Goal: Information Seeking & Learning: Learn about a topic

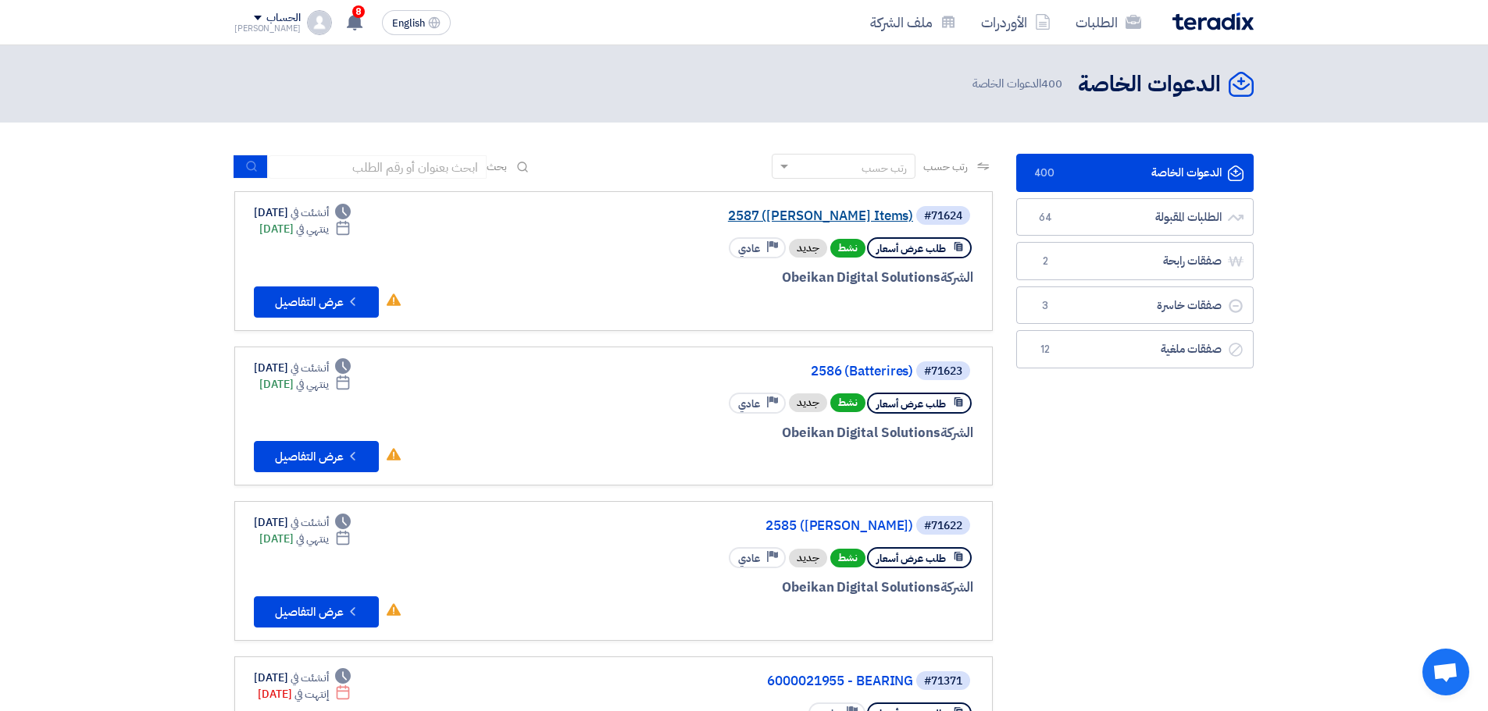
click at [868, 219] on link "2587 ([PERSON_NAME] Items)" at bounding box center [756, 216] width 312 height 14
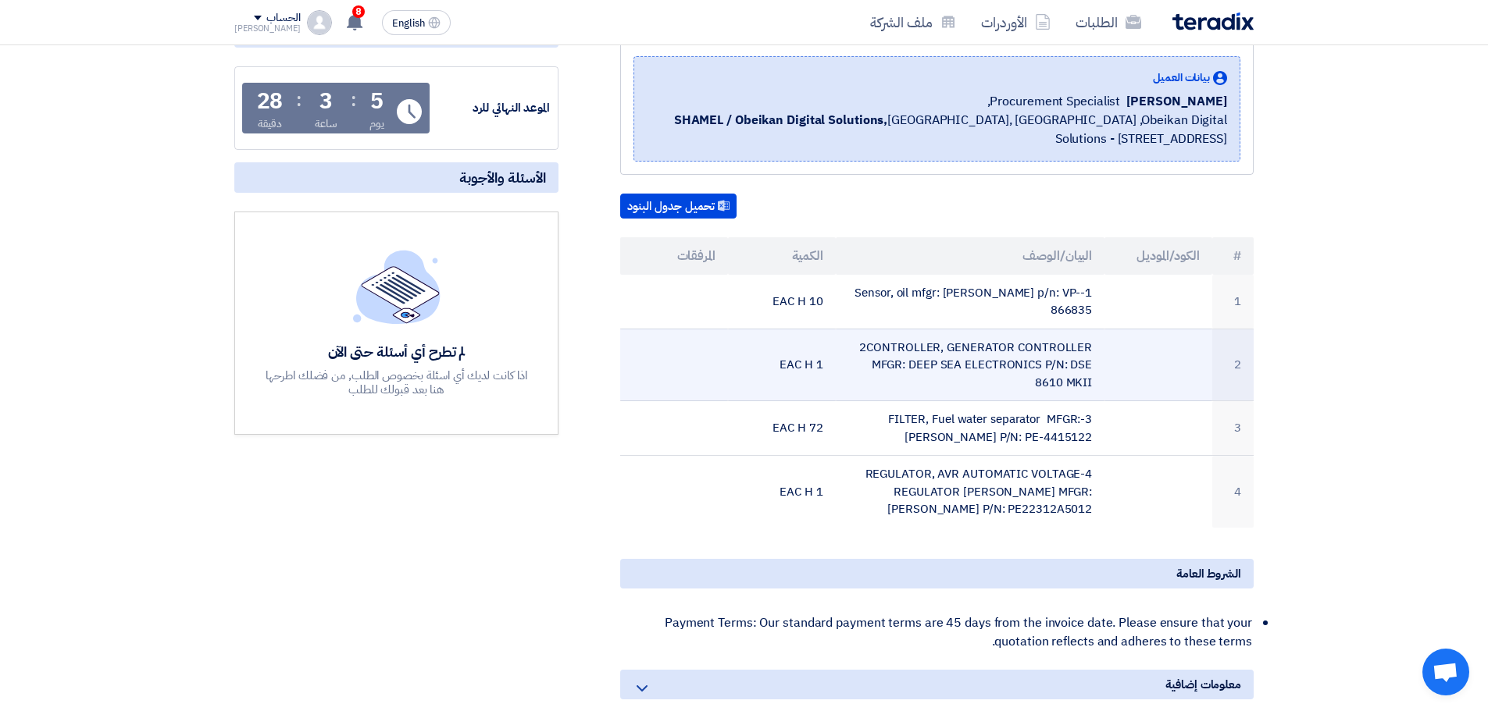
scroll to position [234, 0]
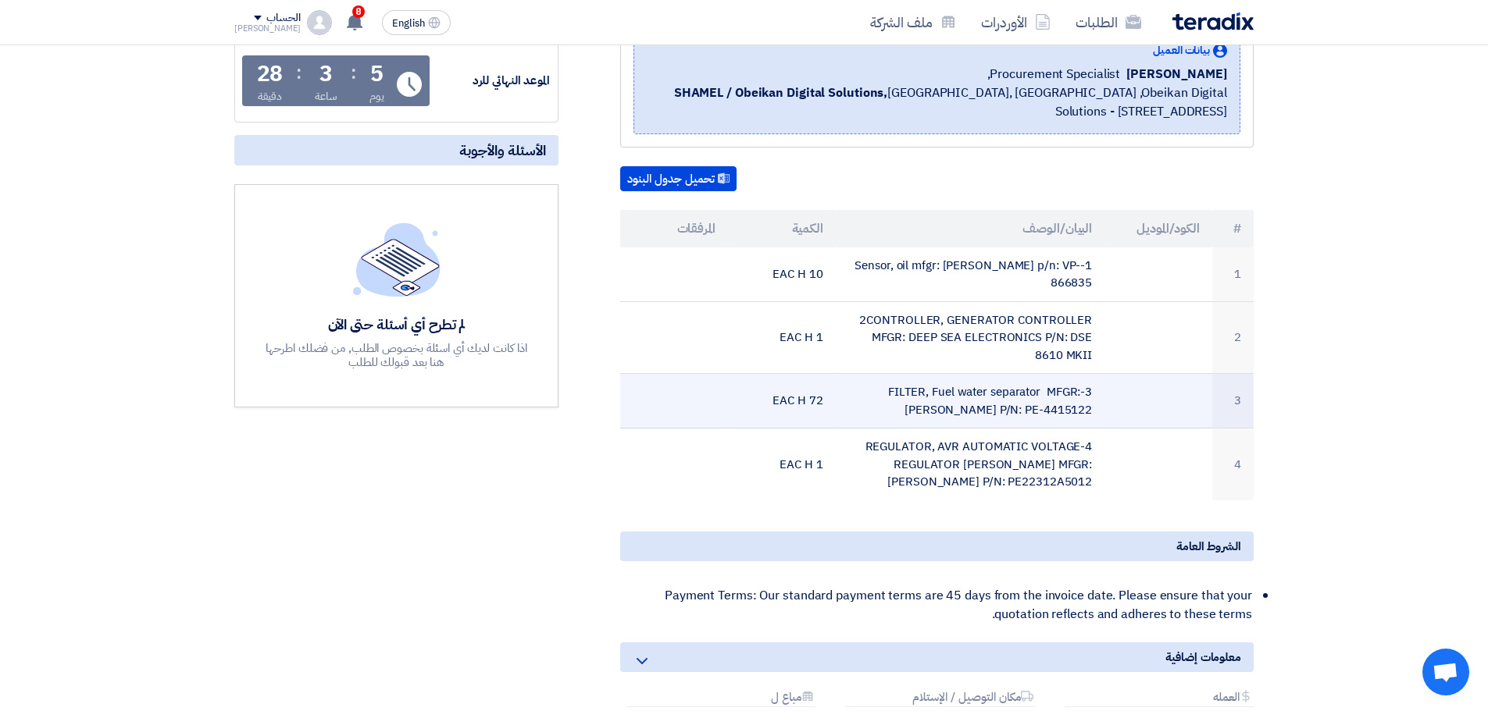
click at [955, 376] on td "3-FILTER, Fuel water separator MFGR: [PERSON_NAME] P/N: PE-4415122" at bounding box center [970, 401] width 269 height 55
click at [1074, 387] on td "3-FILTER, Fuel water separator MFGR: [PERSON_NAME] P/N: PE-4415122" at bounding box center [970, 401] width 269 height 55
copy td "4415122"
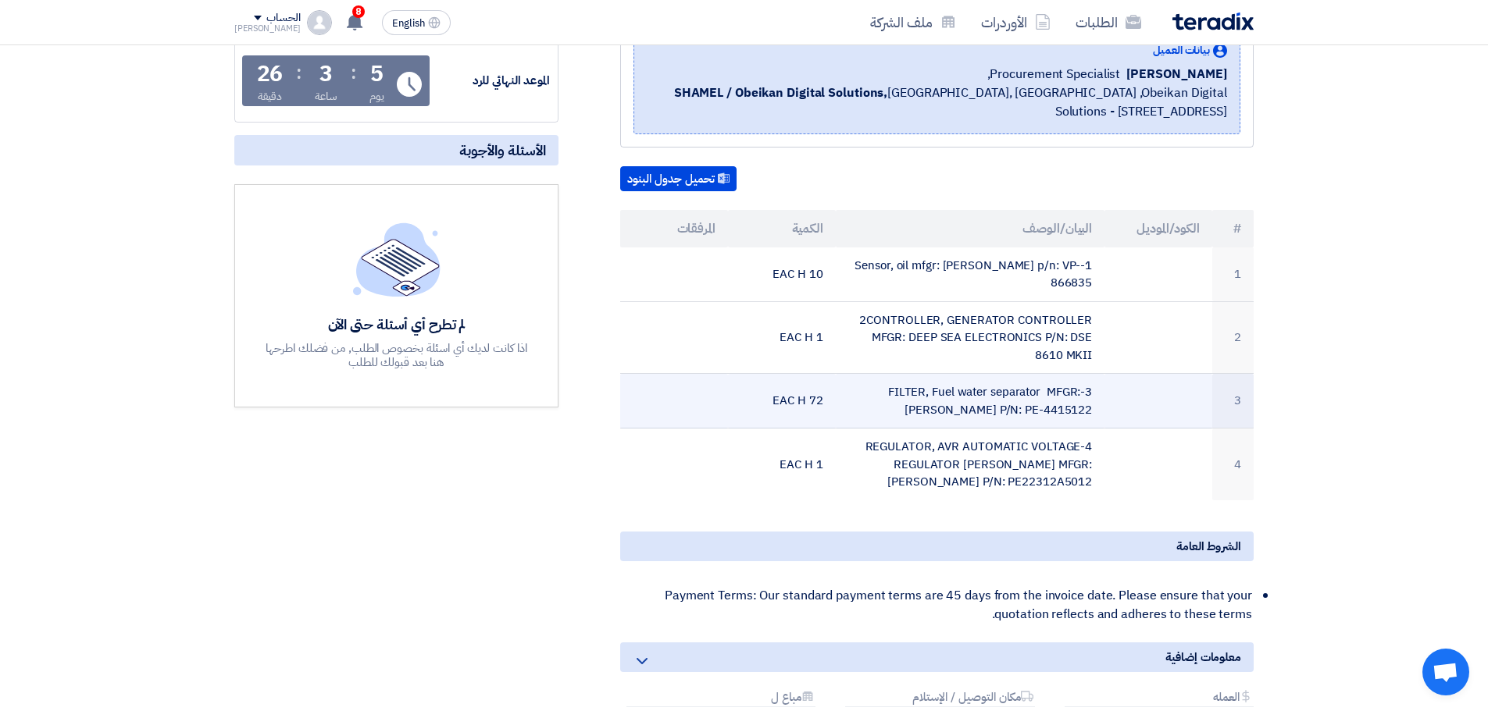
click at [985, 402] on td "3-FILTER, Fuel water separator MFGR: [PERSON_NAME] P/N: PE-4415122" at bounding box center [970, 401] width 269 height 55
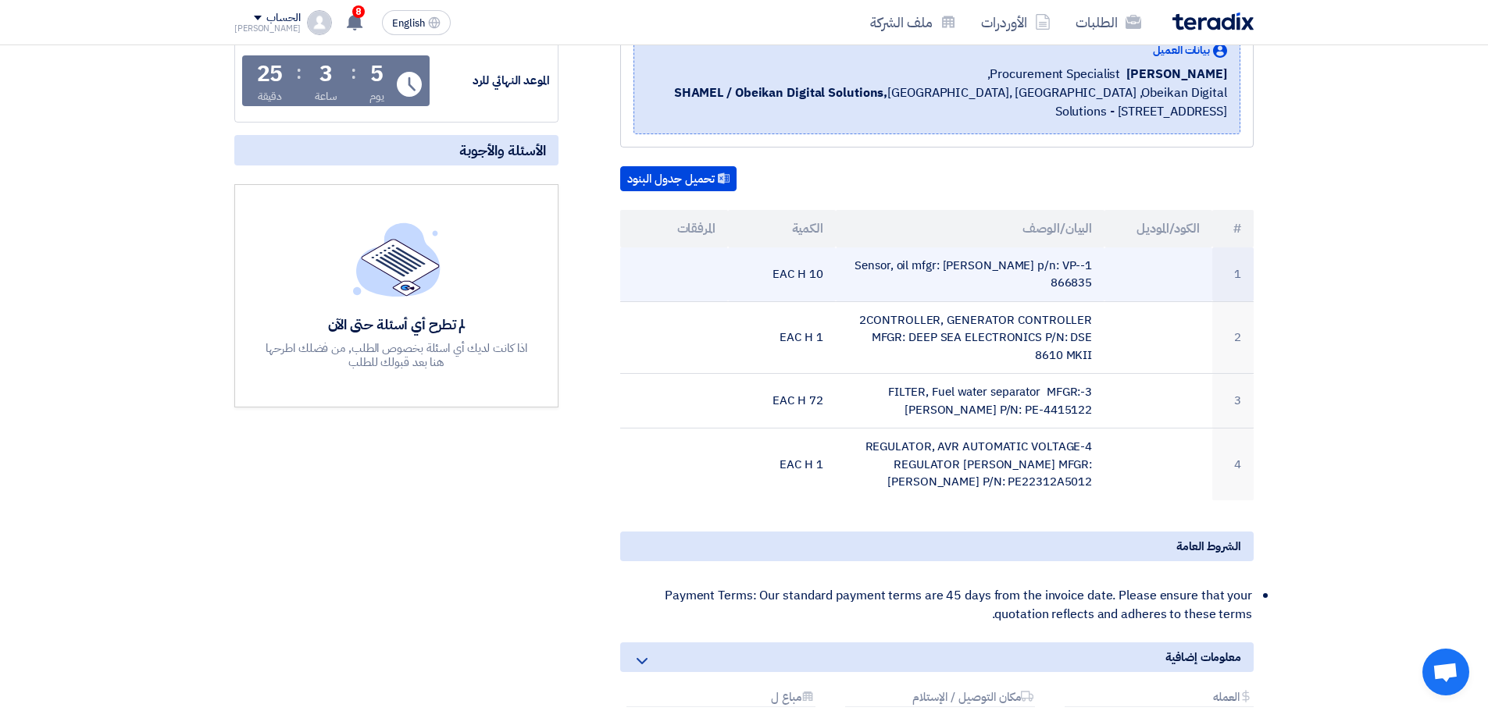
click at [926, 261] on td "1-Sensor, oil mfgr: [PERSON_NAME] p/n: VP-866835" at bounding box center [970, 275] width 269 height 55
click at [926, 260] on td "1-Sensor, oil mfgr: [PERSON_NAME] p/n: VP-866835" at bounding box center [970, 275] width 269 height 55
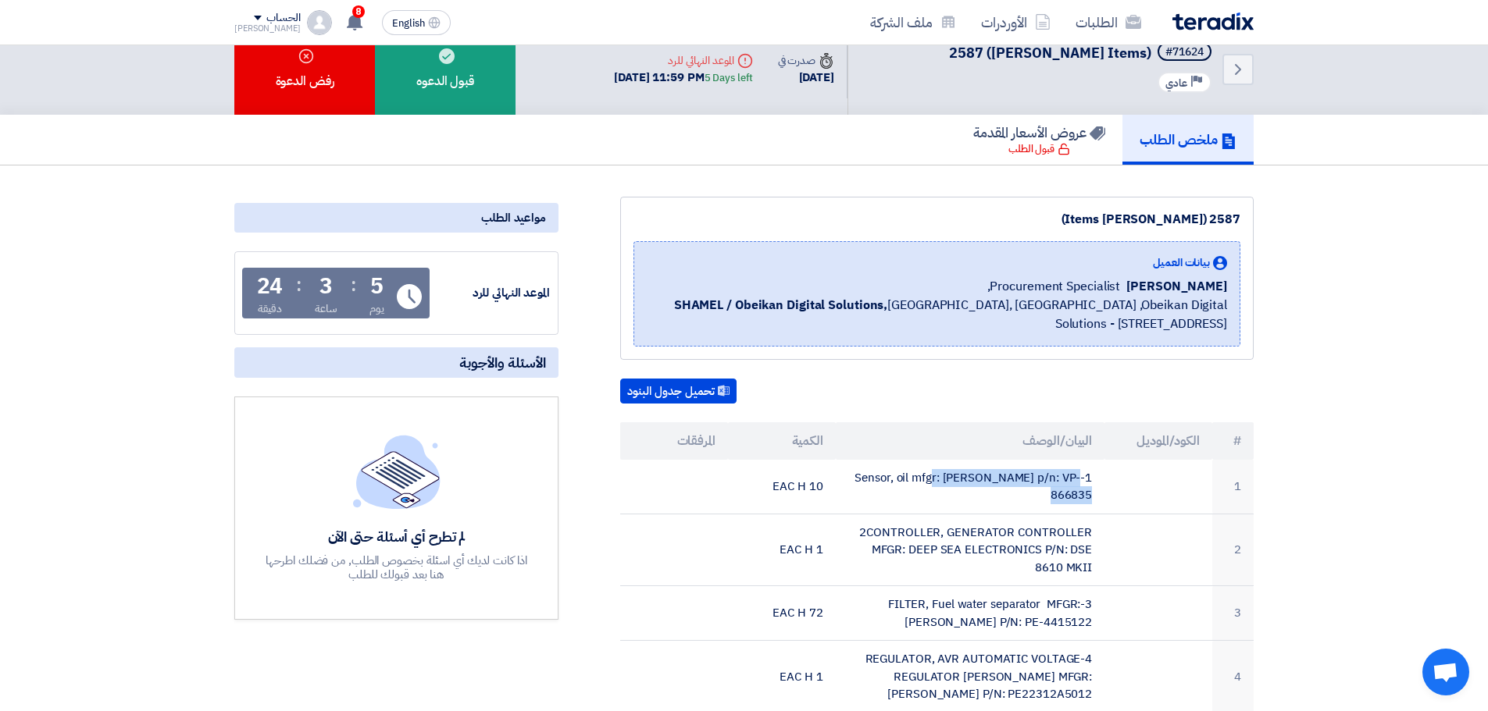
scroll to position [0, 0]
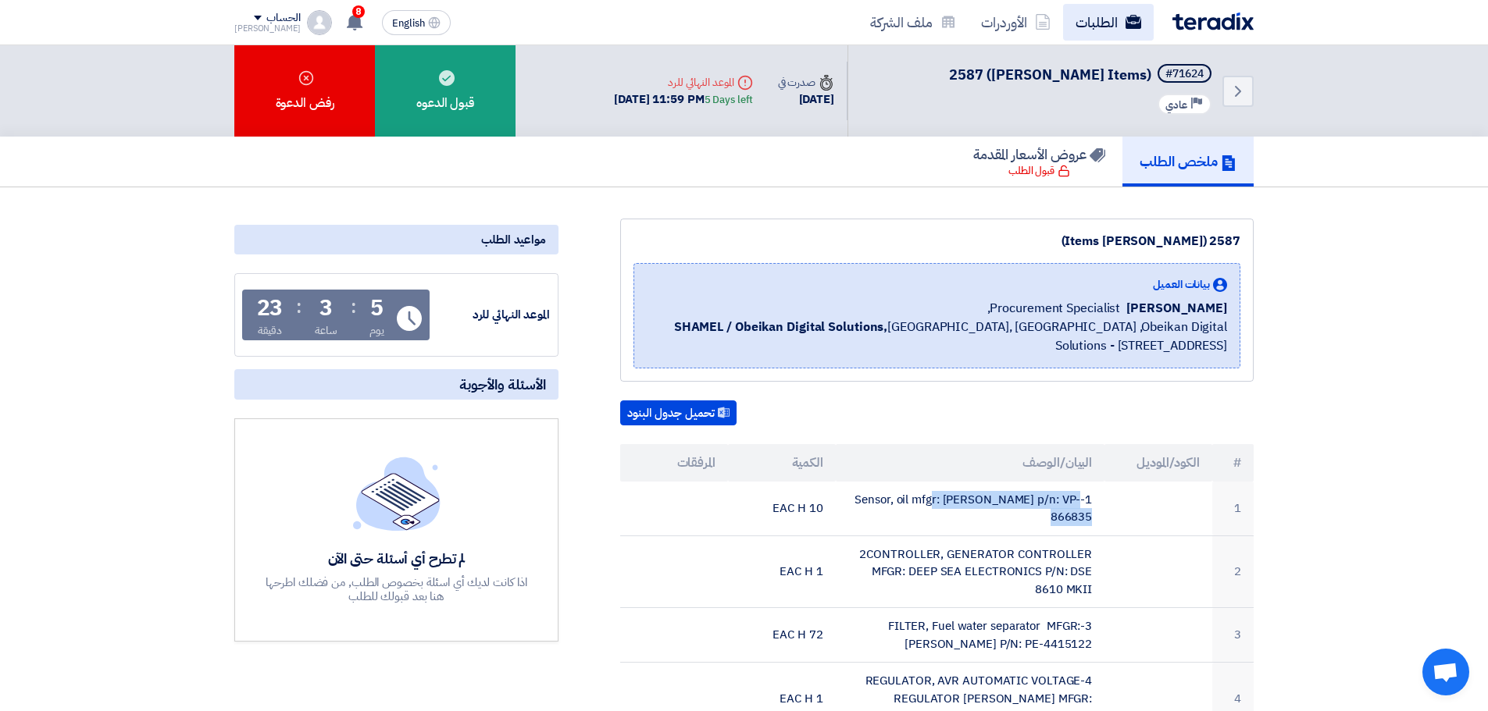
click at [1128, 24] on use at bounding box center [1133, 22] width 16 height 14
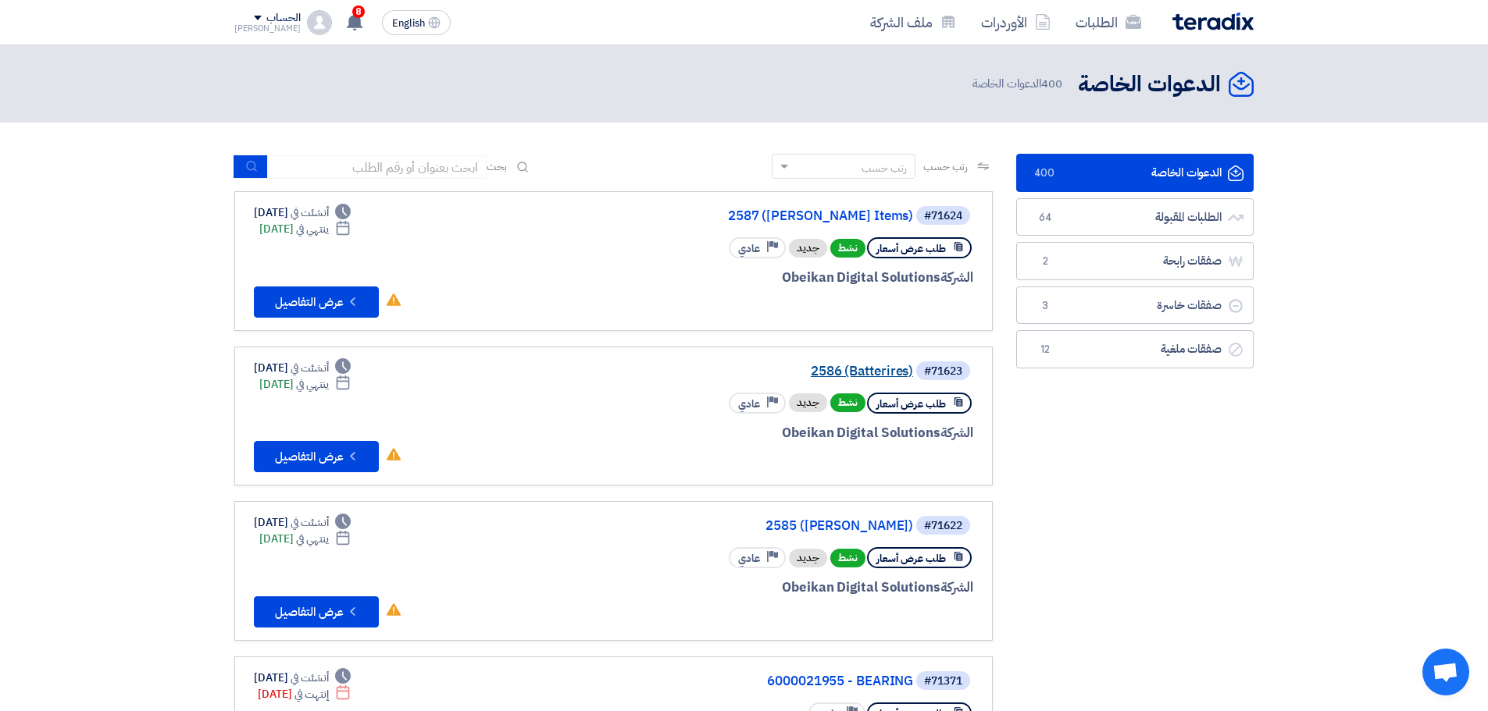
click at [839, 377] on link "2586 (Batterires)" at bounding box center [756, 372] width 312 height 14
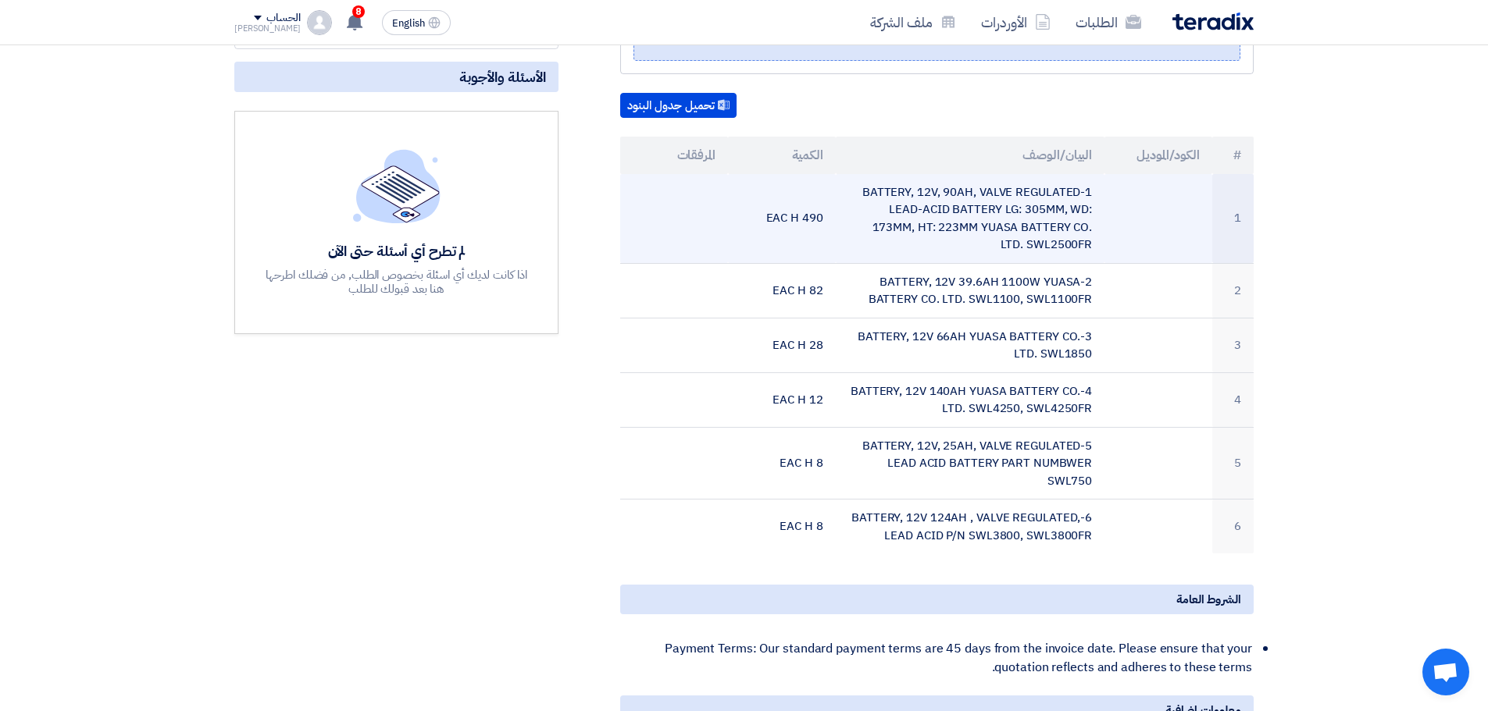
scroll to position [312, 0]
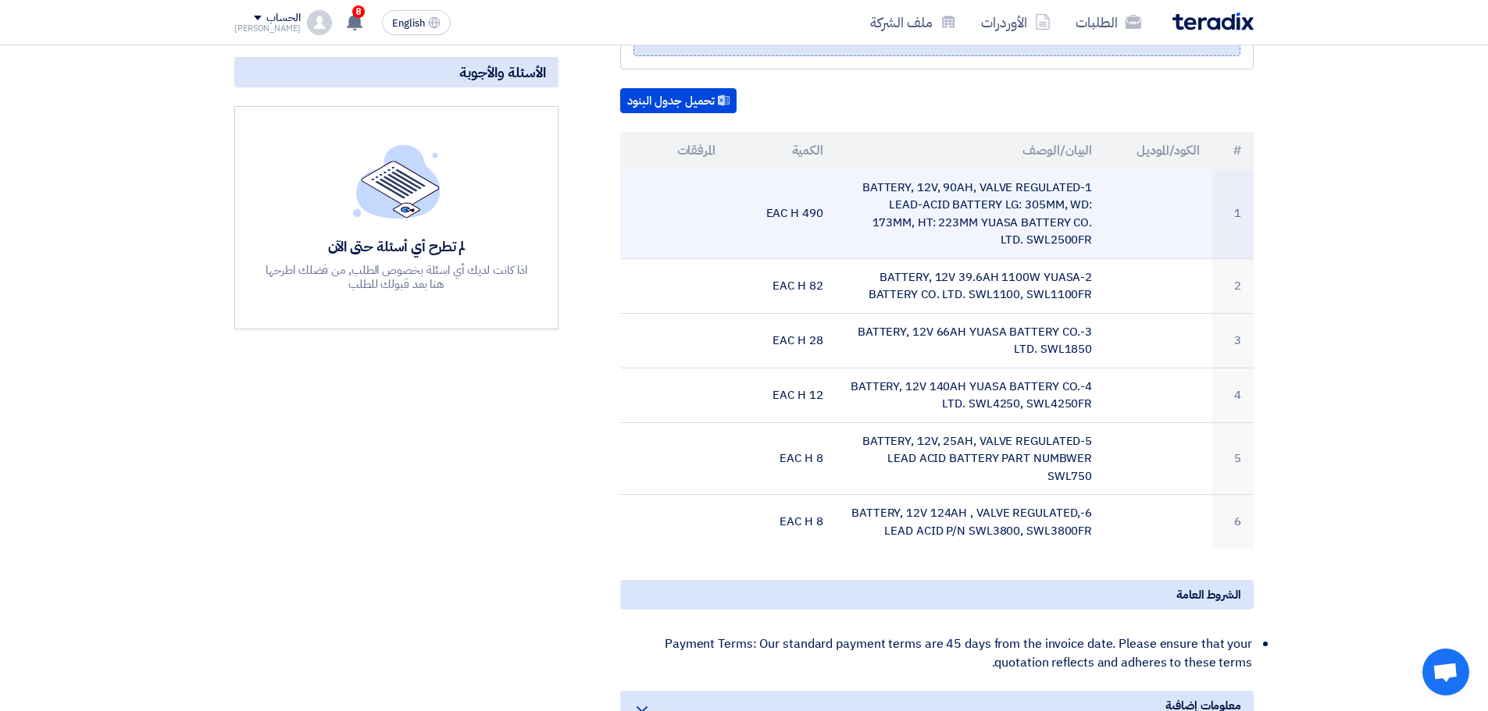
click at [946, 220] on td "1-BATTERY, 12V, 90AH, VALVE REGULATED LEAD-ACID BATTERY LG: 305MM, WD: 173MM, H…" at bounding box center [970, 214] width 269 height 90
copy tr "1-BATTERY, 12V, 90AH, VALVE REGULATED LEAD-ACID BATTERY LG: 305MM, WD: 173MM, H…"
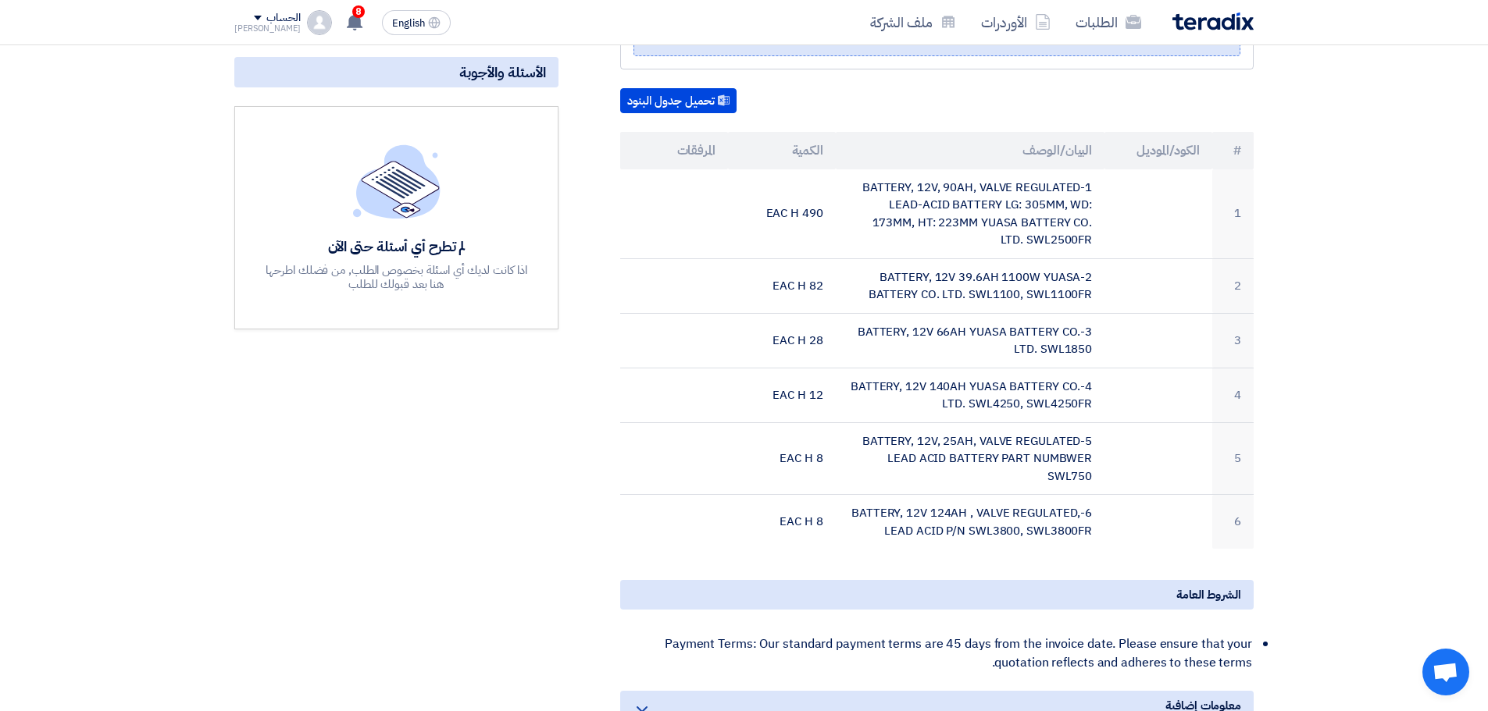
click at [1163, 159] on th "الكود/الموديل" at bounding box center [1158, 150] width 108 height 37
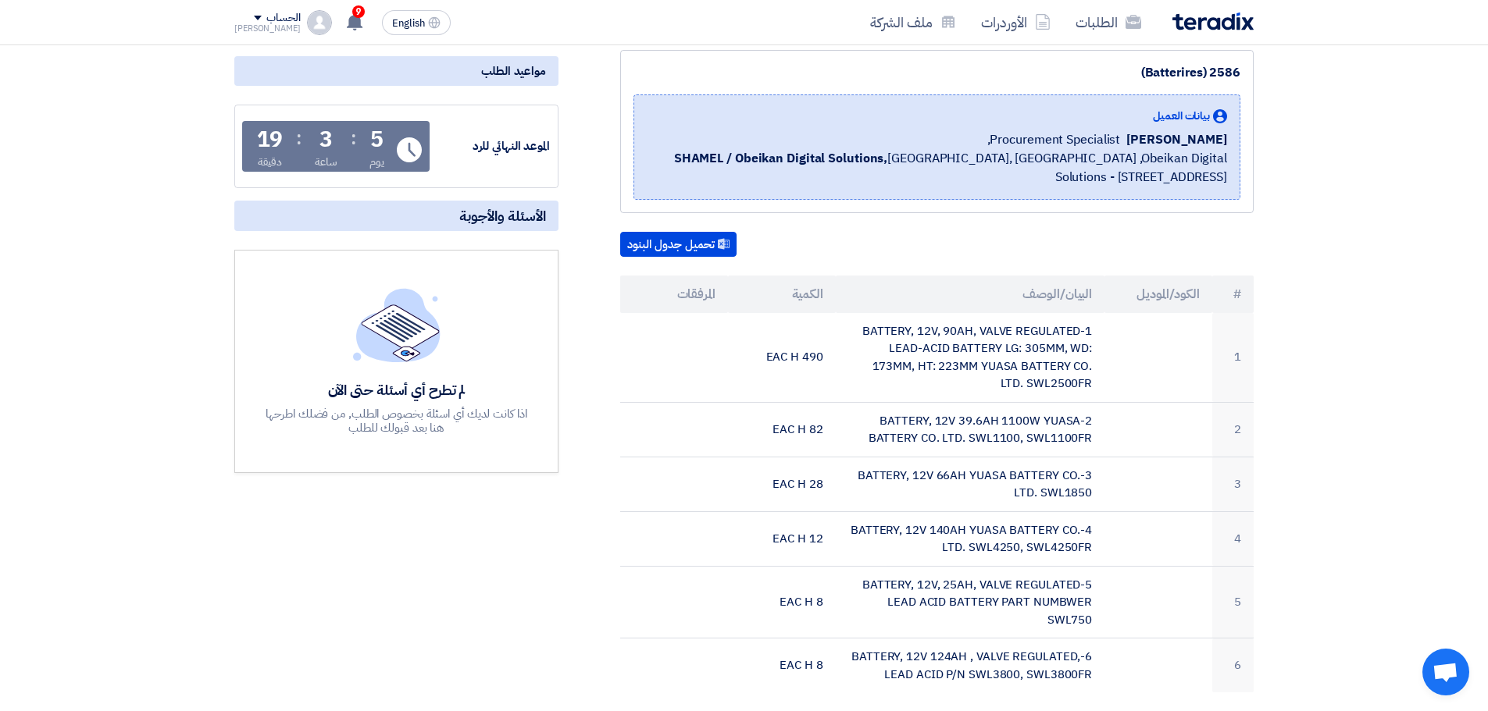
scroll to position [78, 0]
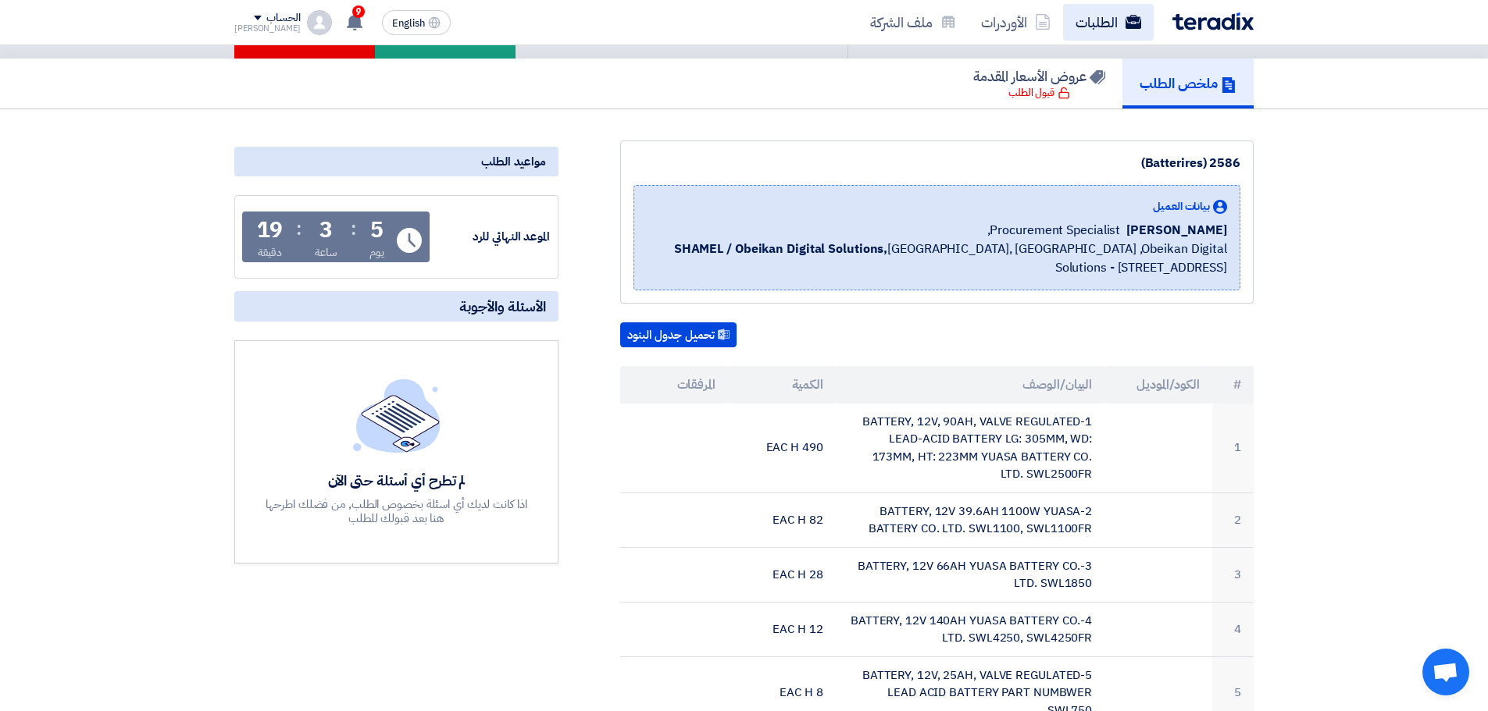
click at [1106, 20] on link "الطلبات" at bounding box center [1108, 22] width 91 height 37
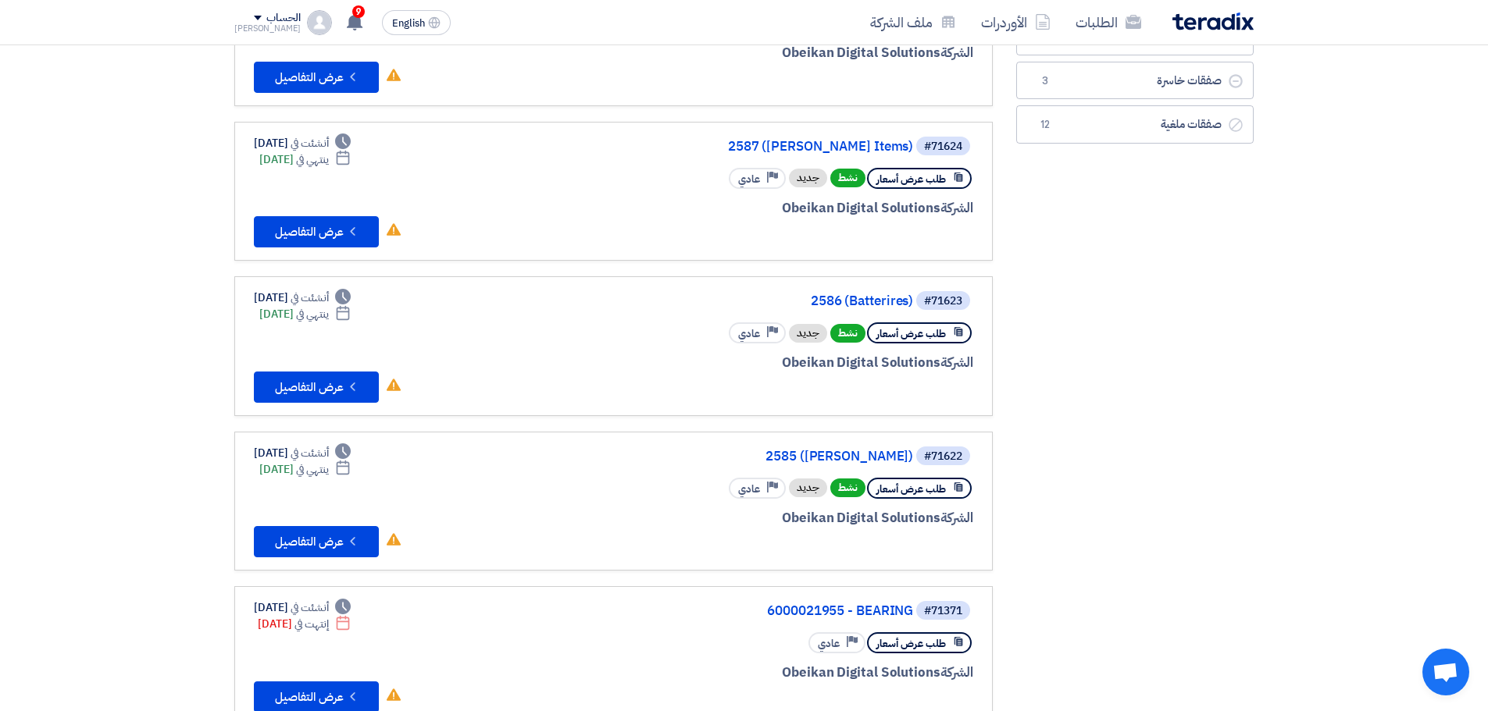
scroll to position [234, 0]
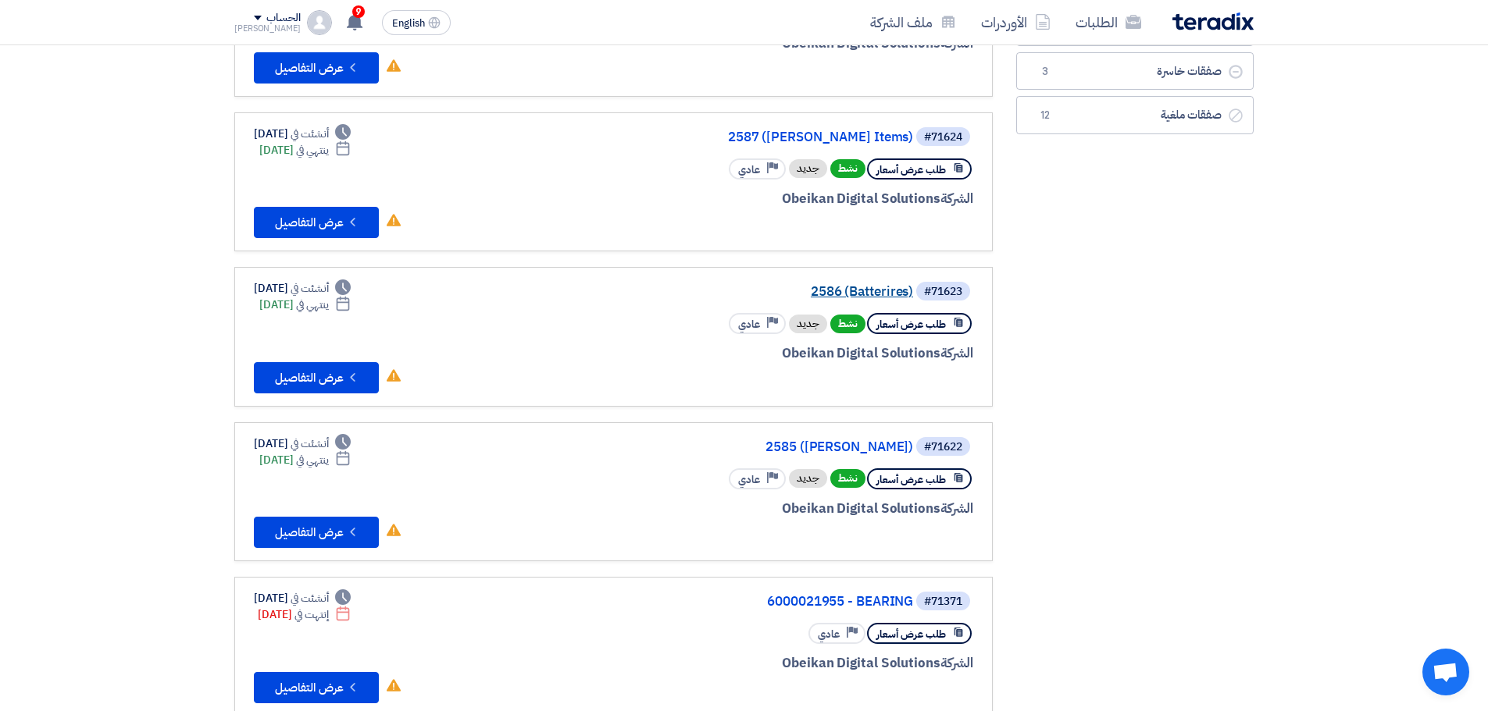
click at [857, 293] on link "2586 (Batterires)" at bounding box center [756, 292] width 312 height 14
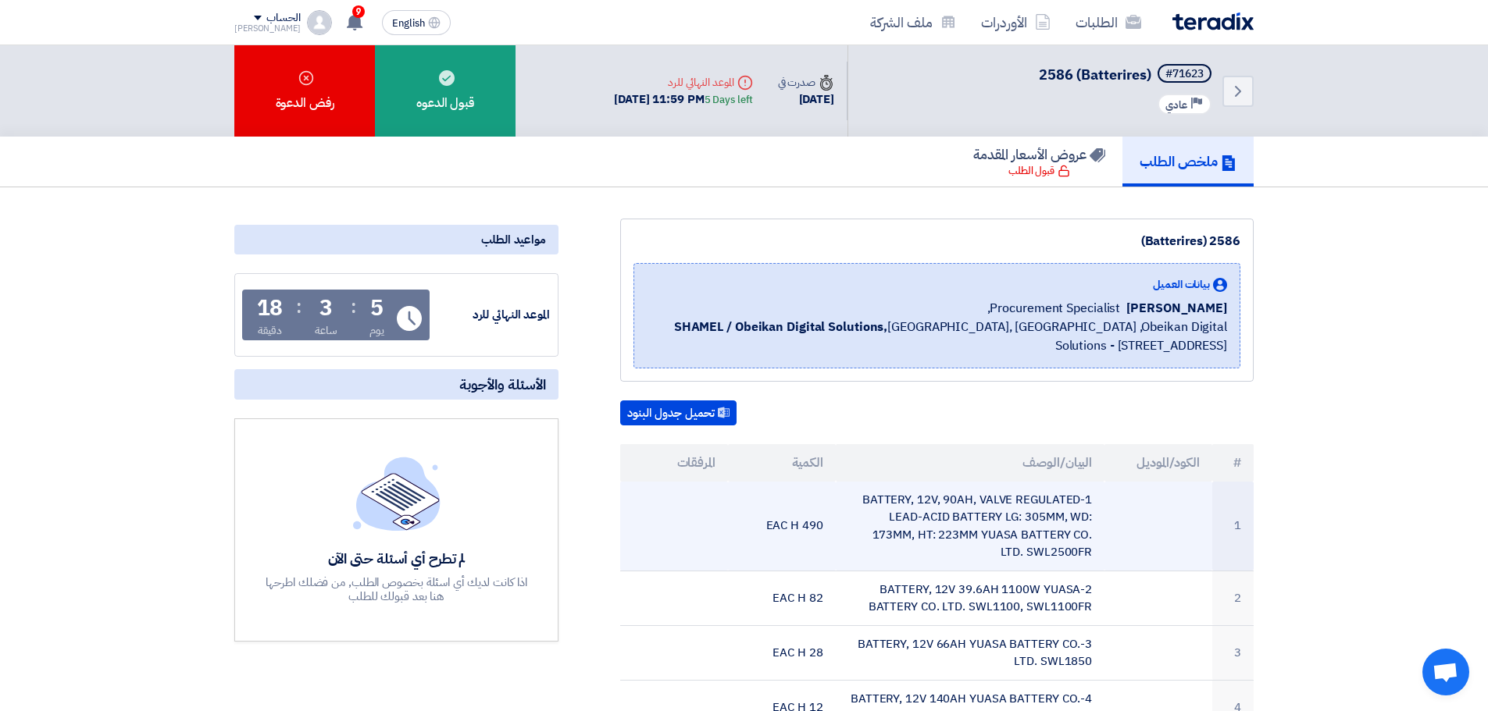
click at [1049, 526] on td "1-BATTERY, 12V, 90AH, VALVE REGULATED LEAD-ACID BATTERY LG: 305MM, WD: 173MM, H…" at bounding box center [970, 527] width 269 height 90
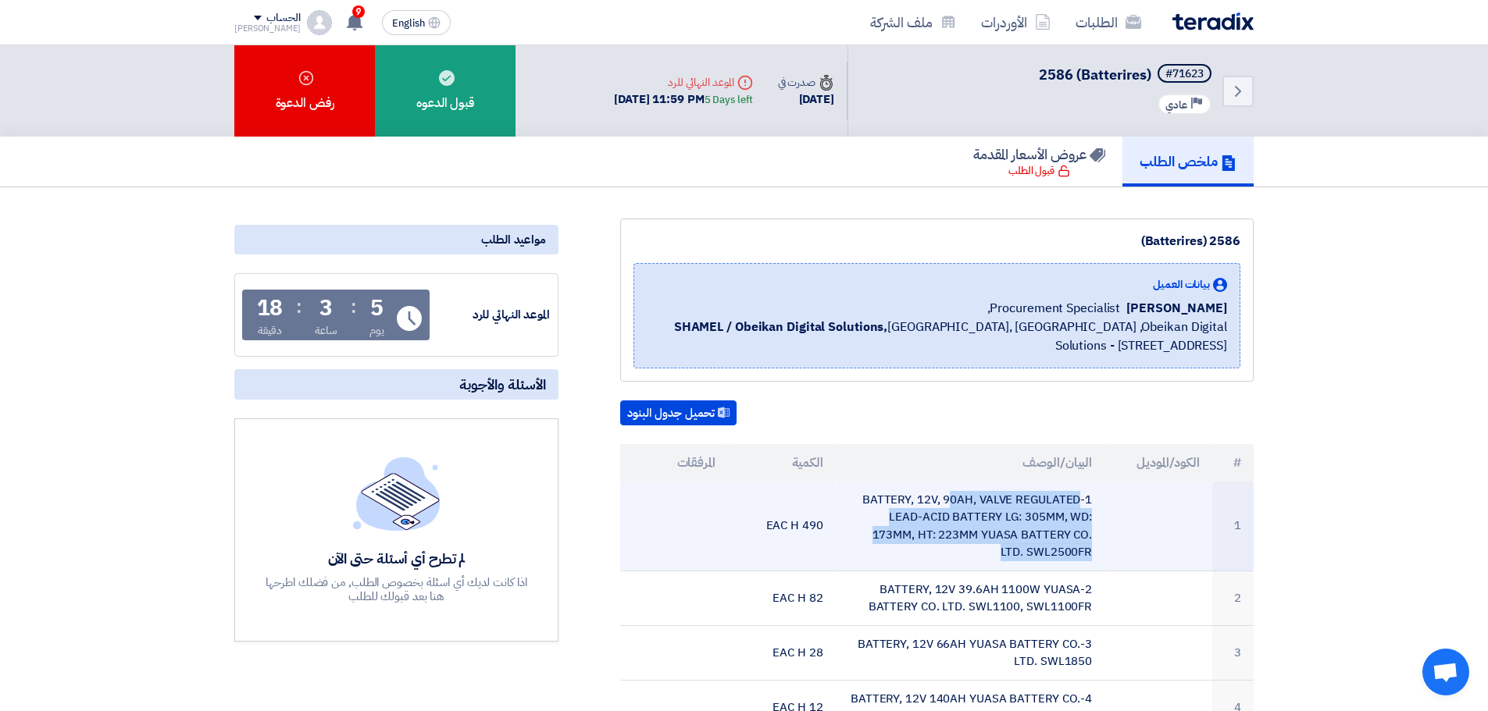
click at [1049, 526] on td "1-BATTERY, 12V, 90AH, VALVE REGULATED LEAD-ACID BATTERY LG: 305MM, WD: 173MM, H…" at bounding box center [970, 527] width 269 height 90
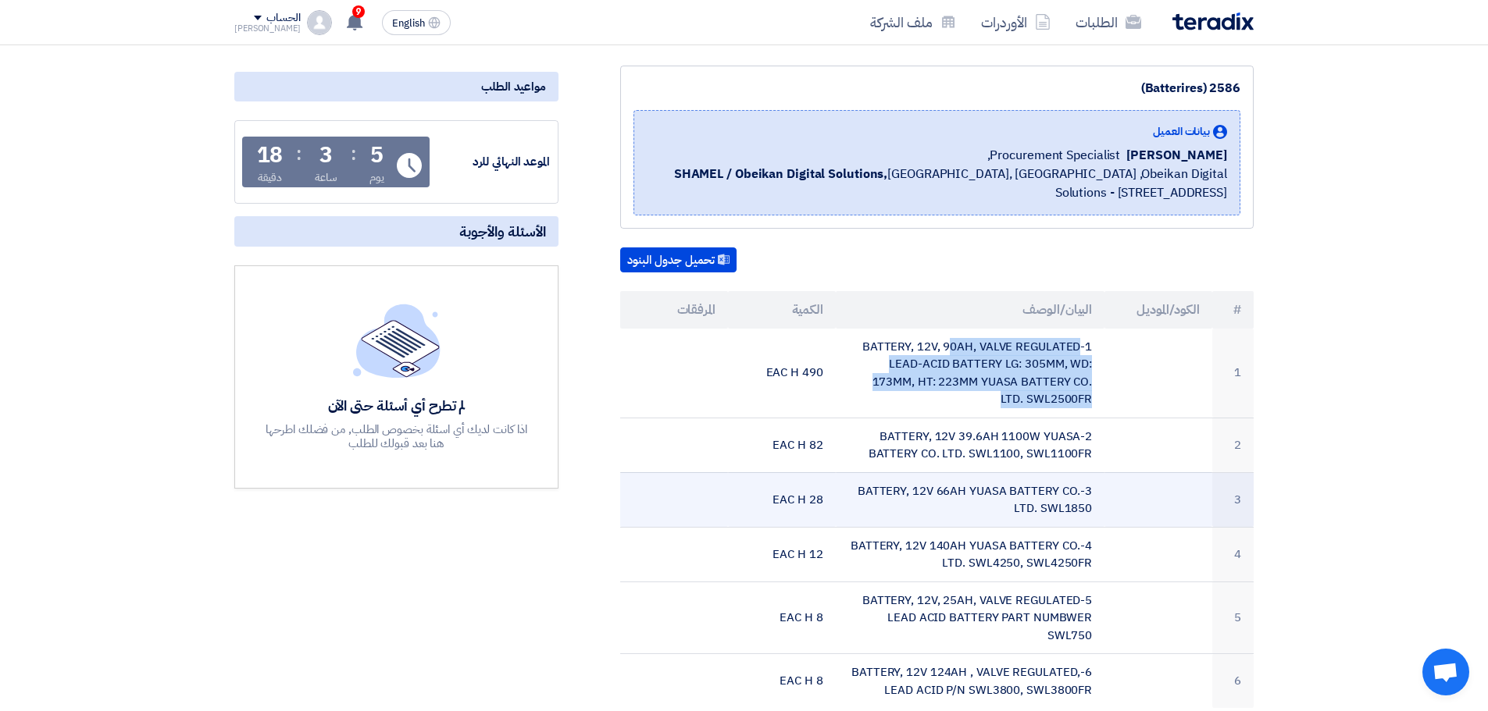
scroll to position [156, 0]
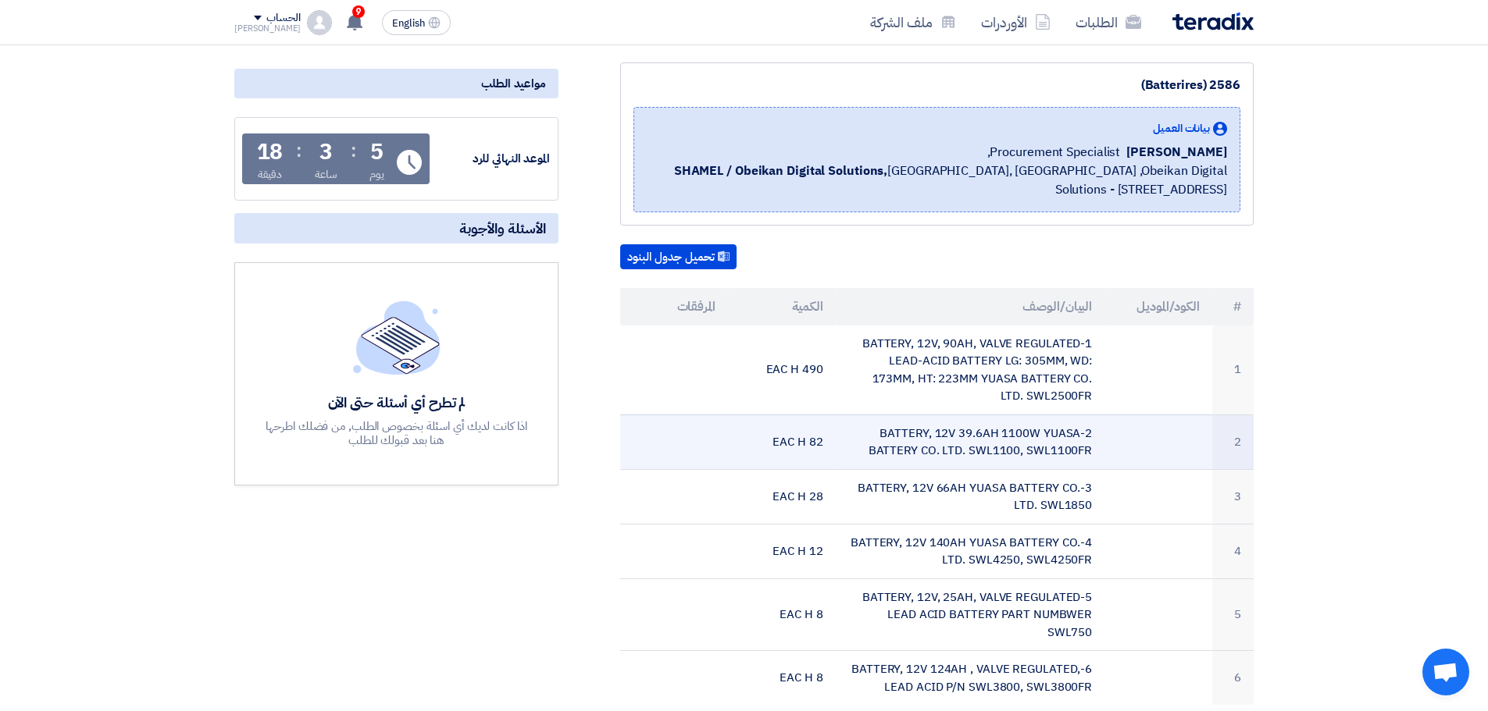
click at [1042, 453] on td "2-BATTERY, 12V 39.6AH 1100W YUASA BATTERY CO. LTD. SWL1100, SWL1100FR" at bounding box center [970, 442] width 269 height 55
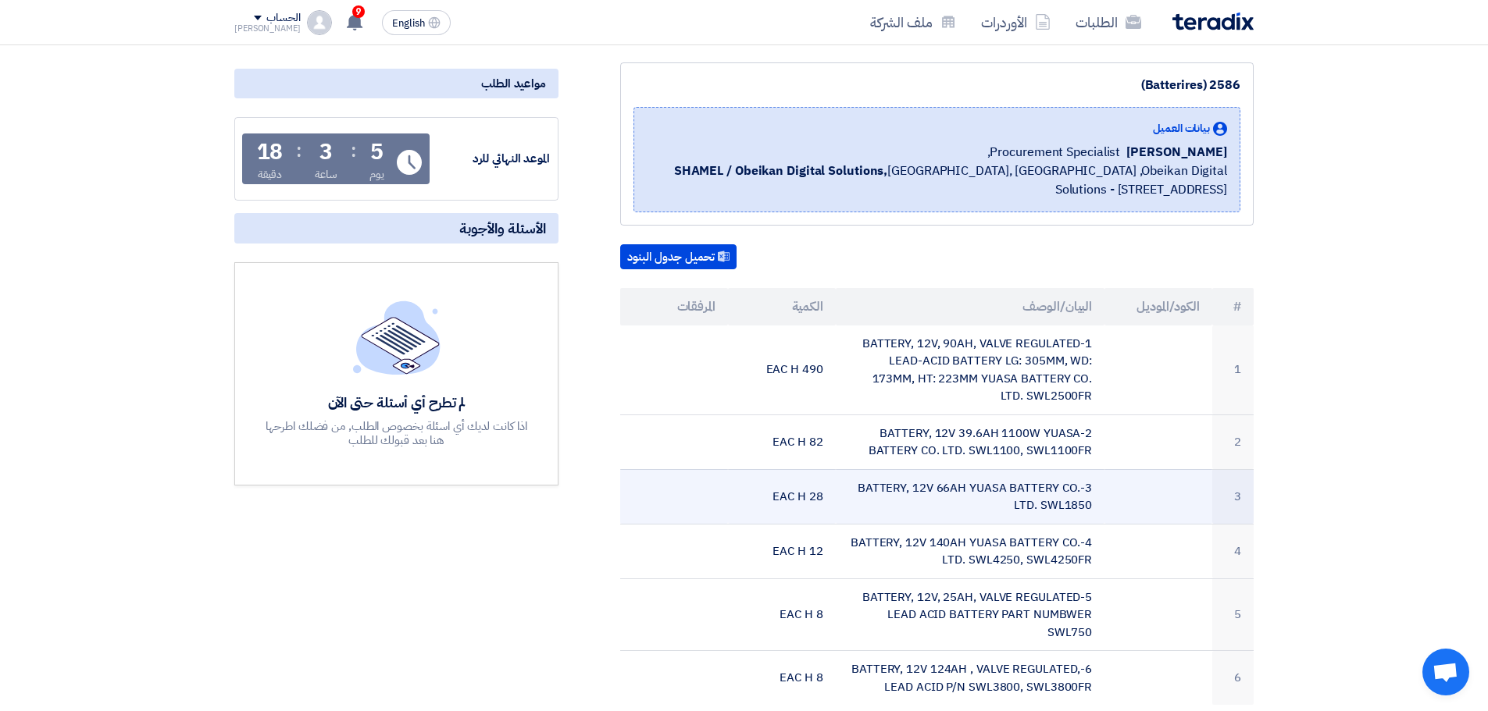
click at [1035, 502] on td "3-BATTERY, 12V 66AH YUASA BATTERY CO. LTD. SWL1850" at bounding box center [970, 496] width 269 height 55
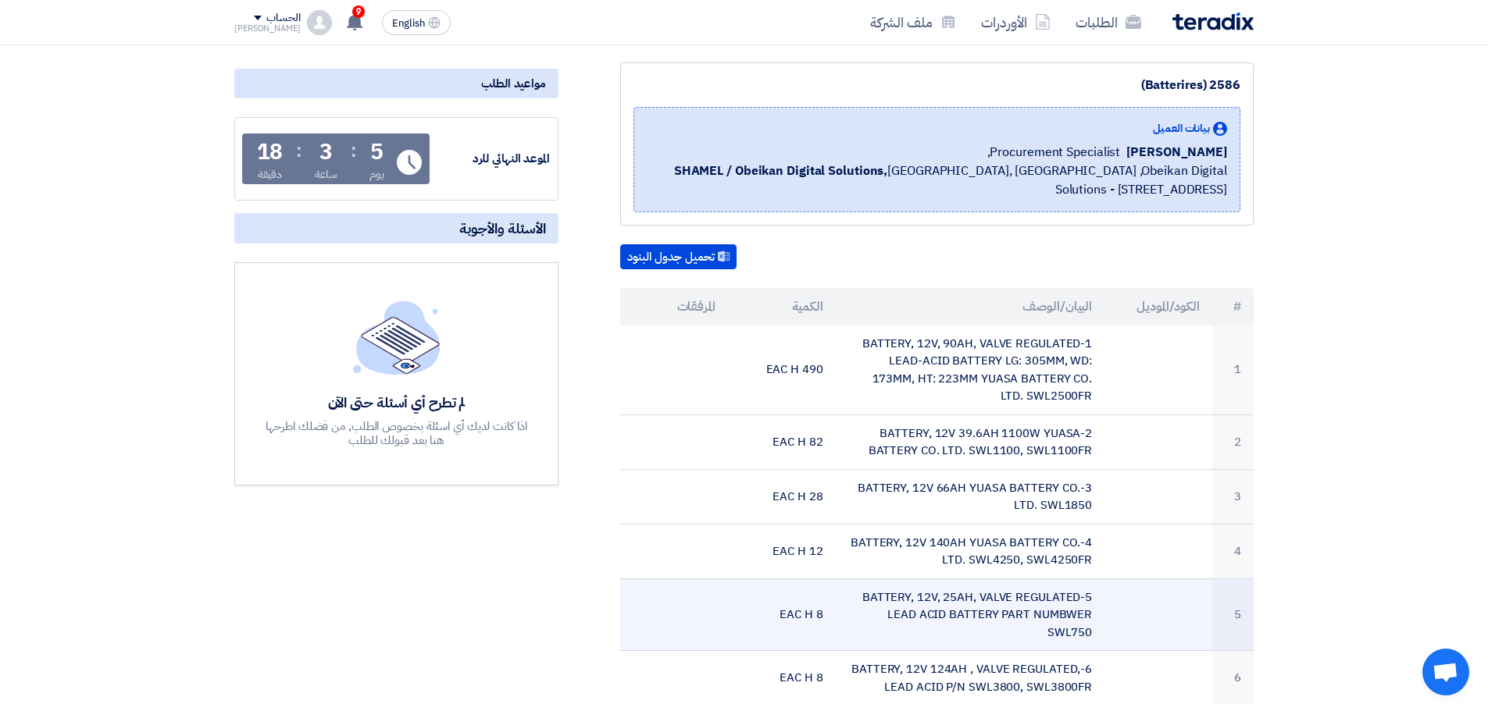
click at [1035, 579] on td "5-BATTERY, 12V, 25AH, VALVE REGULATED LEAD ACID BATTERY PART NUMBWER SWL750" at bounding box center [970, 615] width 269 height 73
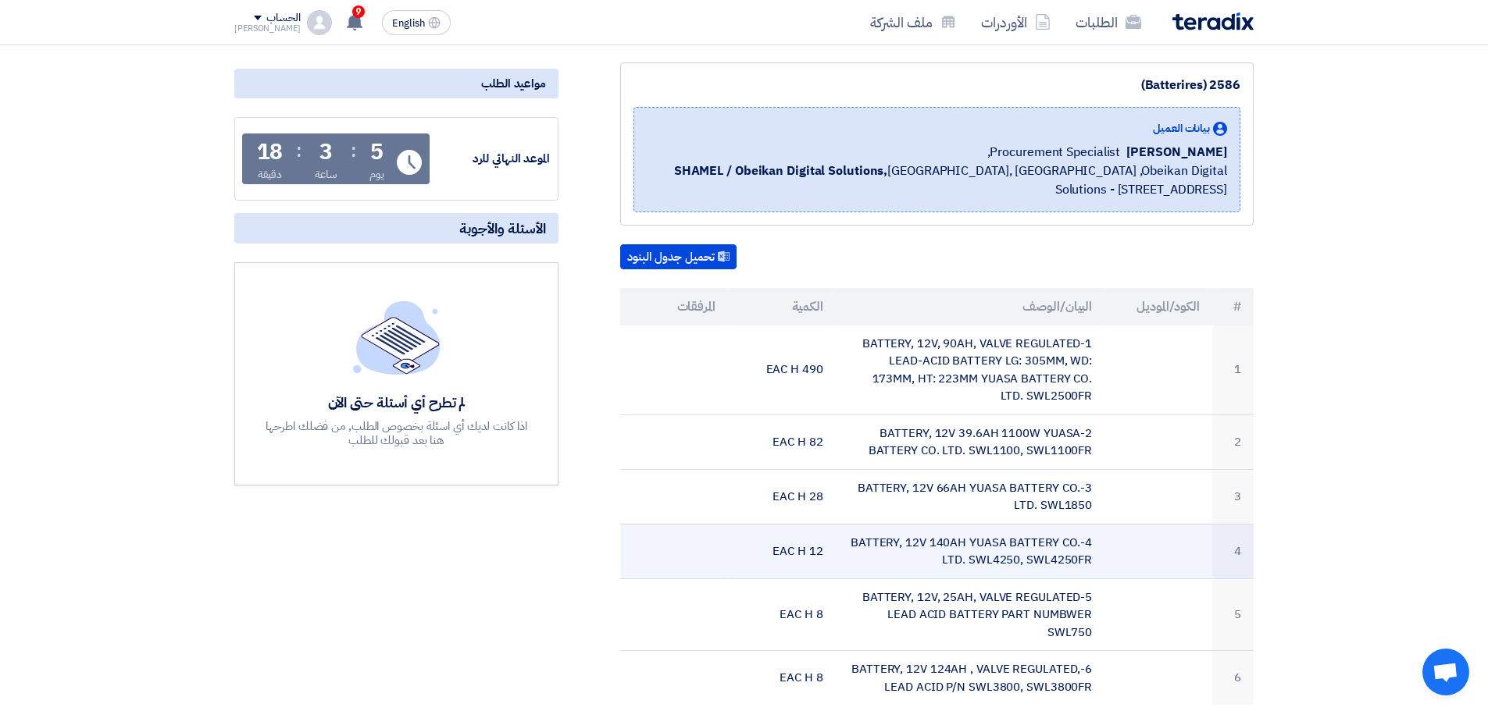
click at [1046, 561] on td "4-BATTERY, 12V 140AH YUASA BATTERY CO. LTD. SWL4250, SWL4250FR" at bounding box center [970, 551] width 269 height 55
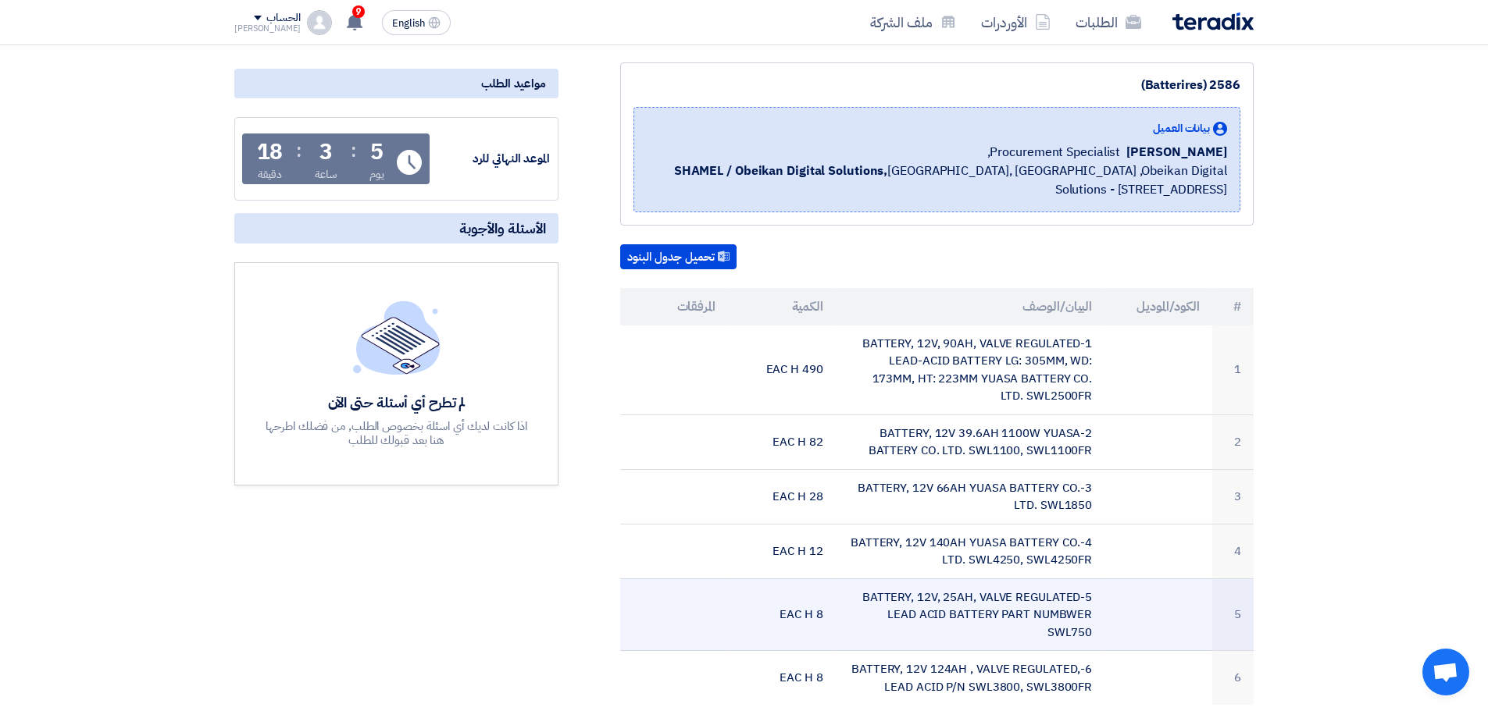
click at [1042, 611] on td "5-BATTERY, 12V, 25AH, VALVE REGULATED LEAD ACID BATTERY PART NUMBWER SWL750" at bounding box center [970, 615] width 269 height 73
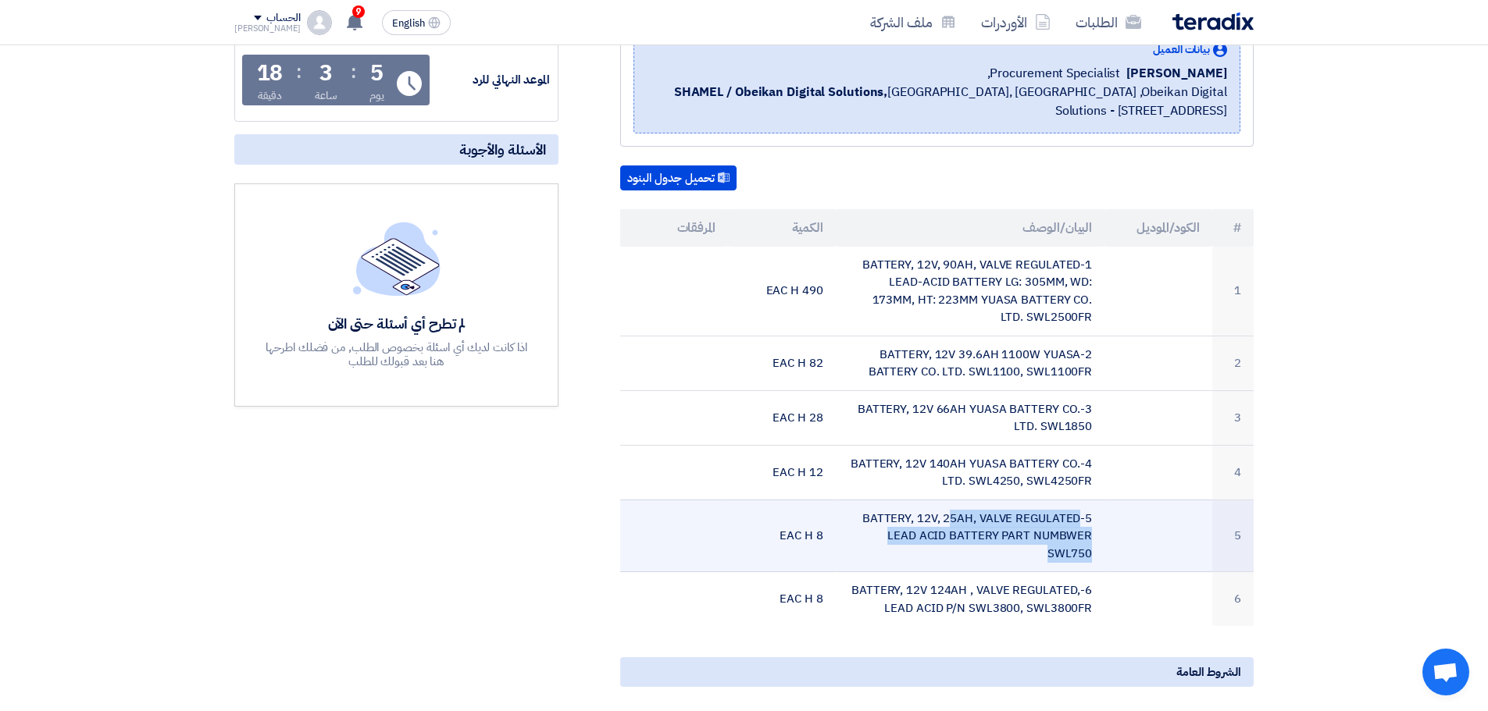
scroll to position [390, 0]
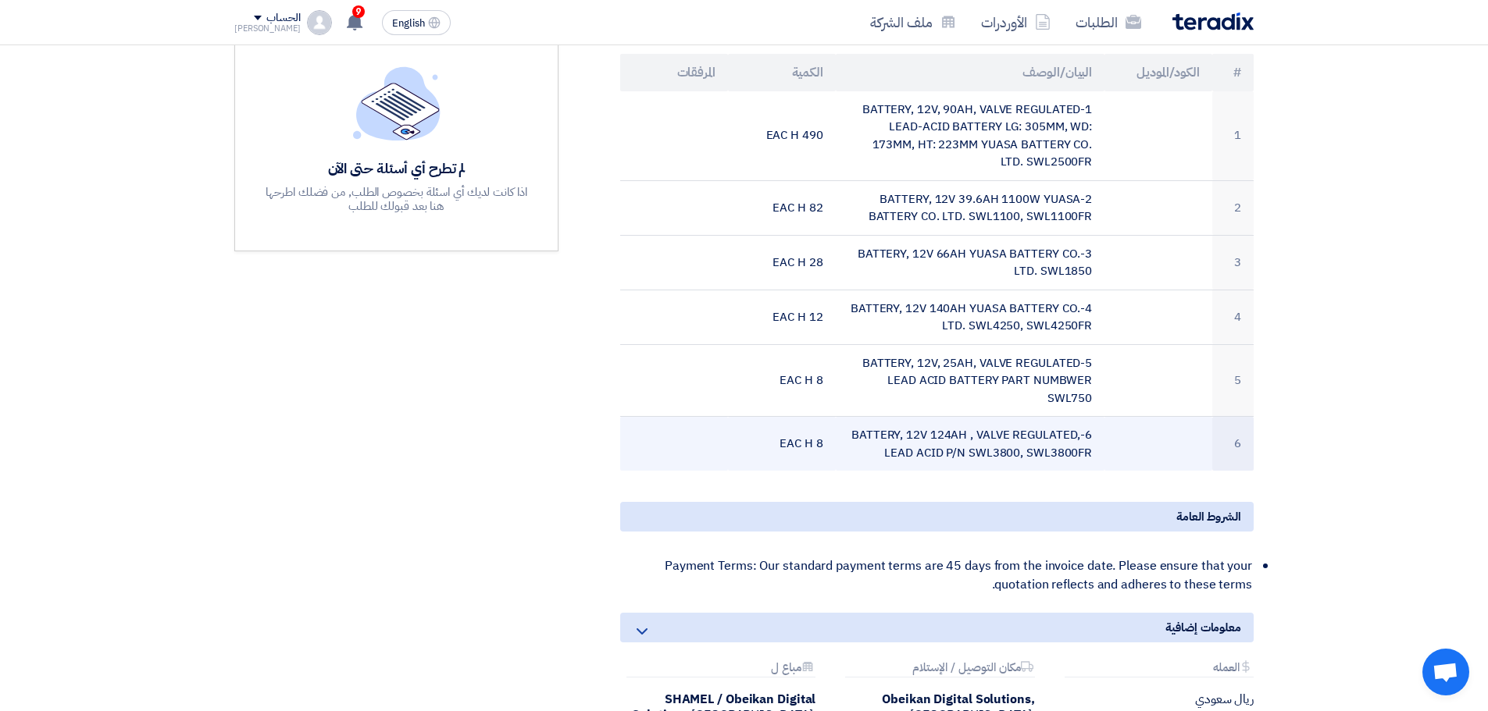
click at [942, 444] on td "6-BATTERY, 12V 124AH , VALVE REGULATED, LEAD ACID P/N SWL3800, SWL3800FR" at bounding box center [970, 444] width 269 height 55
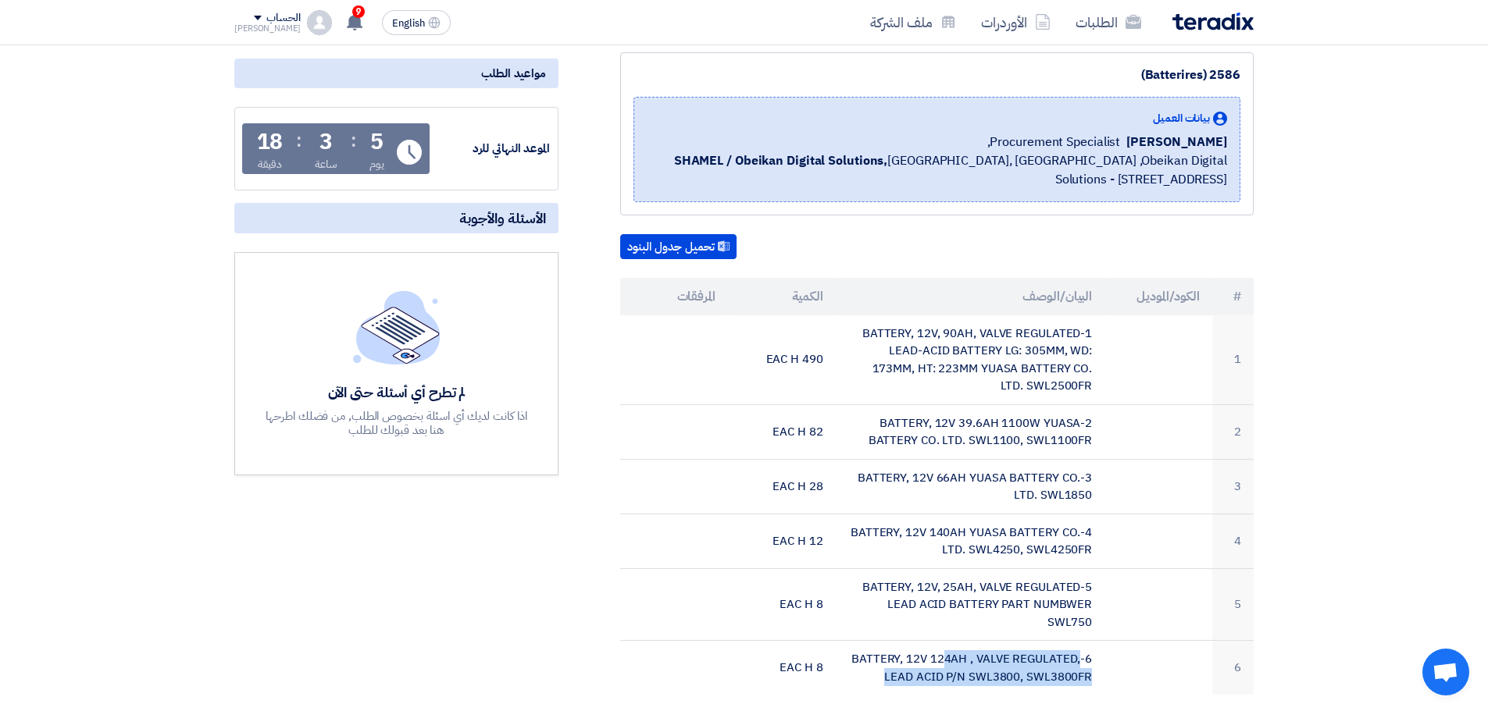
scroll to position [234, 0]
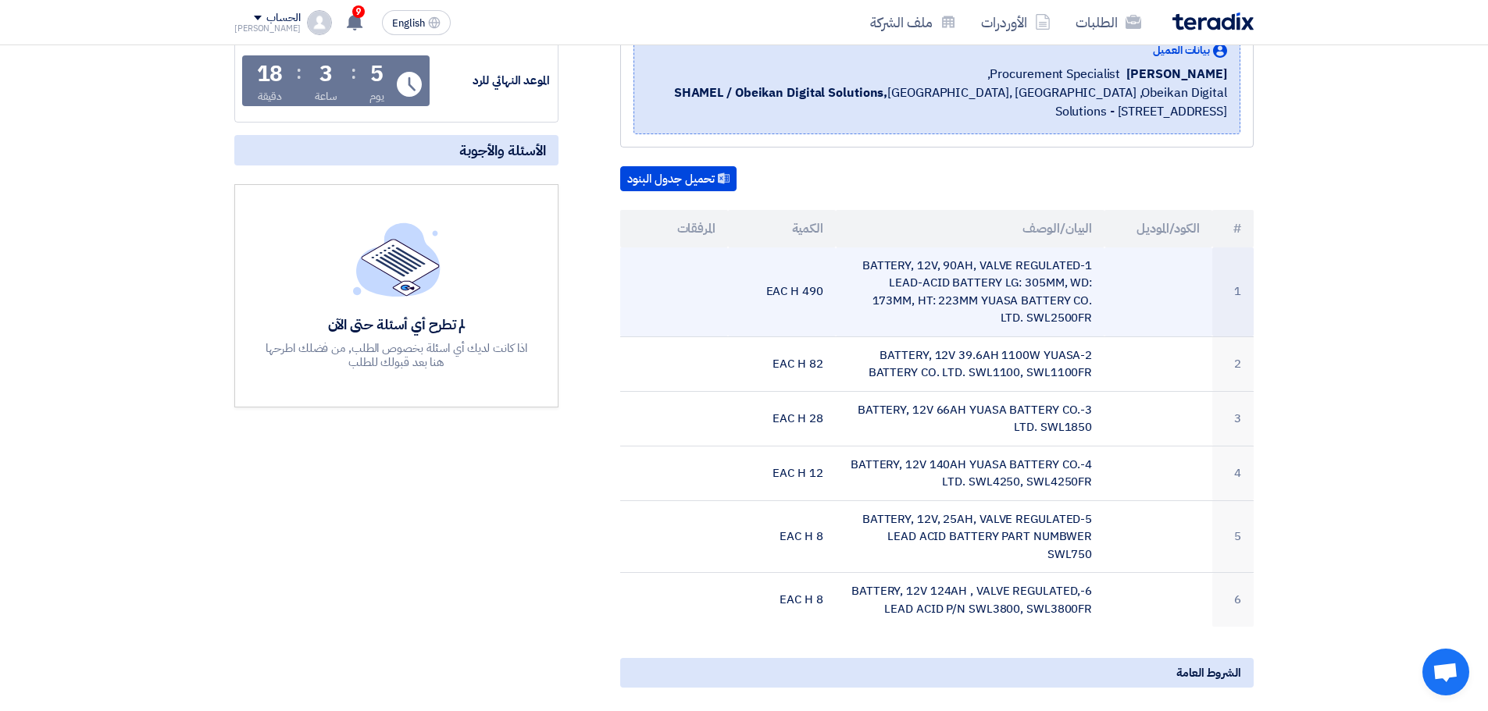
click at [914, 266] on td "1-BATTERY, 12V, 90AH, VALVE REGULATED LEAD-ACID BATTERY LG: 305MM, WD: 173MM, H…" at bounding box center [970, 293] width 269 height 90
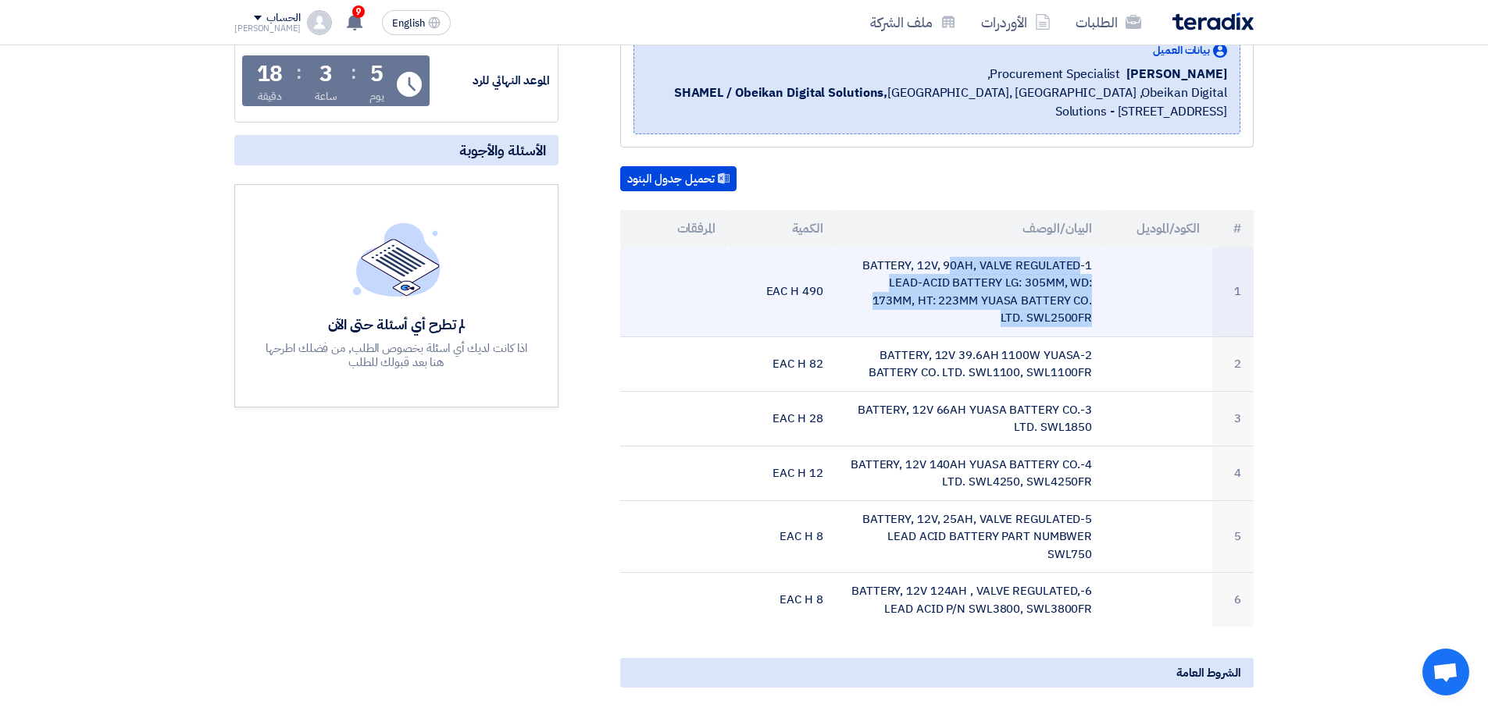
click at [914, 266] on td "1-BATTERY, 12V, 90AH, VALVE REGULATED LEAD-ACID BATTERY LG: 305MM, WD: 173MM, H…" at bounding box center [970, 293] width 269 height 90
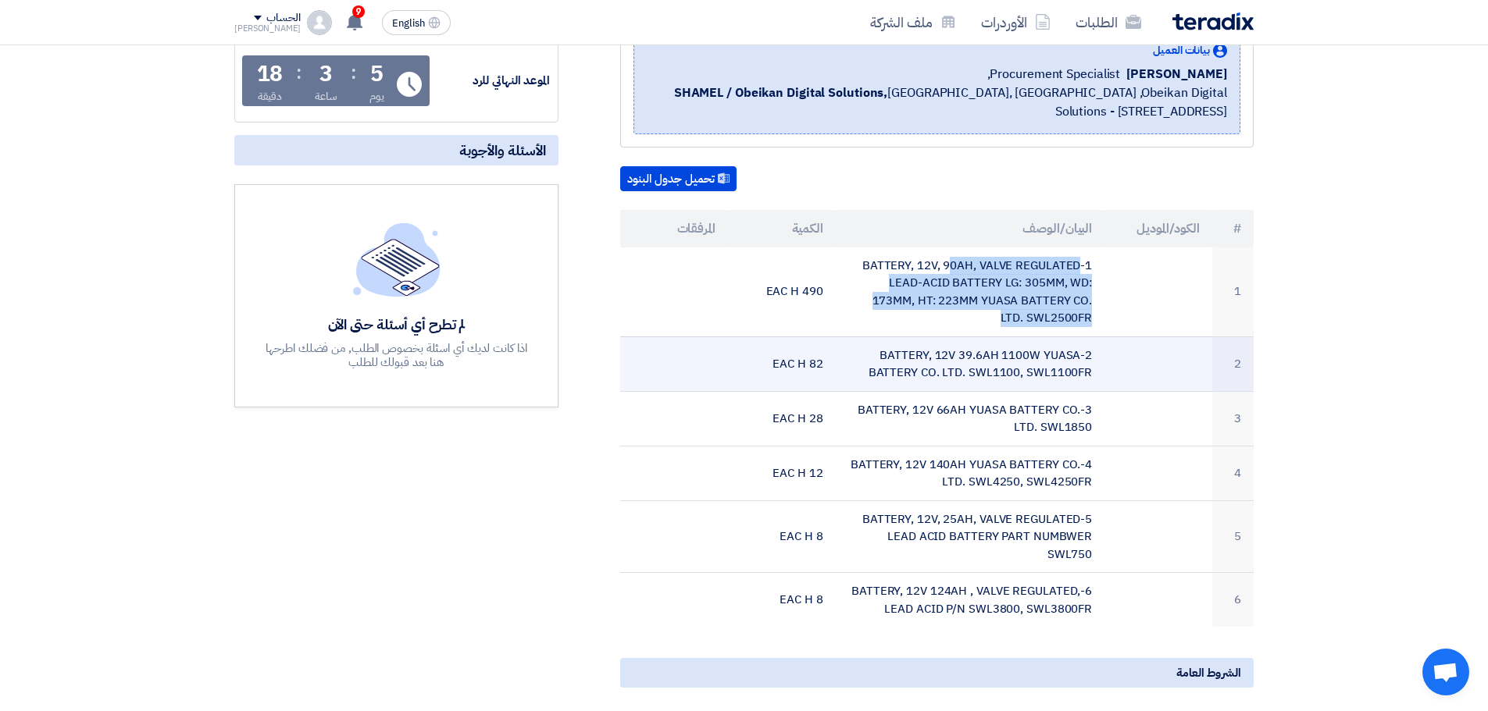
drag, startPoint x: 822, startPoint y: 363, endPoint x: 752, endPoint y: 368, distance: 70.4
click at [752, 368] on td "82 EAC H" at bounding box center [782, 364] width 108 height 55
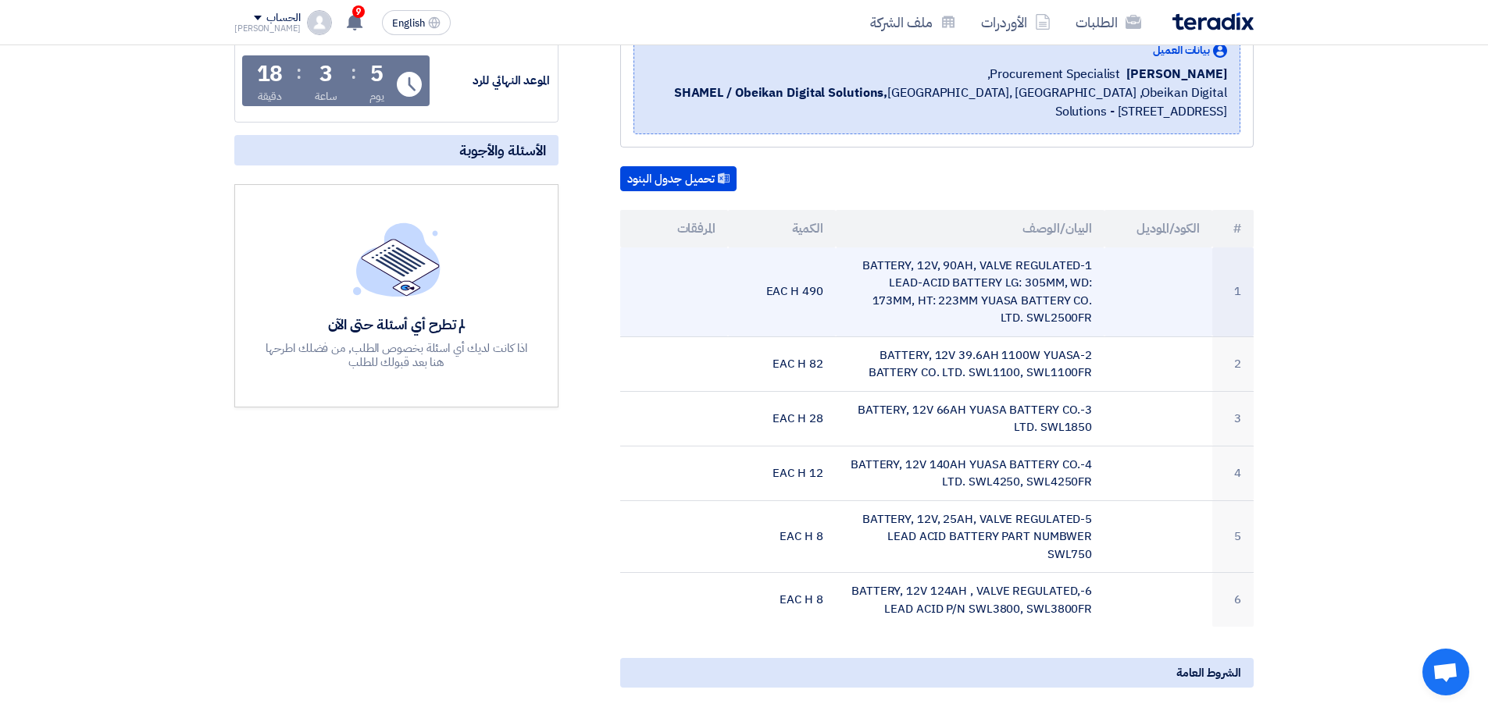
click at [972, 301] on td "1-BATTERY, 12V, 90AH, VALVE REGULATED LEAD-ACID BATTERY LG: 305MM, WD: 173MM, H…" at bounding box center [970, 293] width 269 height 90
click at [968, 288] on td "1-BATTERY, 12V, 90AH, VALVE REGULATED LEAD-ACID BATTERY LG: 305MM, WD: 173MM, H…" at bounding box center [970, 293] width 269 height 90
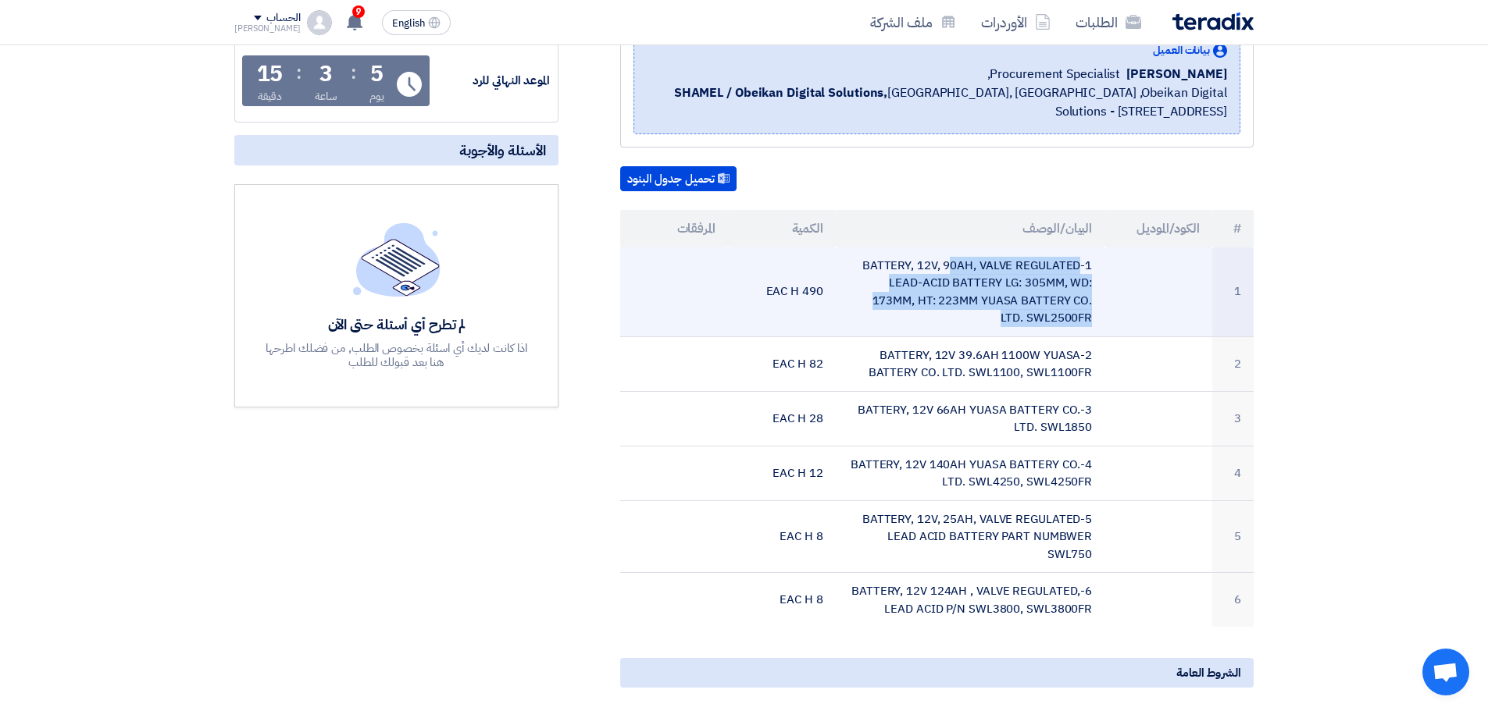
click at [968, 288] on td "1-BATTERY, 12V, 90AH, VALVE REGULATED LEAD-ACID BATTERY LG: 305MM, WD: 173MM, H…" at bounding box center [970, 293] width 269 height 90
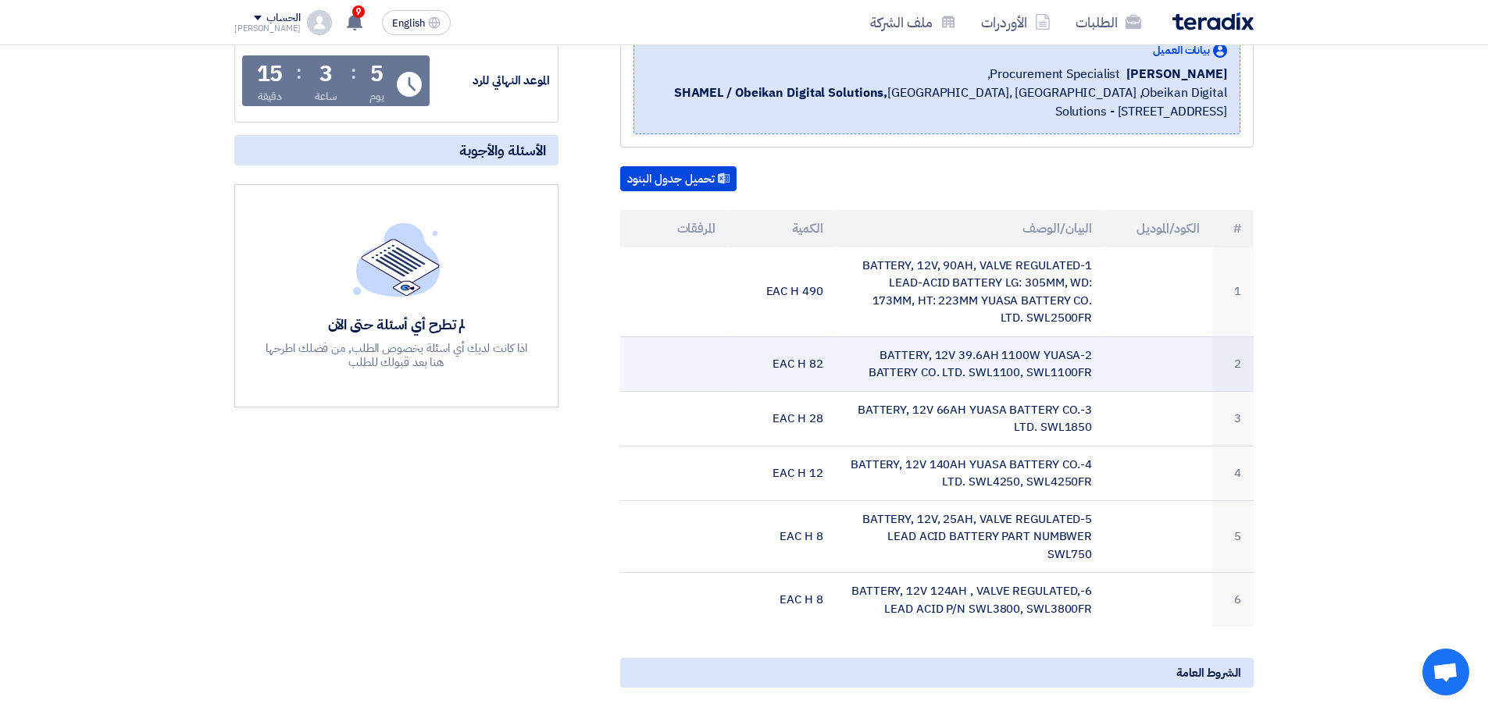
click at [965, 369] on td "2-BATTERY, 12V 39.6AH 1100W YUASA BATTERY CO. LTD. SWL1100, SWL1100FR" at bounding box center [970, 364] width 269 height 55
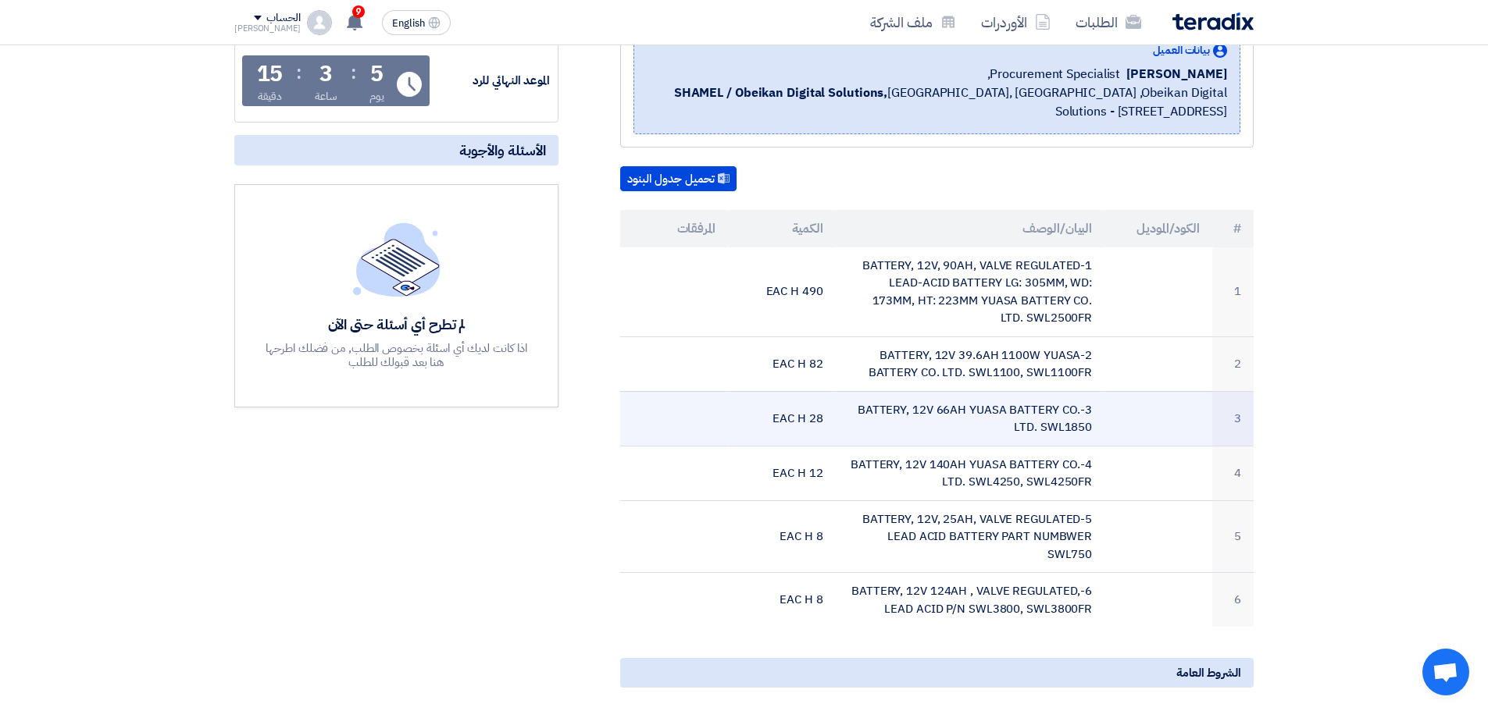
click at [967, 416] on td "3-BATTERY, 12V 66AH YUASA BATTERY CO. LTD. SWL1850" at bounding box center [970, 418] width 269 height 55
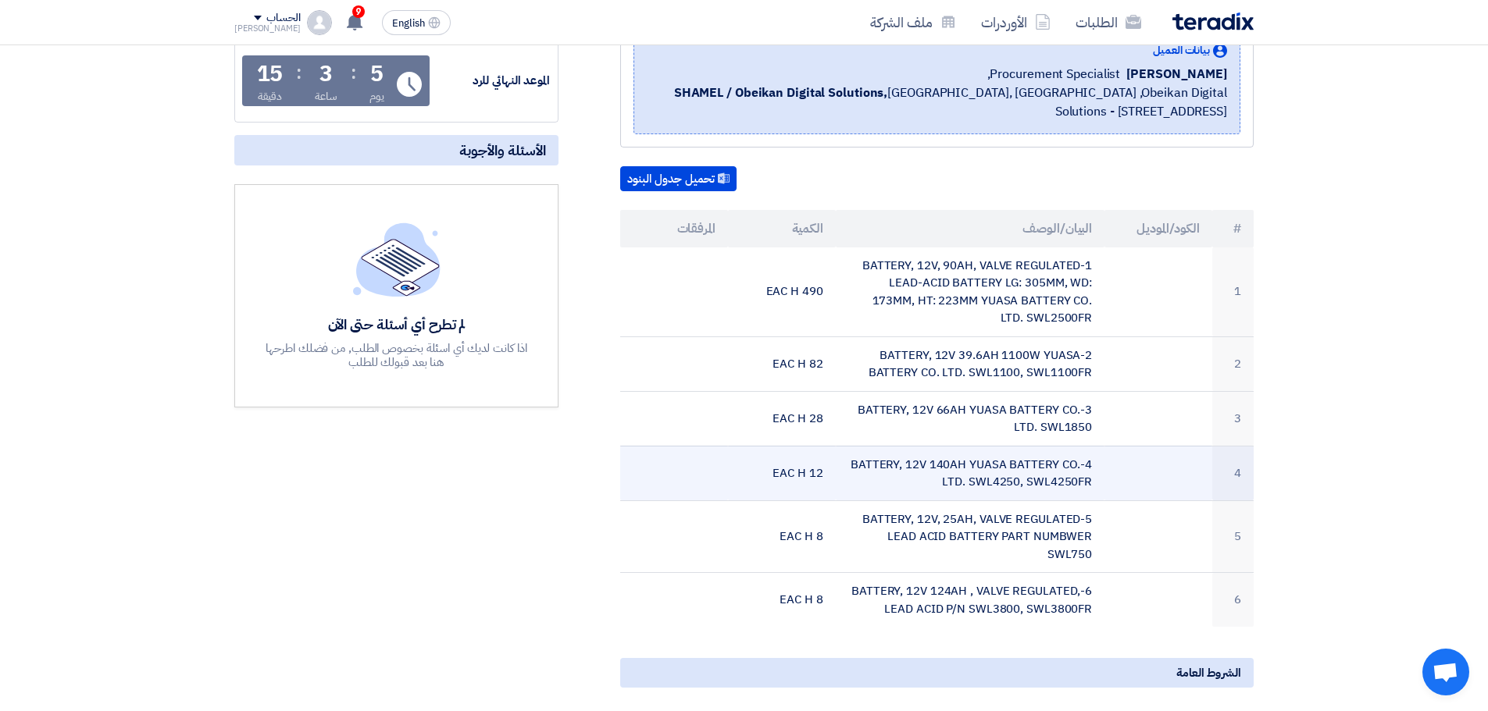
click at [957, 486] on td "4-BATTERY, 12V 140AH YUASA BATTERY CO. LTD. SWL4250, SWL4250FR" at bounding box center [970, 473] width 269 height 55
click at [970, 465] on td "4-BATTERY, 12V 140AH YUASA BATTERY CO. LTD. SWL4250, SWL4250FR" at bounding box center [970, 473] width 269 height 55
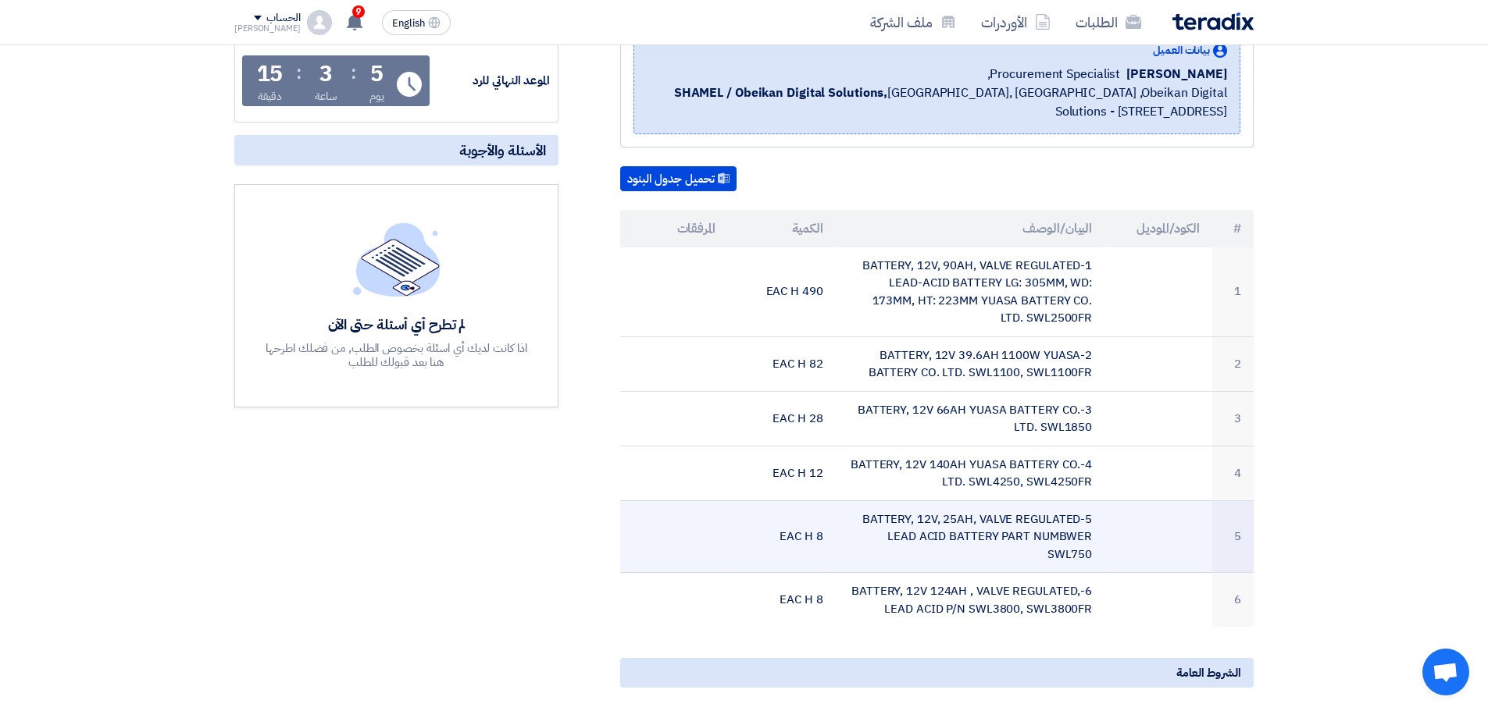
click at [957, 526] on td "5-BATTERY, 12V, 25AH, VALVE REGULATED LEAD ACID BATTERY PART NUMBWER SWL750" at bounding box center [970, 537] width 269 height 73
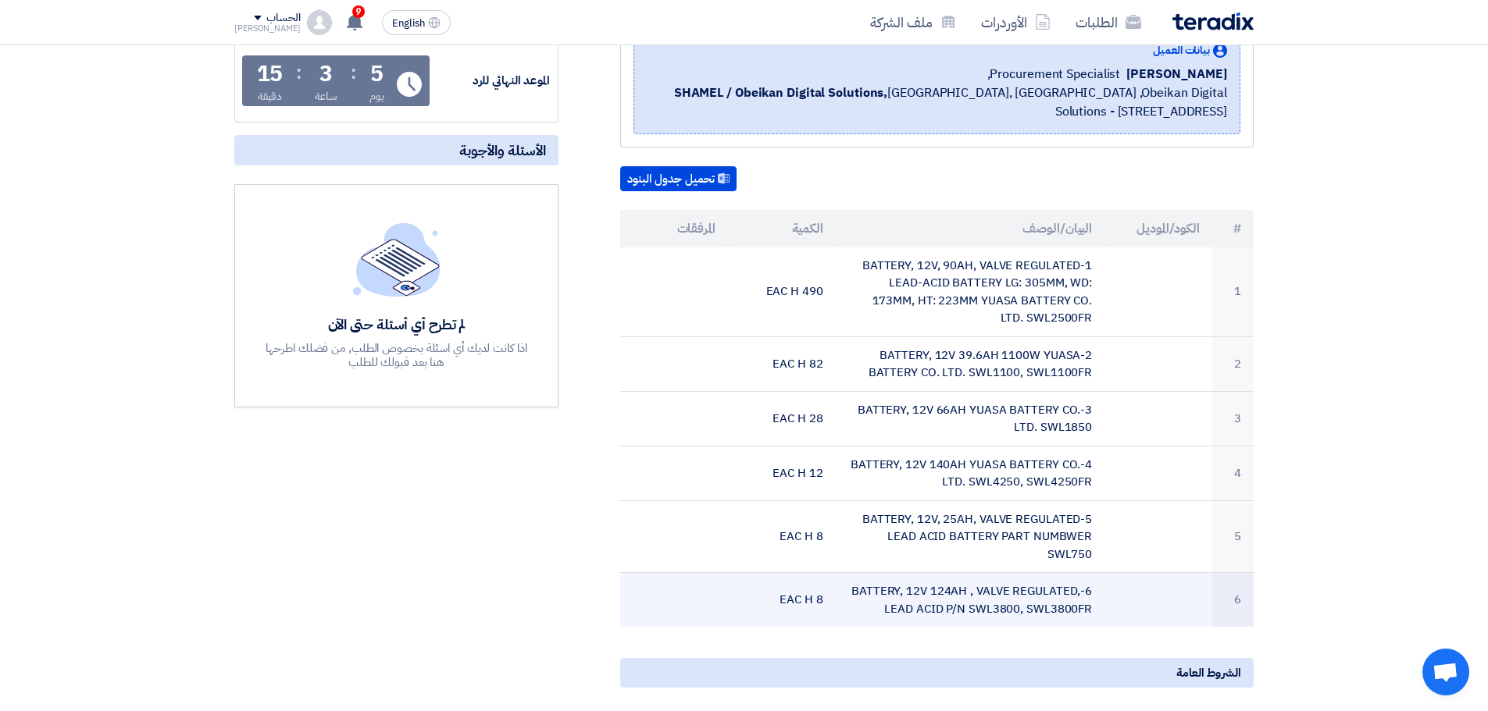
click at [944, 606] on td "6-BATTERY, 12V 124AH , VALVE REGULATED, LEAD ACID P/N SWL3800, SWL3800FR" at bounding box center [970, 600] width 269 height 55
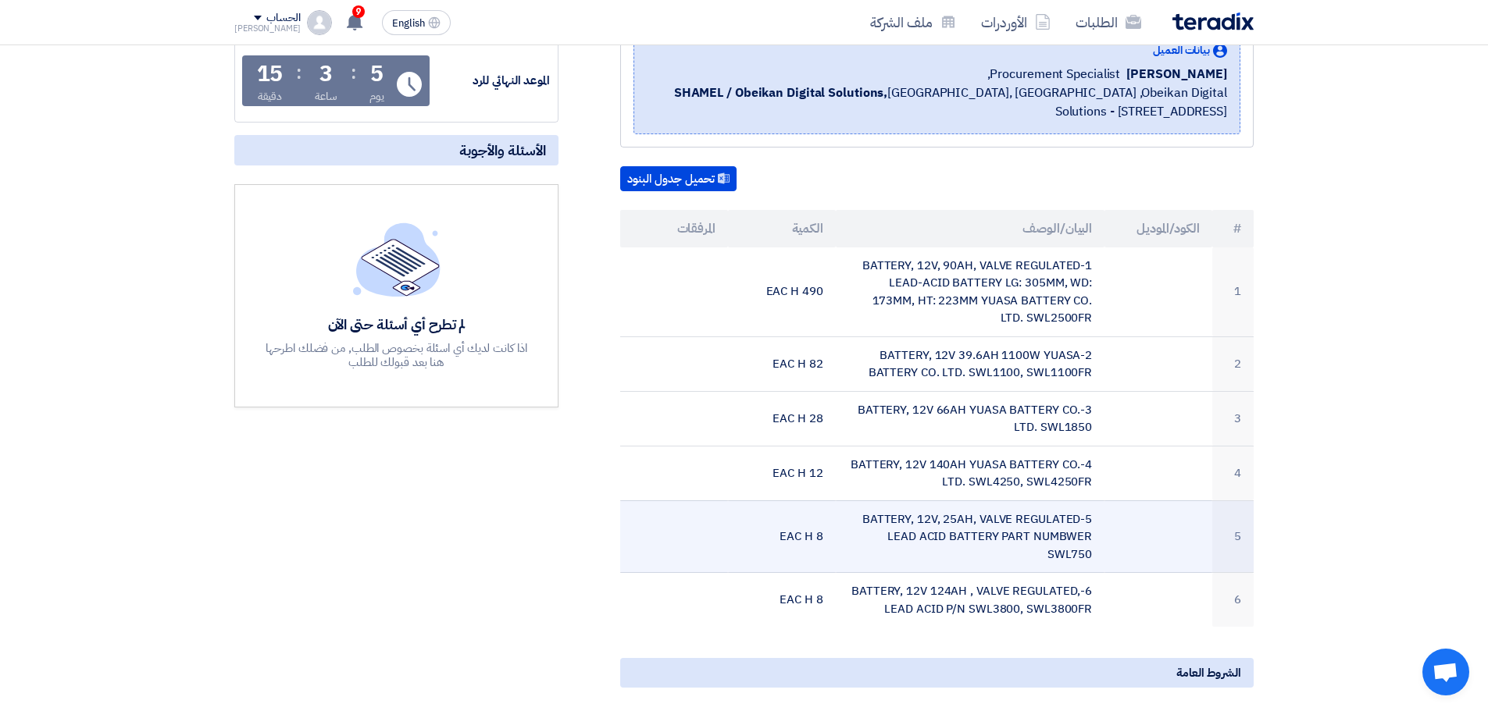
drag, startPoint x: 1046, startPoint y: 592, endPoint x: 937, endPoint y: 540, distance: 121.2
click at [937, 540] on td "5-BATTERY, 12V, 25AH, VALVE REGULATED LEAD ACID BATTERY PART NUMBWER SWL750" at bounding box center [970, 537] width 269 height 73
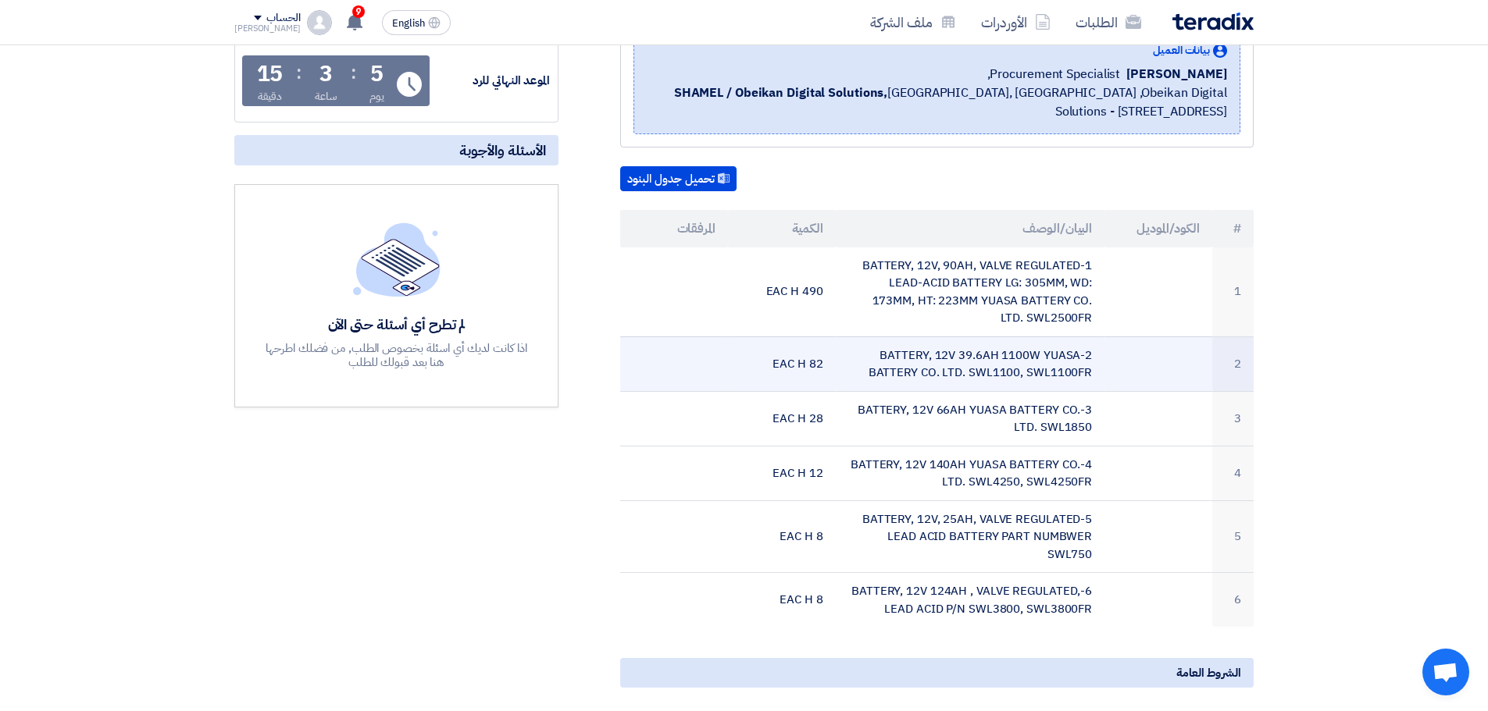
click at [951, 359] on td "2-BATTERY, 12V 39.6AH 1100W YUASA BATTERY CO. LTD. SWL1100, SWL1100FR" at bounding box center [970, 364] width 269 height 55
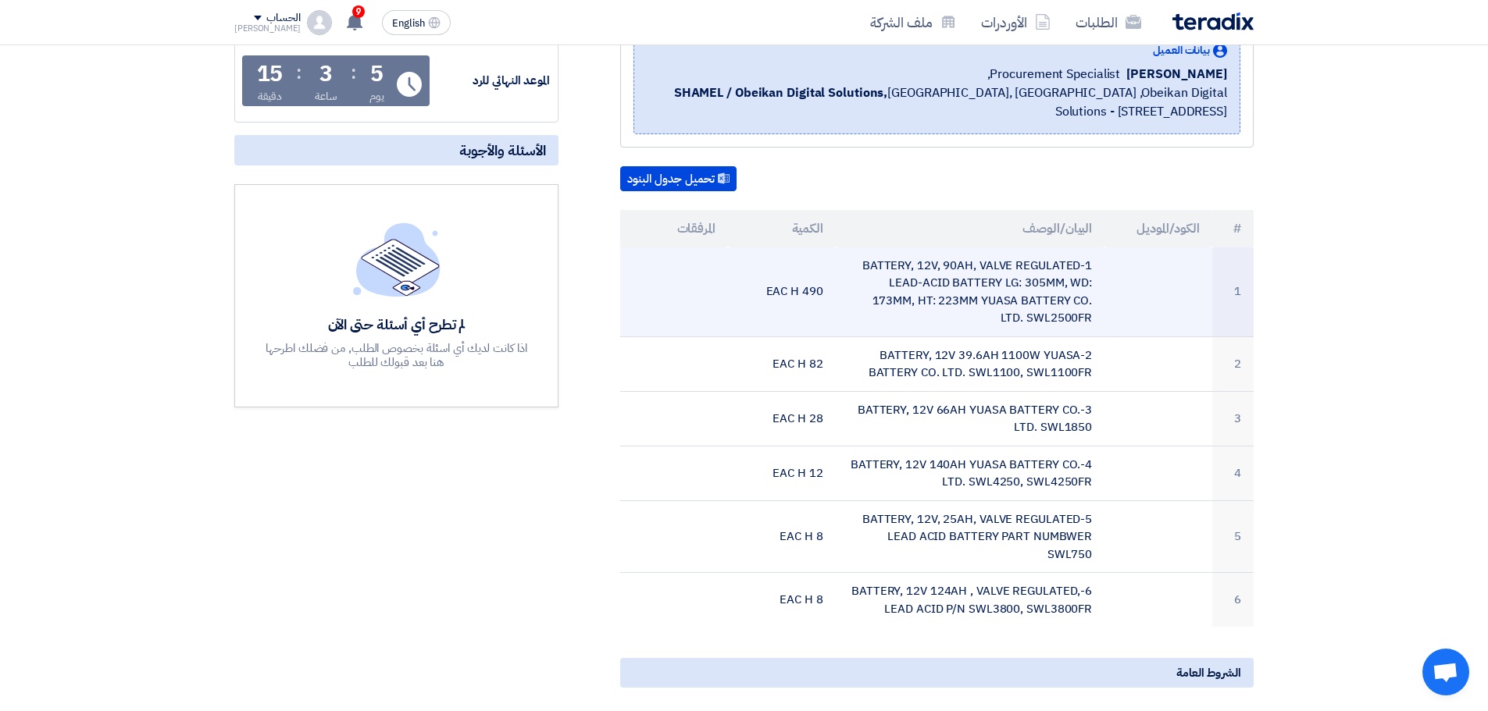
click at [994, 260] on td "1-BATTERY, 12V, 90AH, VALVE REGULATED LEAD-ACID BATTERY LG: 305MM, WD: 173MM, H…" at bounding box center [970, 293] width 269 height 90
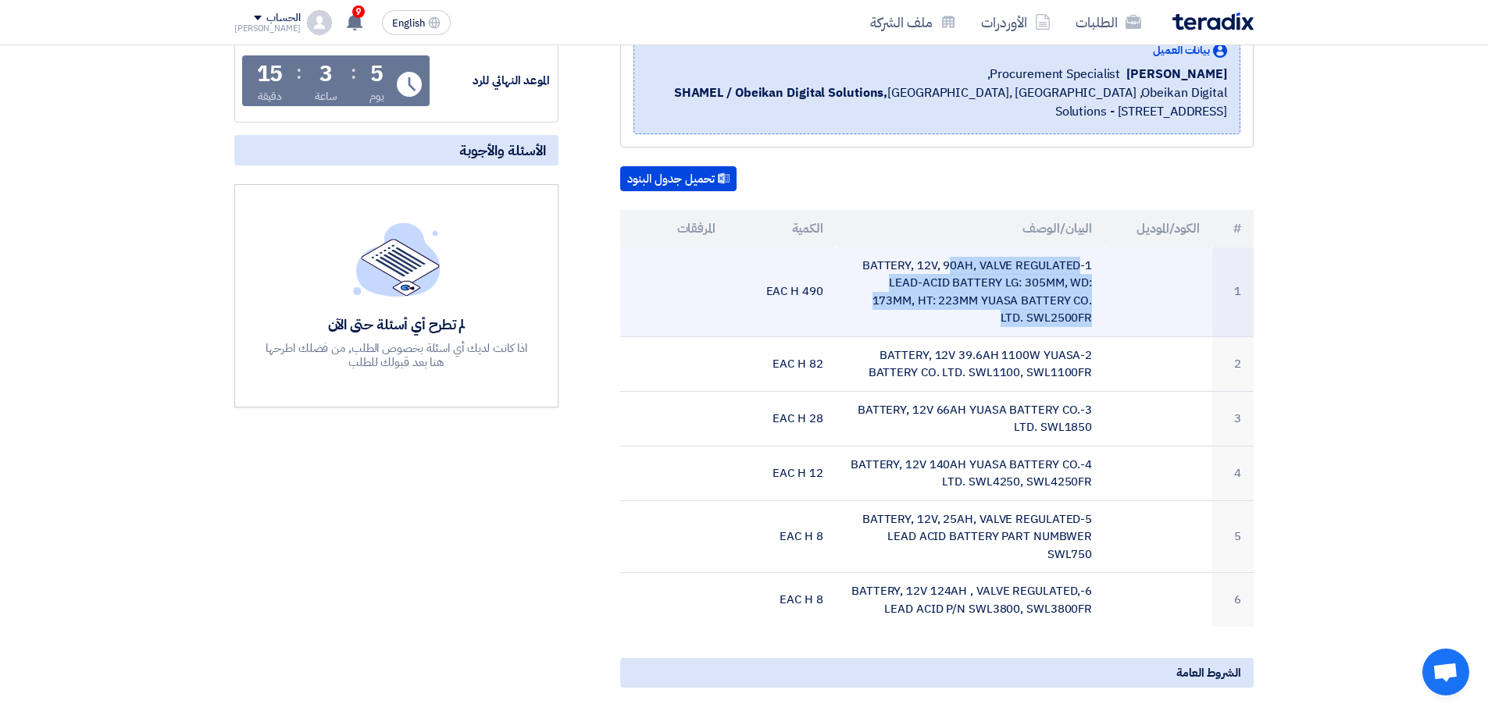
click at [994, 260] on td "1-BATTERY, 12V, 90AH, VALVE REGULATED LEAD-ACID BATTERY LG: 305MM, WD: 173MM, H…" at bounding box center [970, 293] width 269 height 90
click at [958, 267] on td "1-BATTERY, 12V, 90AH, VALVE REGULATED LEAD-ACID BATTERY LG: 305MM, WD: 173MM, H…" at bounding box center [970, 293] width 269 height 90
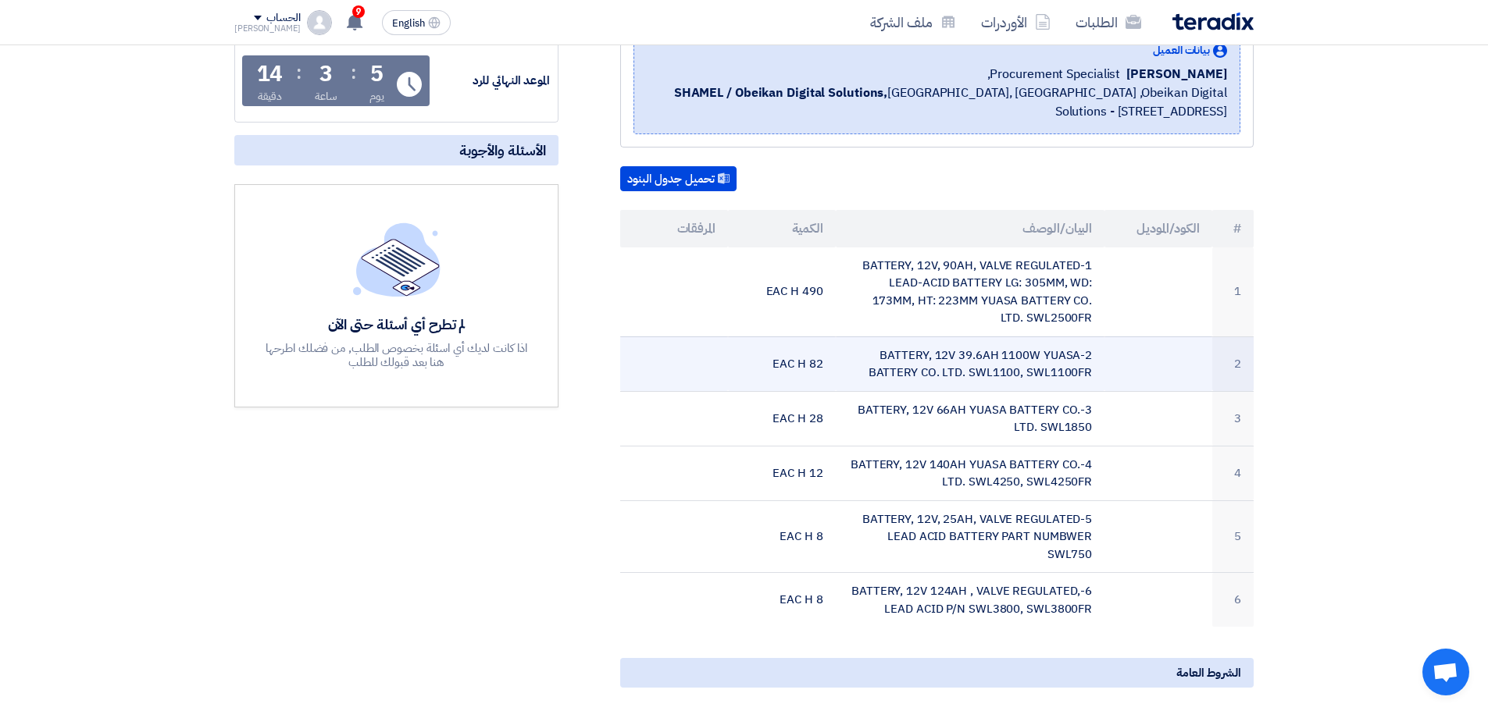
click at [951, 374] on td "2-BATTERY, 12V 39.6AH 1100W YUASA BATTERY CO. LTD. SWL1100, SWL1100FR" at bounding box center [970, 364] width 269 height 55
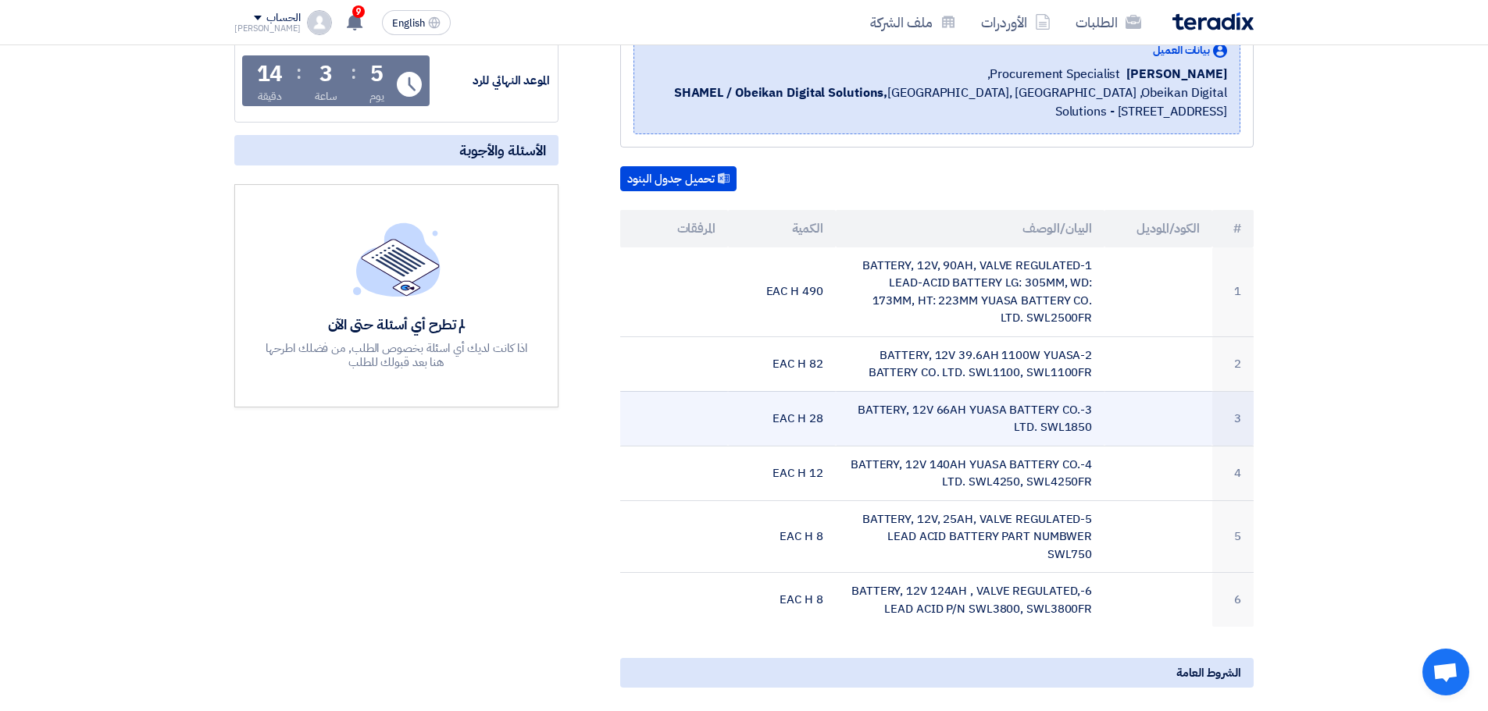
click at [836, 428] on td "3-BATTERY, 12V 66AH YUASA BATTERY CO. LTD. SWL1850" at bounding box center [970, 418] width 269 height 55
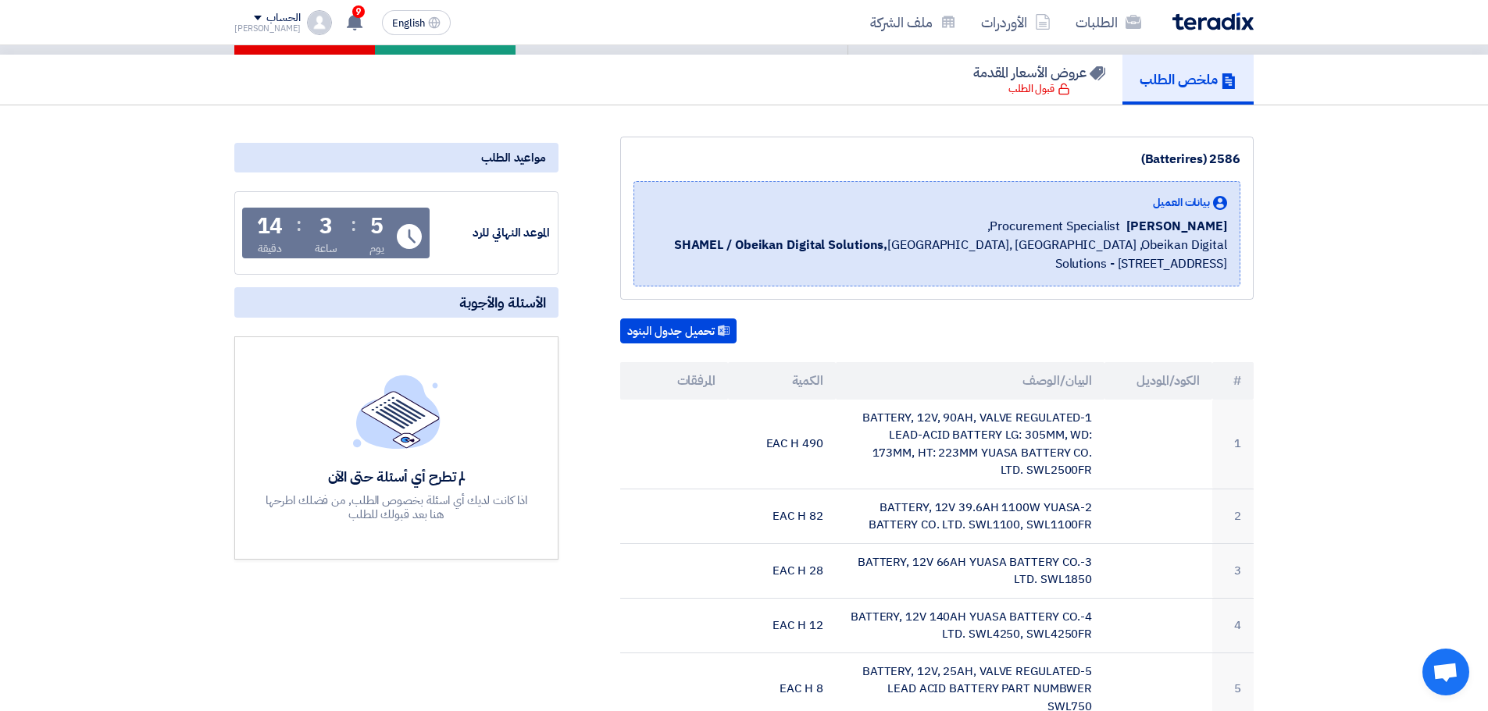
scroll to position [0, 0]
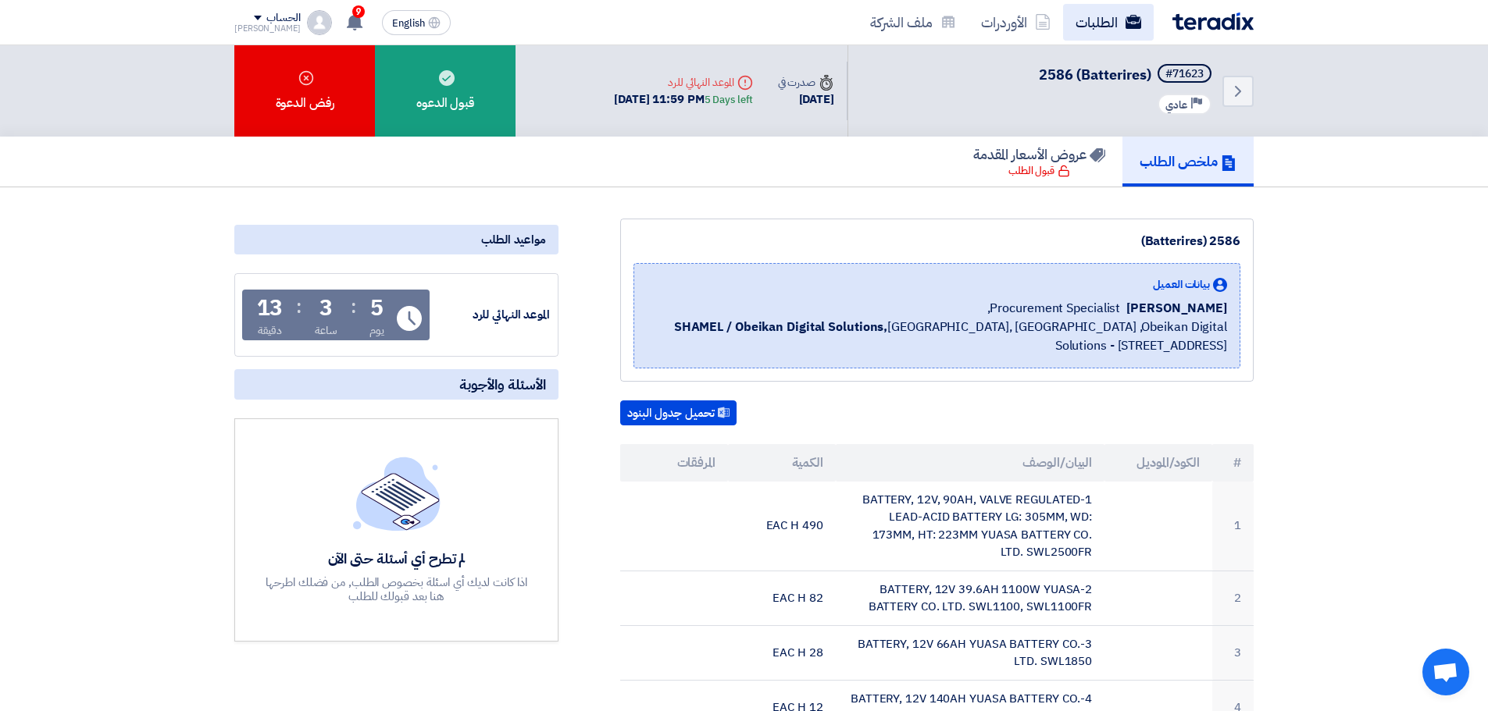
click at [1100, 19] on link "الطلبات" at bounding box center [1108, 22] width 91 height 37
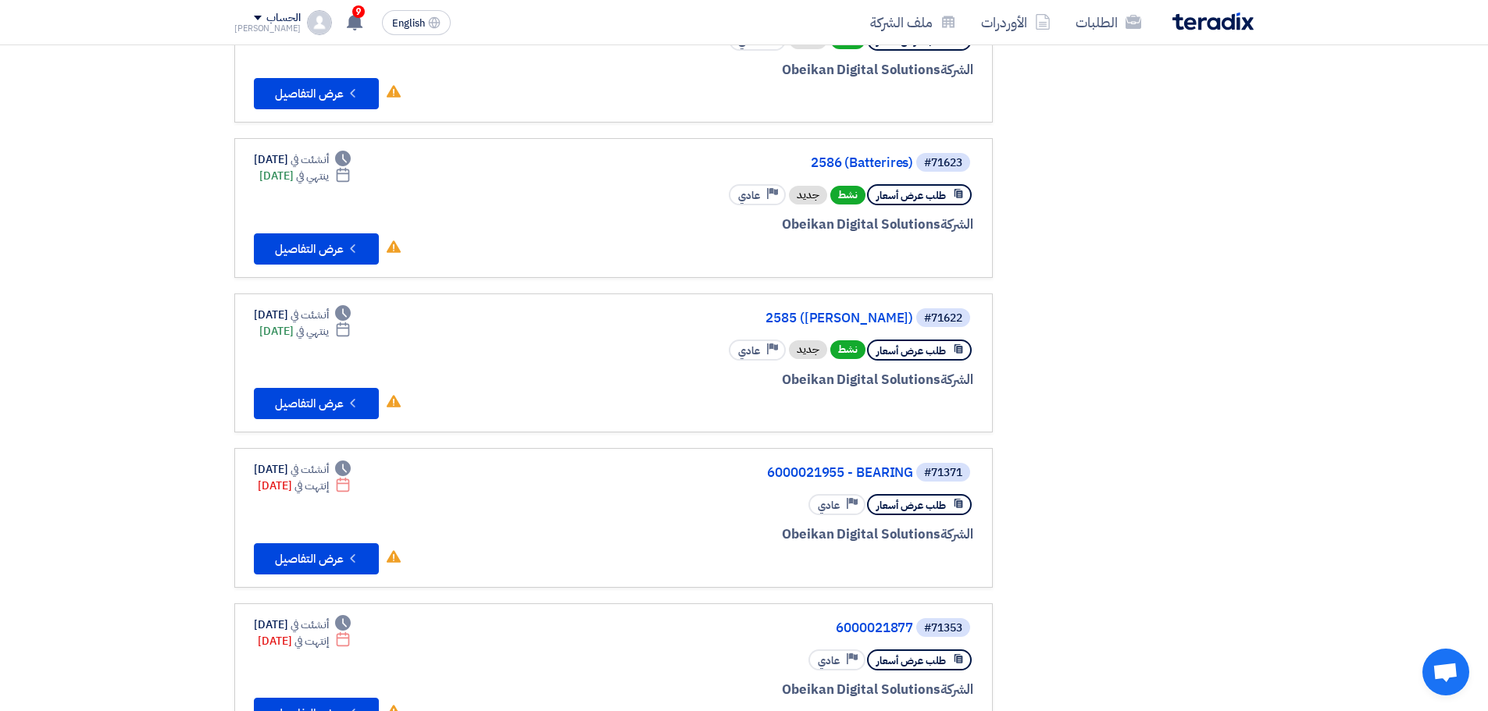
scroll to position [390, 0]
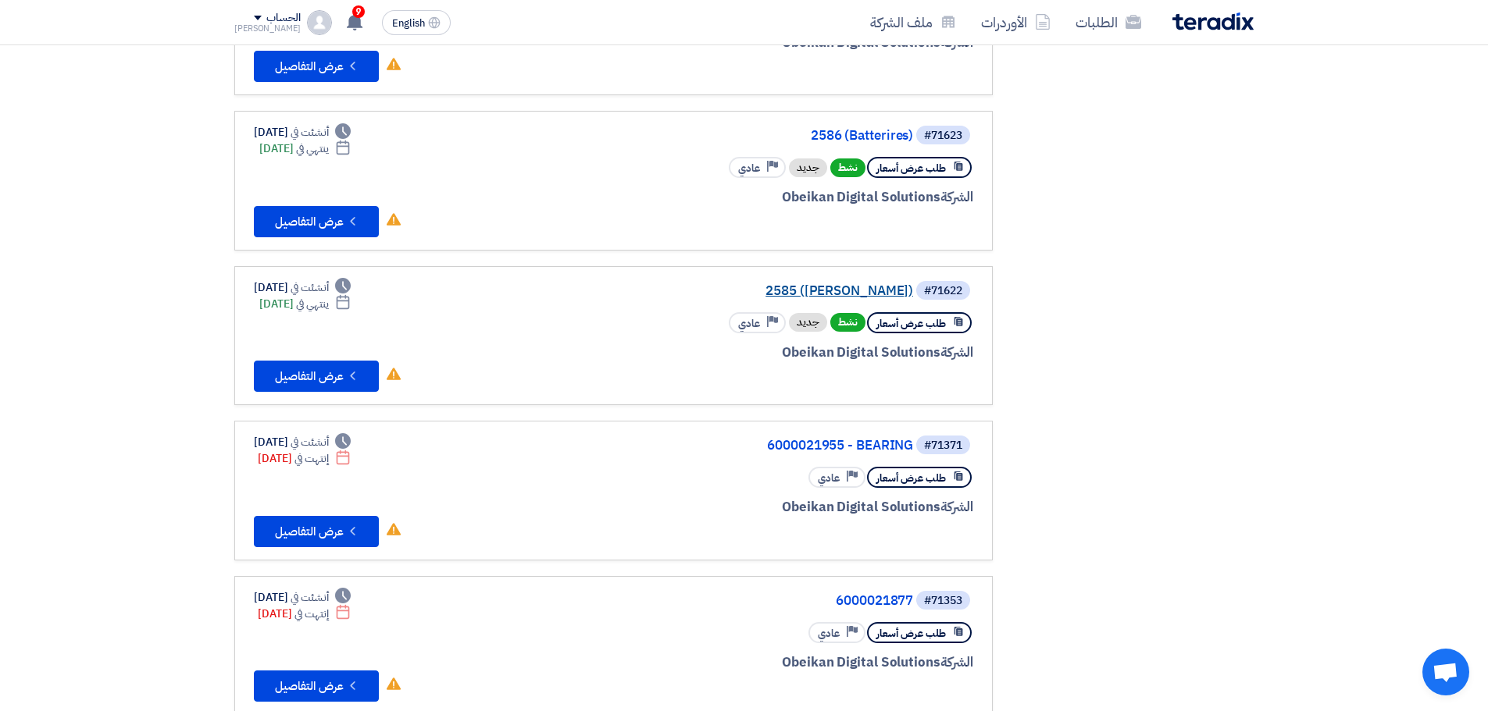
click at [852, 294] on link "2585 ([PERSON_NAME])" at bounding box center [756, 291] width 312 height 14
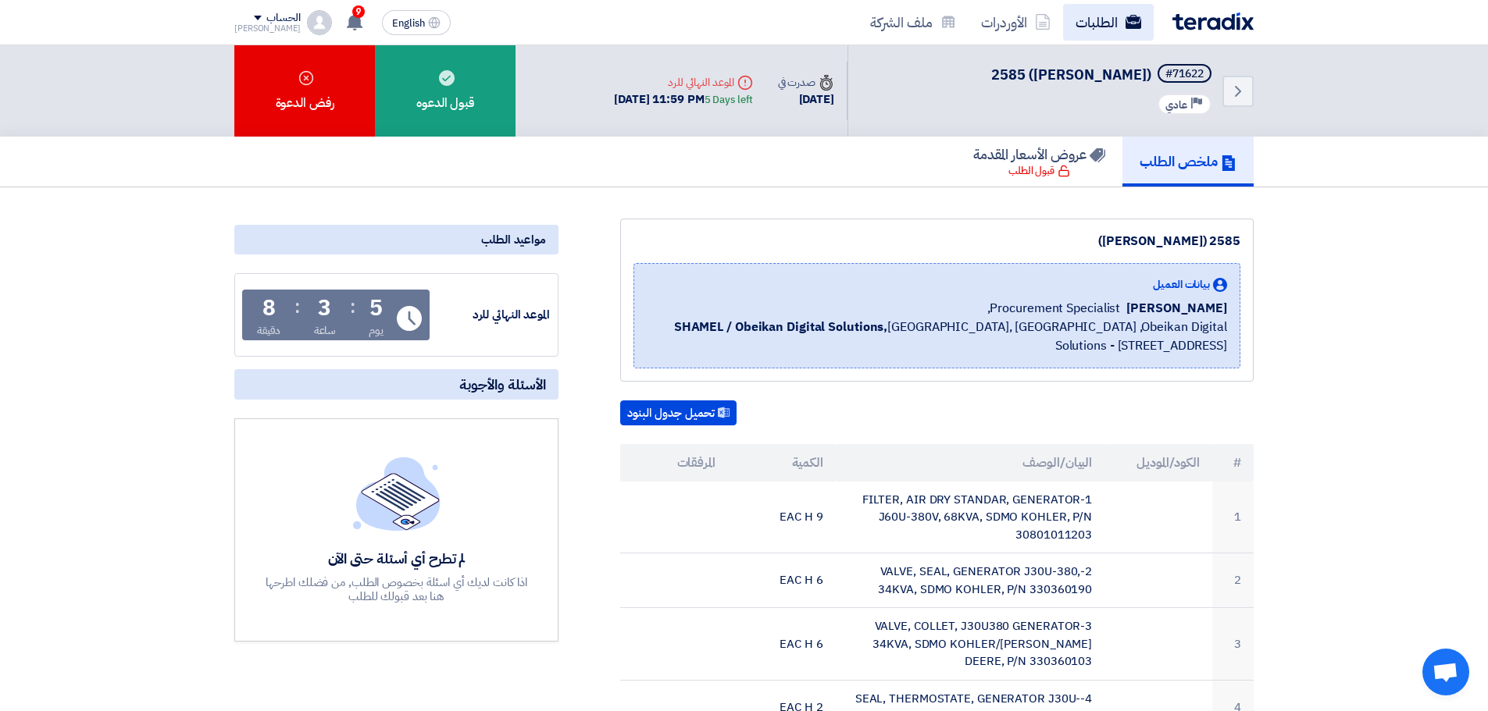
click at [1108, 21] on link "الطلبات" at bounding box center [1108, 22] width 91 height 37
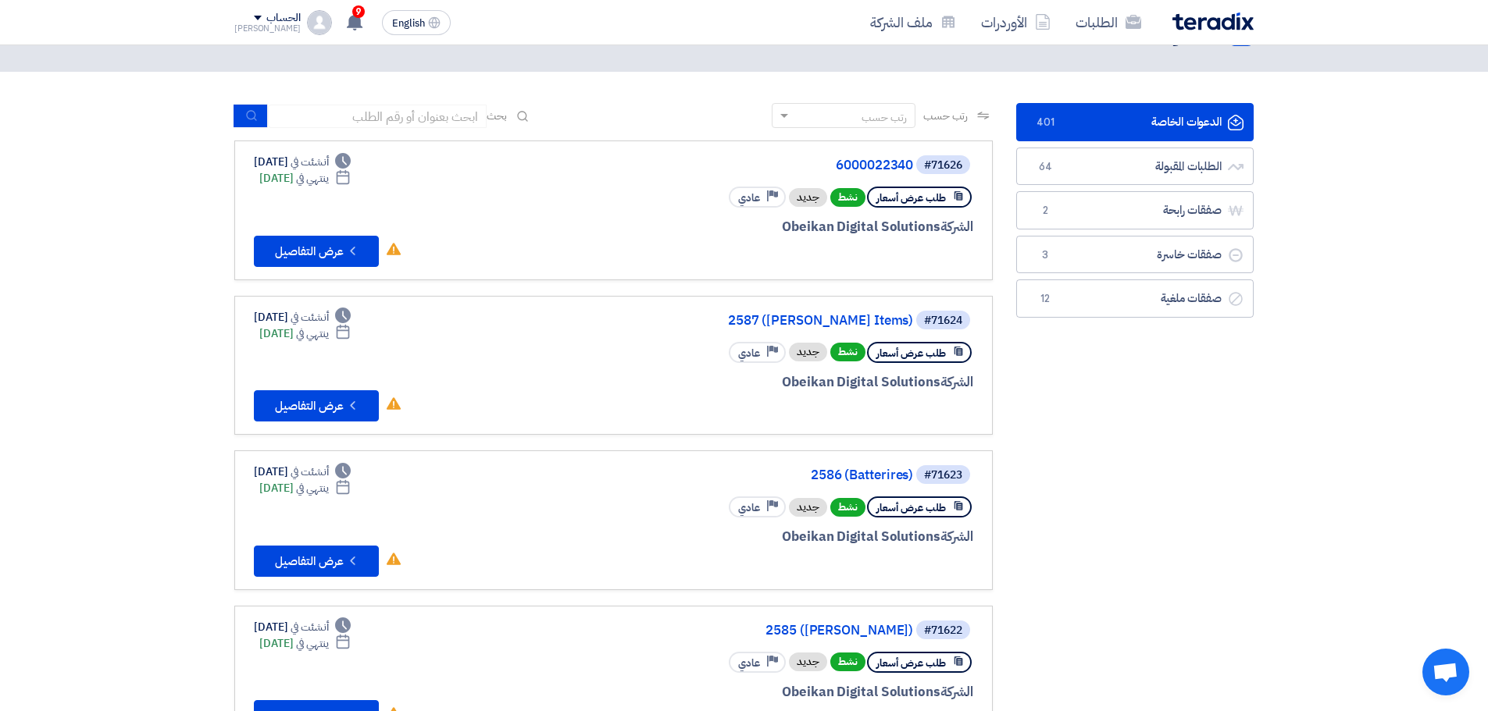
scroll to position [78, 0]
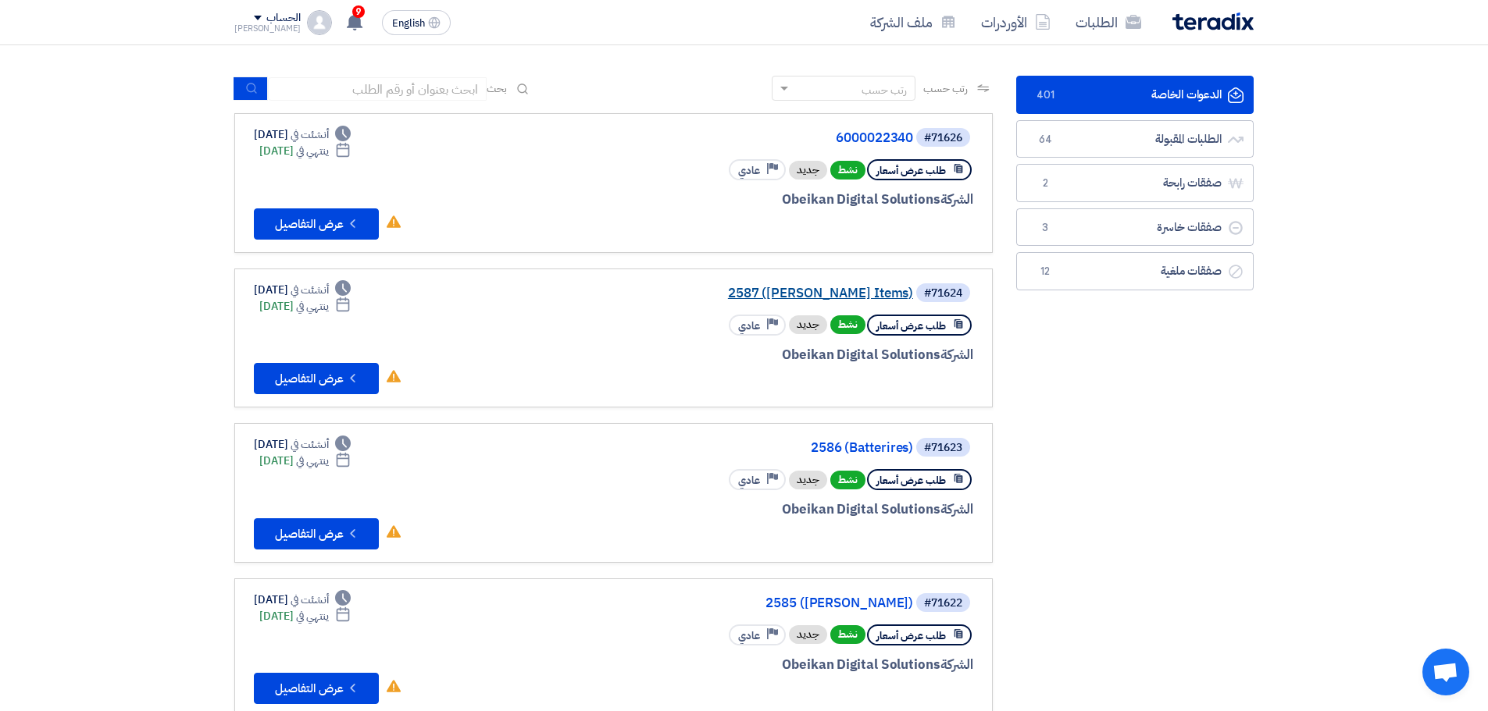
click at [850, 287] on link "2587 ([PERSON_NAME] Items)" at bounding box center [756, 294] width 312 height 14
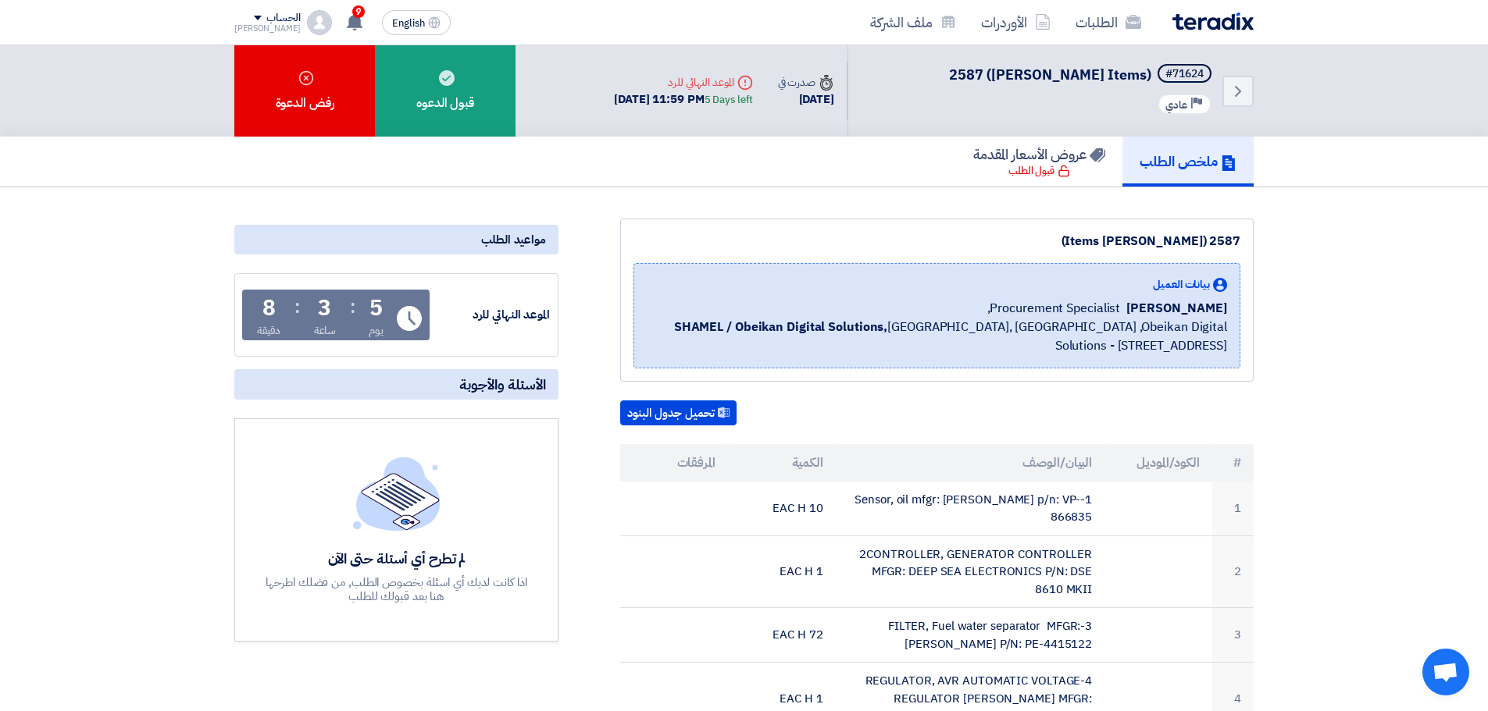
click at [1117, 49] on div "Back #71624 2587 ([PERSON_NAME] Items) Priority عادي" at bounding box center [1050, 90] width 406 height 91
click at [1115, 37] on link "الطلبات" at bounding box center [1108, 22] width 91 height 37
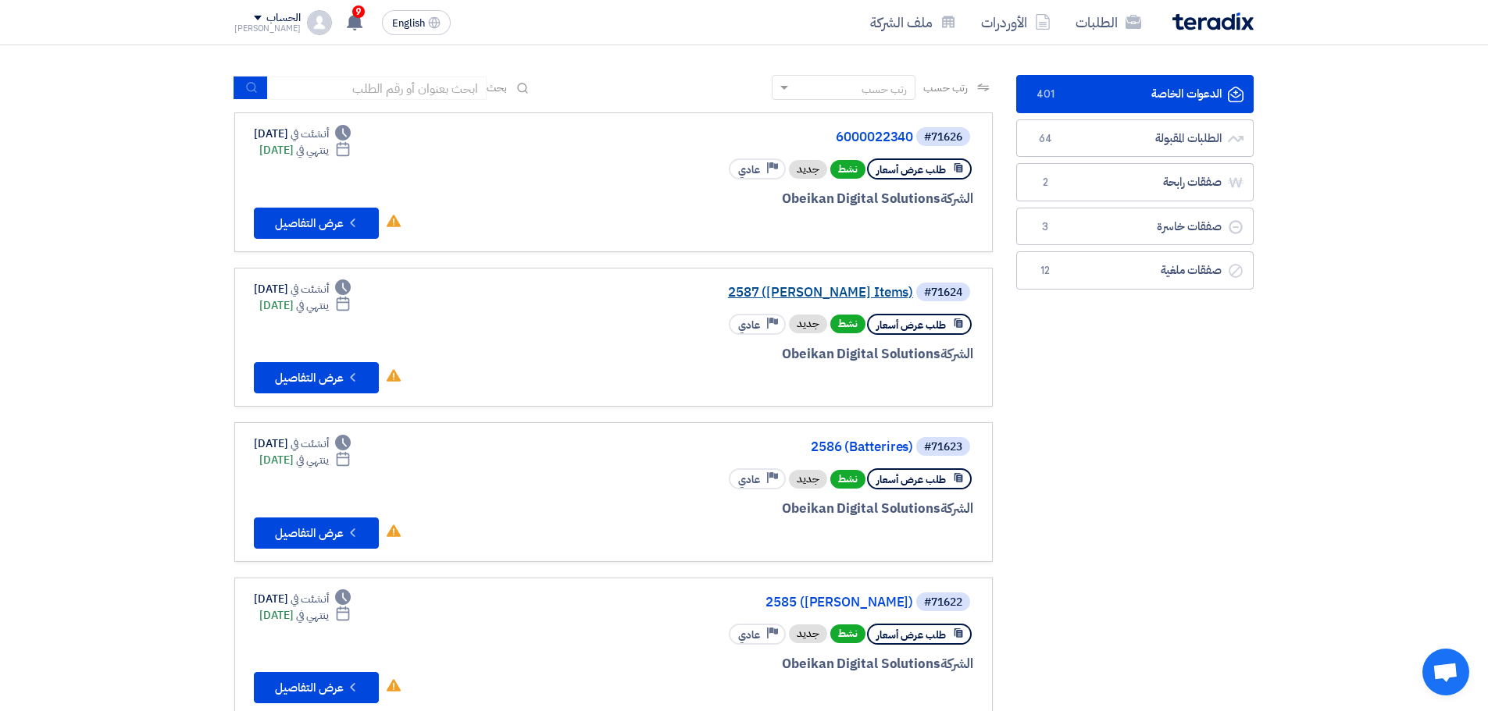
scroll to position [78, 0]
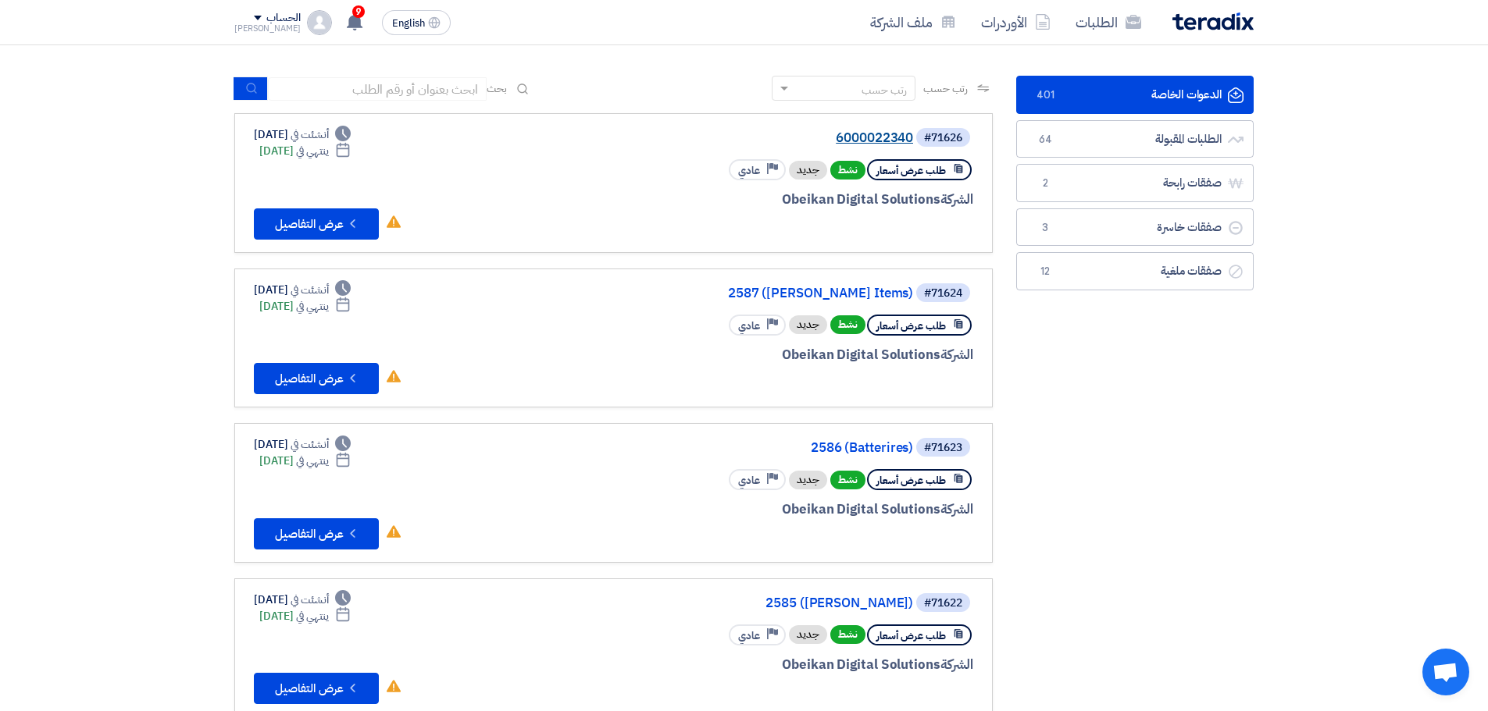
click at [879, 139] on link "6000022340" at bounding box center [756, 138] width 312 height 14
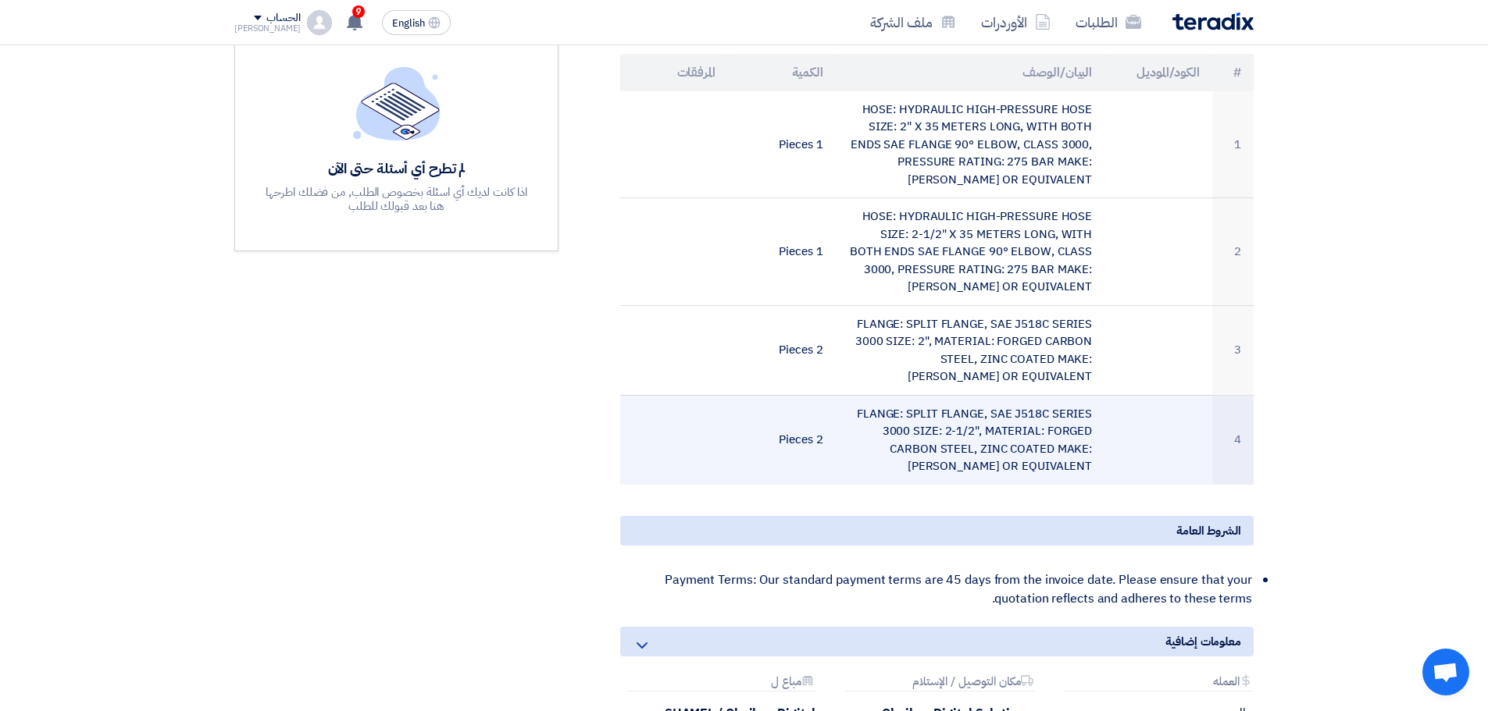
scroll to position [312, 0]
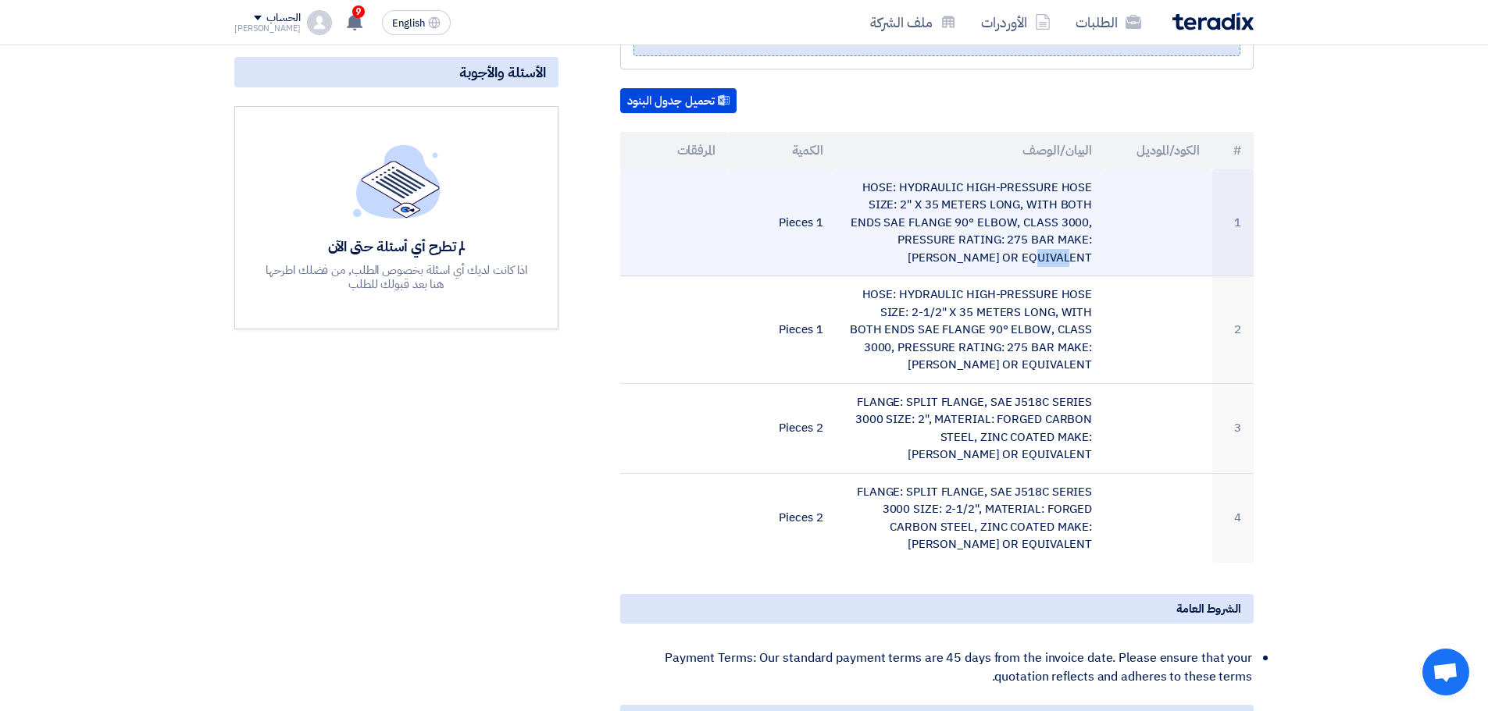
drag, startPoint x: 1094, startPoint y: 254, endPoint x: 1059, endPoint y: 241, distance: 37.6
click at [1059, 241] on td "HOSE: HYDRAULIC HIGH-PRESSURE HOSE SIZE: 2" X 35 METERS LONG, WITH BOTH ENDS SA…" at bounding box center [970, 222] width 269 height 107
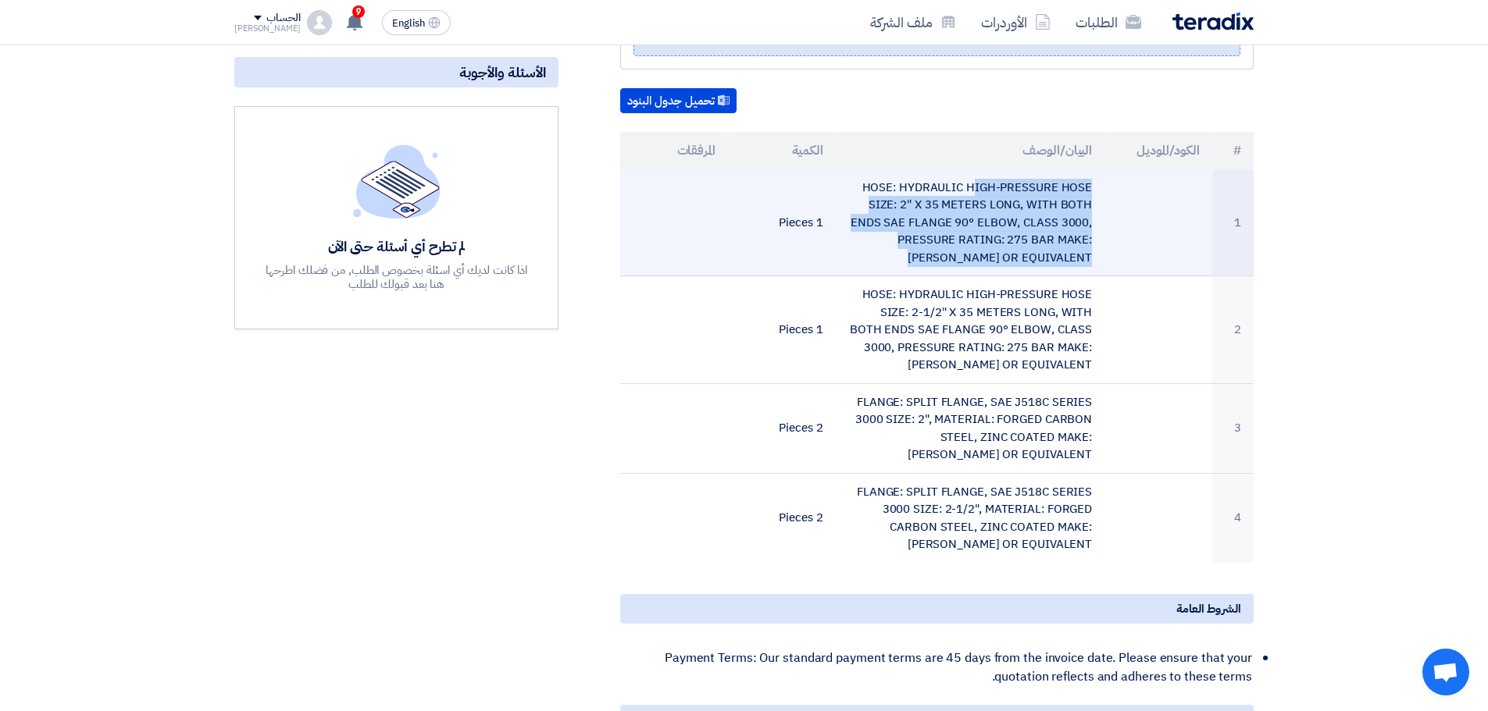
click at [1059, 241] on td "HOSE: HYDRAULIC HIGH-PRESSURE HOSE SIZE: 2" X 35 METERS LONG, WITH BOTH ENDS SA…" at bounding box center [970, 222] width 269 height 107
click at [1050, 251] on td "HOSE: HYDRAULIC HIGH-PRESSURE HOSE SIZE: 2" X 35 METERS LONG, WITH BOTH ENDS SA…" at bounding box center [970, 222] width 269 height 107
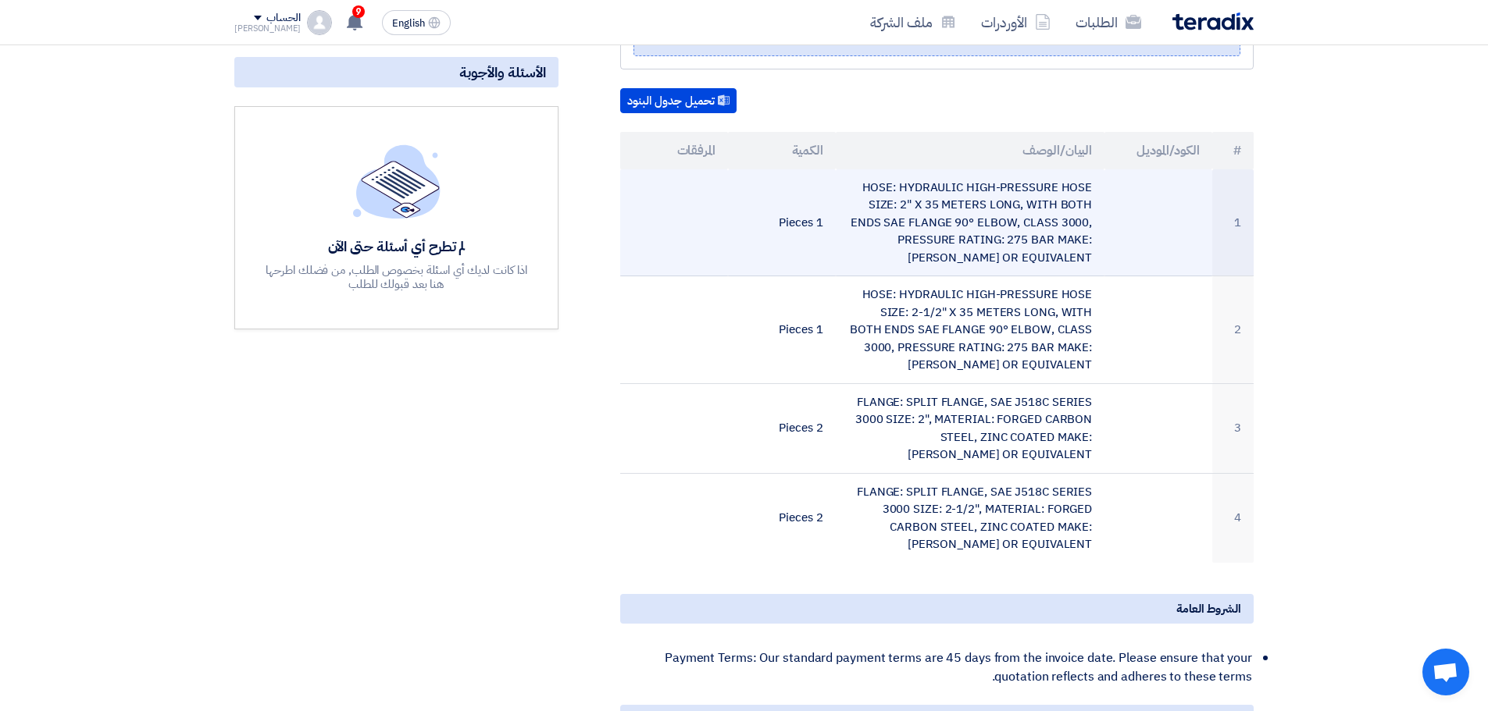
click at [1050, 259] on td "HOSE: HYDRAULIC HIGH-PRESSURE HOSE SIZE: 2" X 35 METERS LONG, WITH BOTH ENDS SA…" at bounding box center [970, 222] width 269 height 107
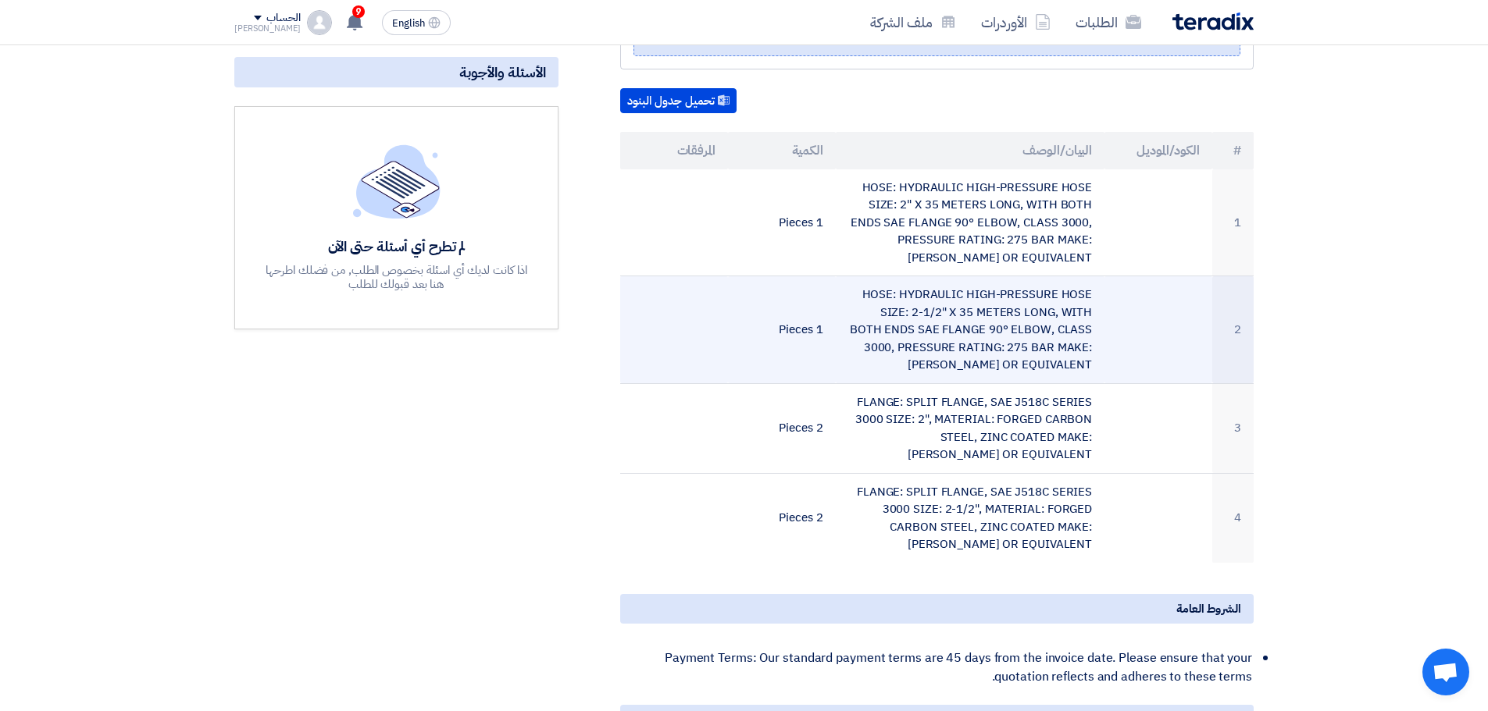
click at [1022, 366] on td "HOSE: HYDRAULIC HIGH-PRESSURE HOSE SIZE: 2-1/2" X 35 METERS LONG, WITH BOTH END…" at bounding box center [970, 330] width 269 height 108
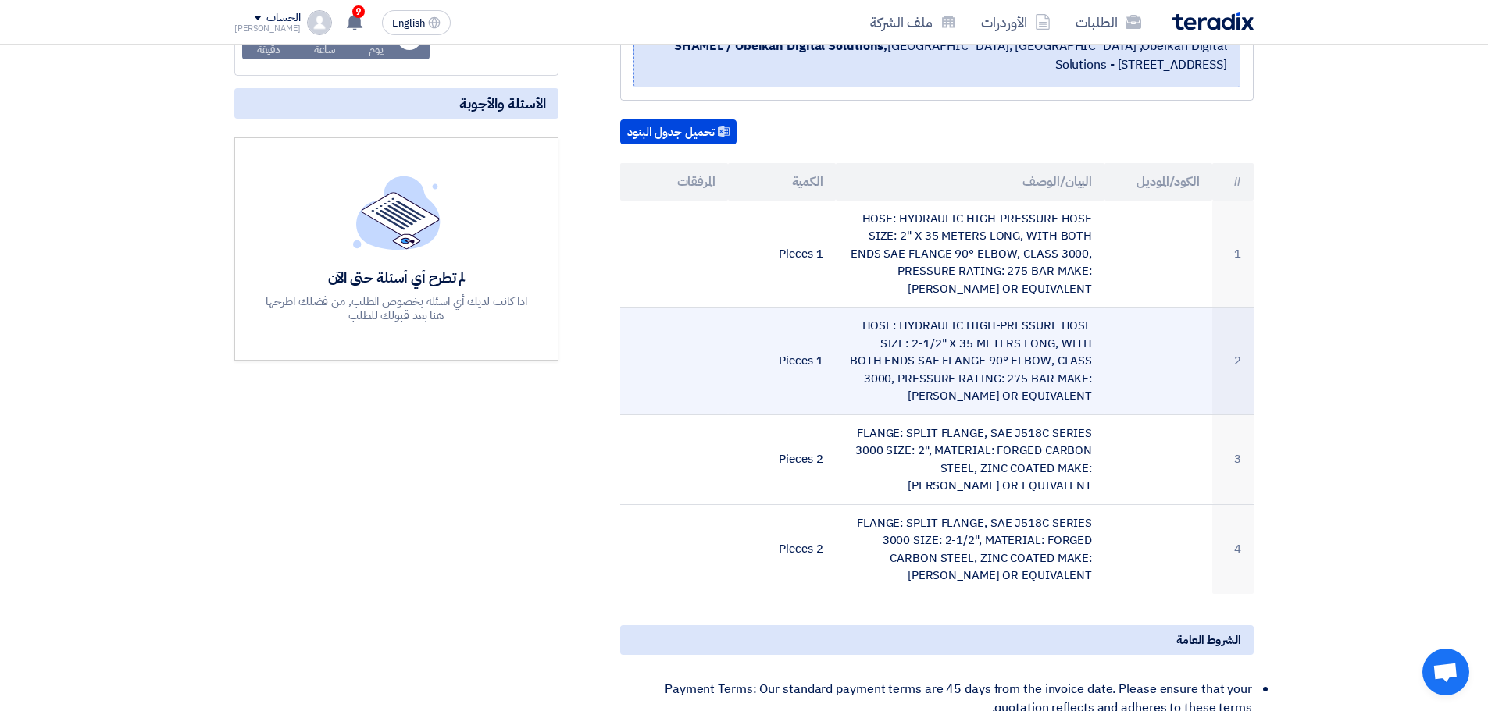
scroll to position [234, 0]
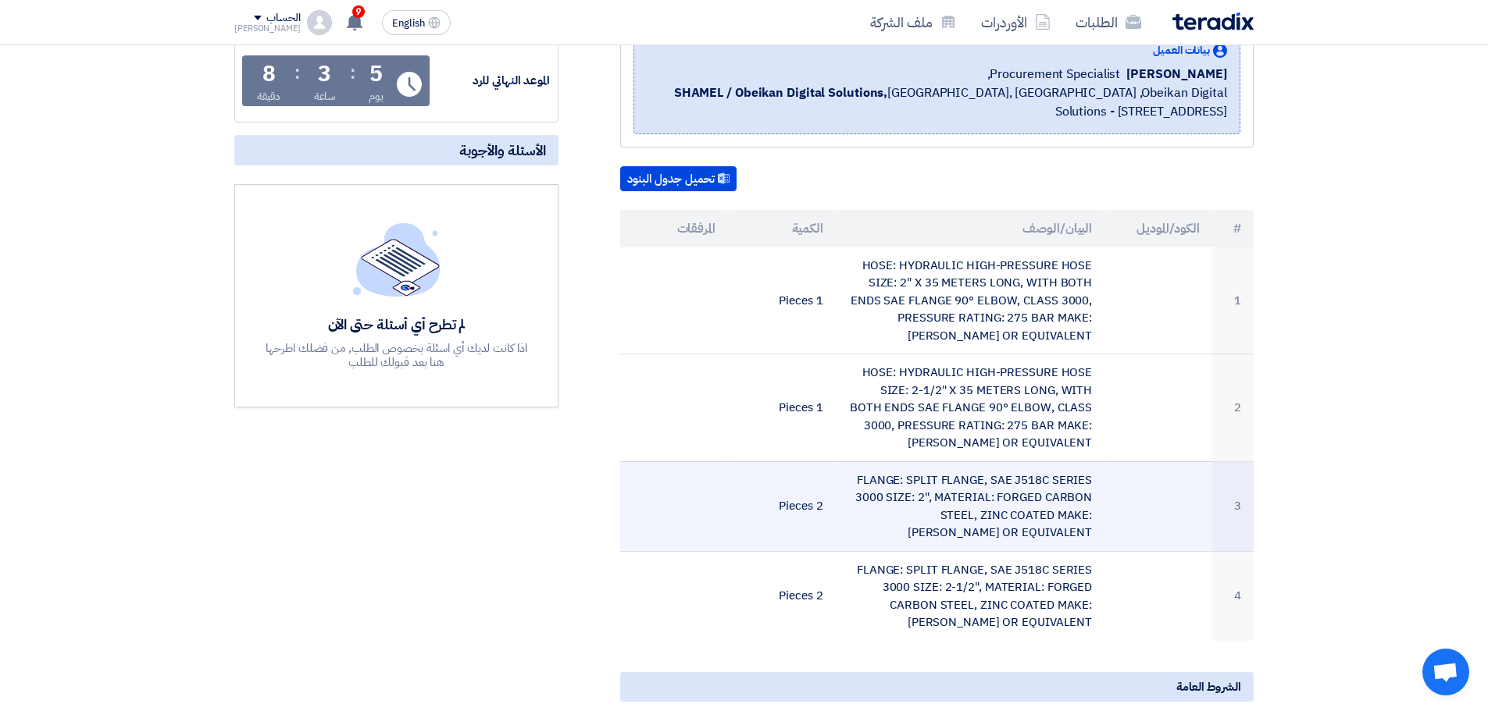
click at [853, 490] on td "FLANGE: SPLIT FLANGE, SAE J518C SERIES 3000 SIZE: 2", MATERIAL: FORGED CARBON S…" at bounding box center [970, 506] width 269 height 90
click at [889, 497] on td "FLANGE: SPLIT FLANGE, SAE J518C SERIES 3000 SIZE: 2", MATERIAL: FORGED CARBON S…" at bounding box center [970, 506] width 269 height 90
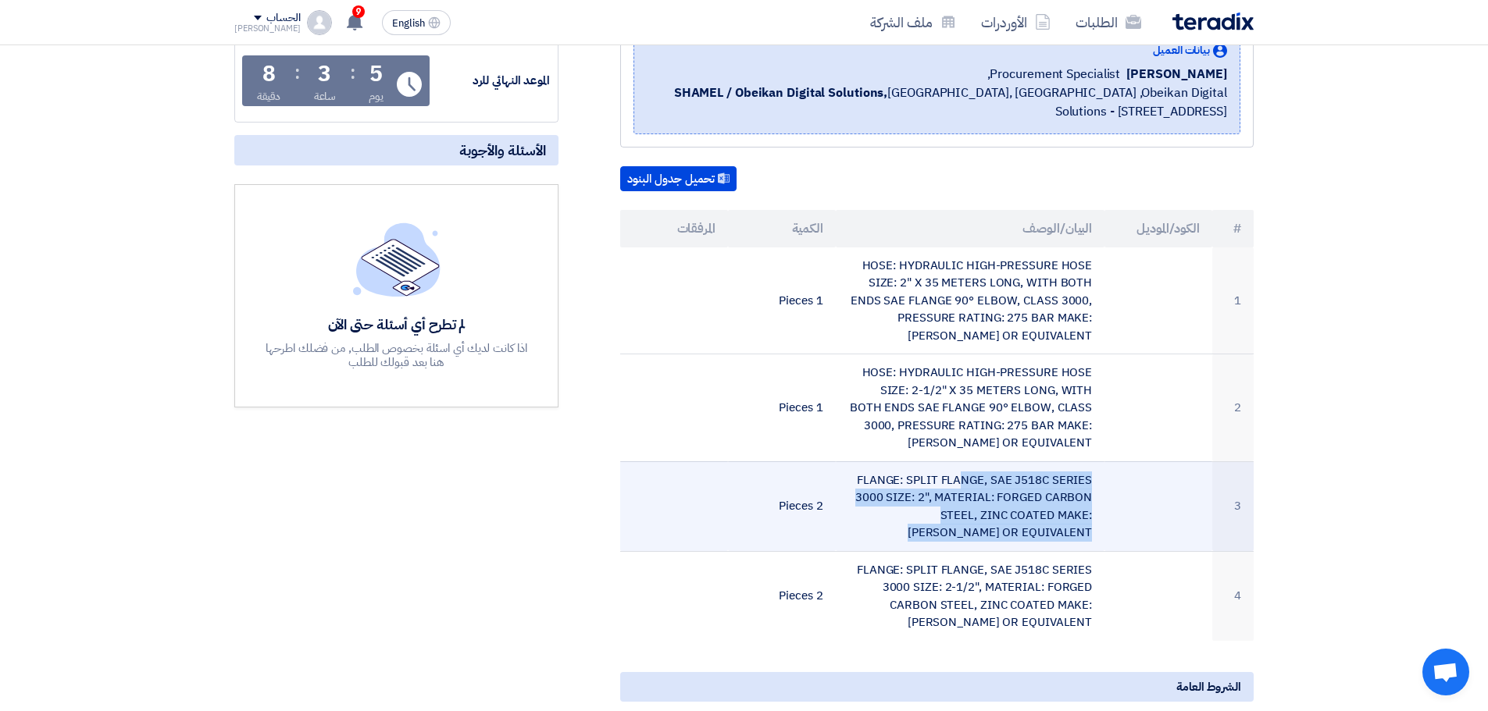
click at [889, 497] on td "FLANGE: SPLIT FLANGE, SAE J518C SERIES 3000 SIZE: 2", MATERIAL: FORGED CARBON S…" at bounding box center [970, 506] width 269 height 90
copy tr "FLANGE: SPLIT FLANGE, SAE J518C SERIES 3000 SIZE: 2", MATERIAL: FORGED CARBON S…"
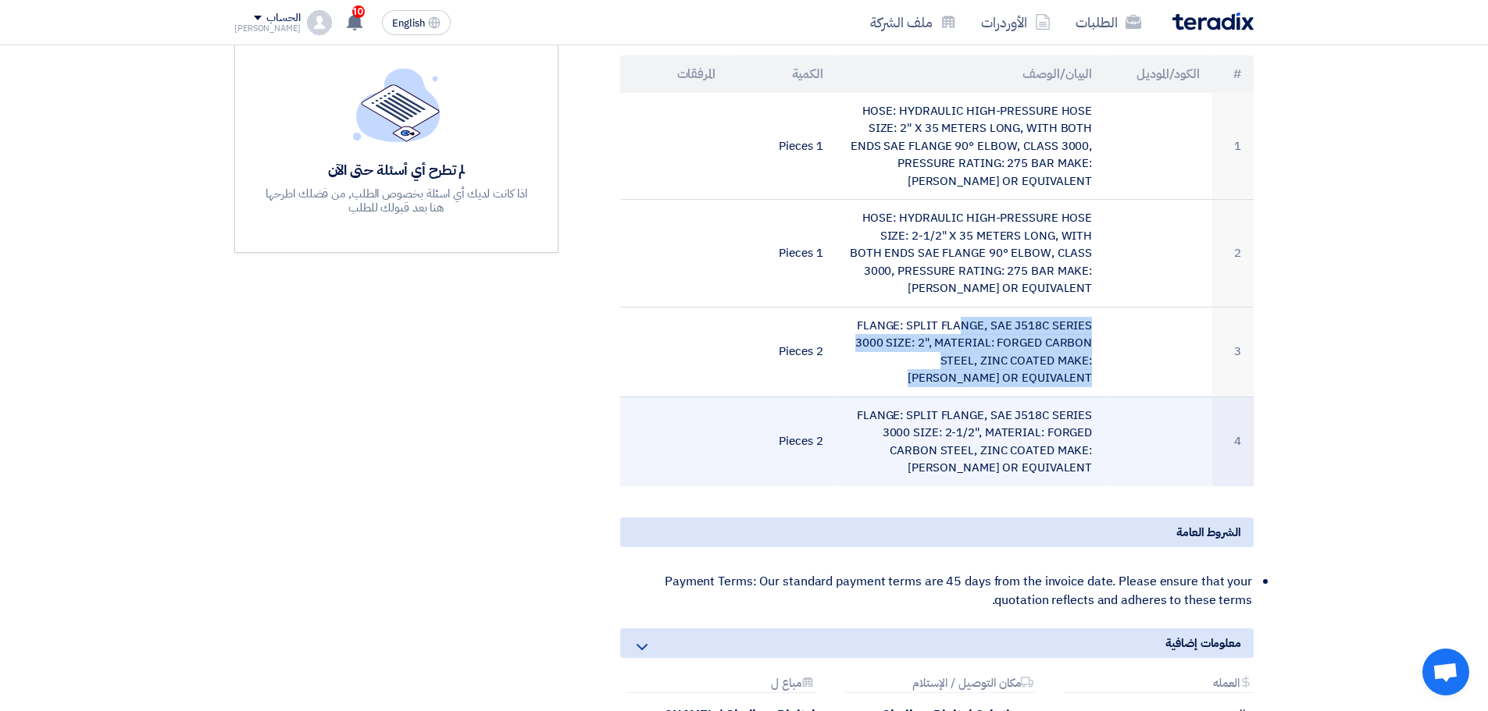
scroll to position [390, 0]
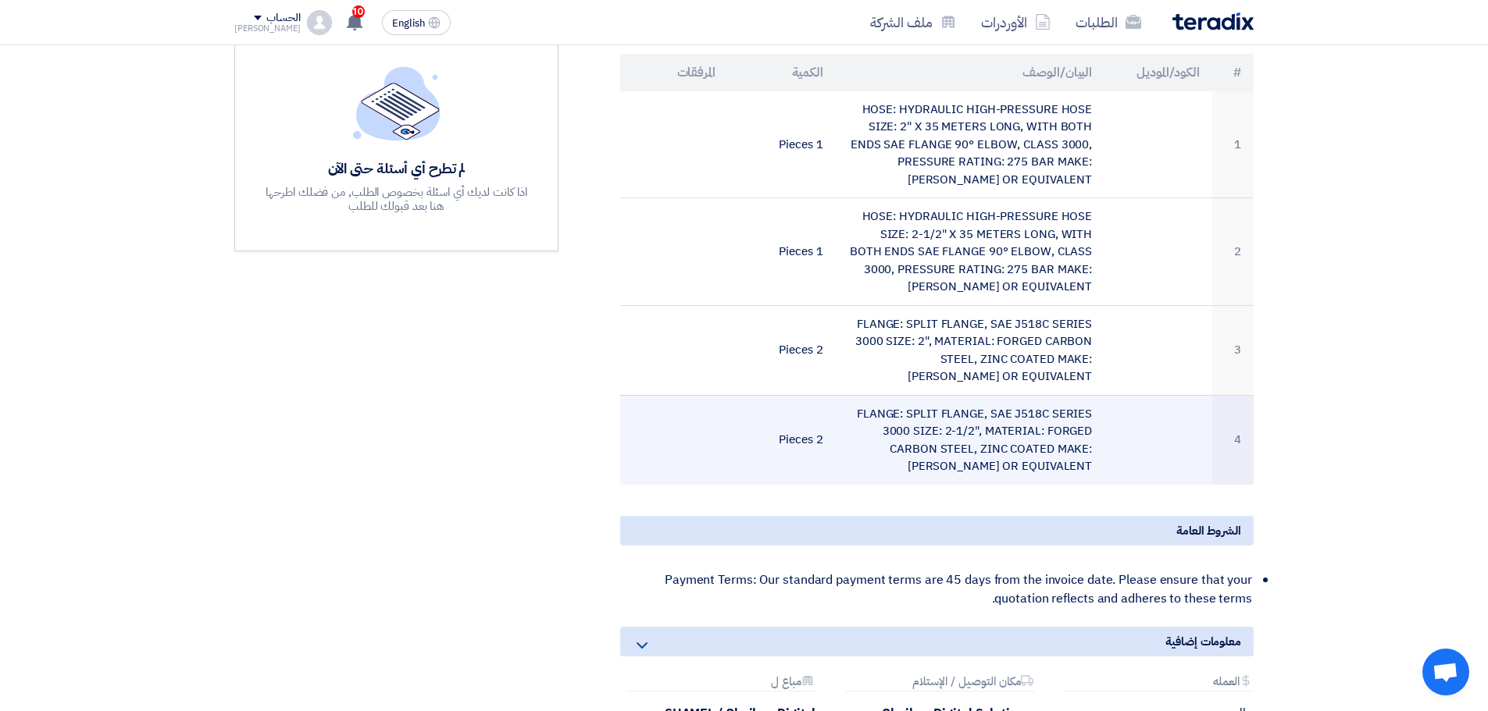
click at [959, 444] on td "FLANGE: SPLIT FLANGE, SAE J518C SERIES 3000 SIZE: 2-1/2", MATERIAL: FORGED CARB…" at bounding box center [970, 440] width 269 height 90
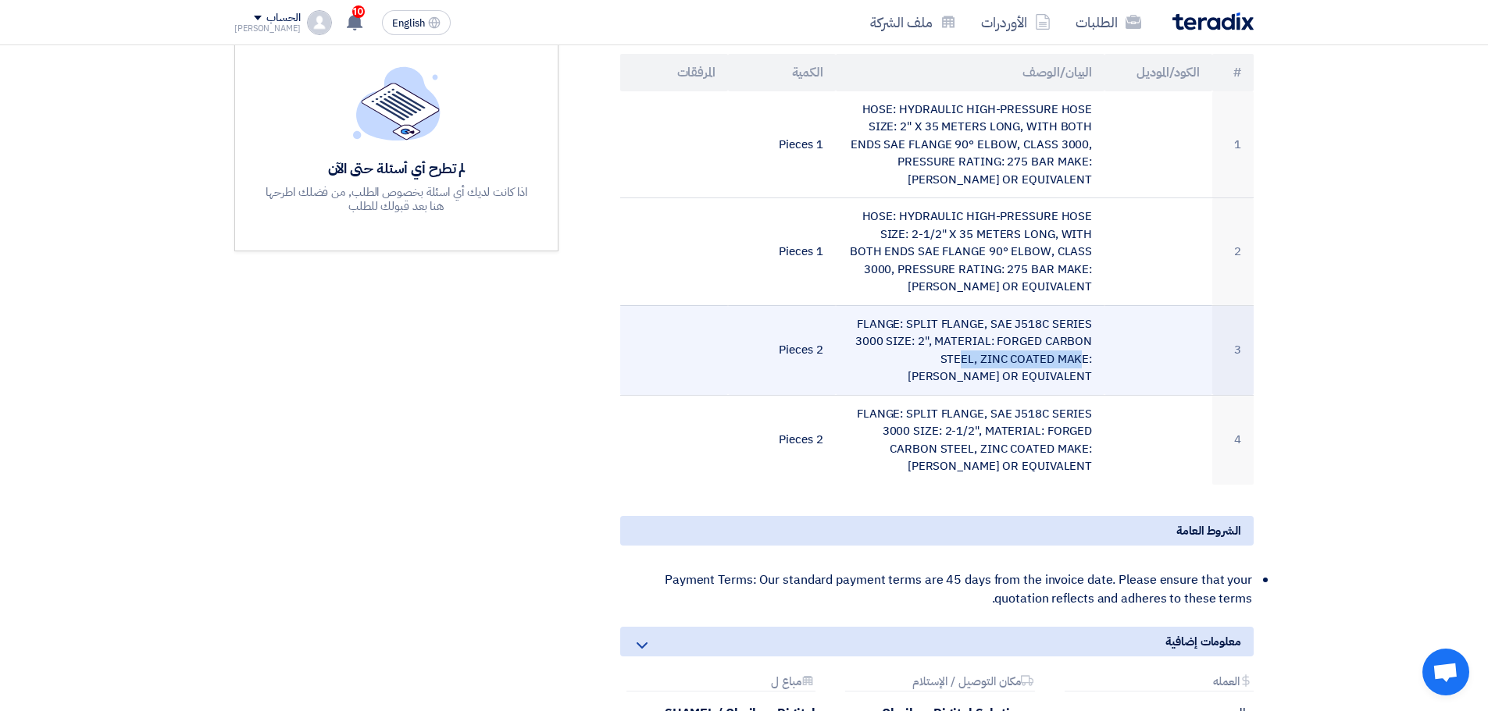
drag, startPoint x: 1000, startPoint y: 344, endPoint x: 910, endPoint y: 360, distance: 92.1
click at [910, 360] on td "FLANGE: SPLIT FLANGE, SAE J518C SERIES 3000 SIZE: 2", MATERIAL: FORGED CARBON S…" at bounding box center [970, 350] width 269 height 90
copy td "FORGED CARBON STEEL"
click at [985, 362] on td "FLANGE: SPLIT FLANGE, SAE J518C SERIES 3000 SIZE: 2", MATERIAL: FORGED CARBON S…" at bounding box center [970, 350] width 269 height 90
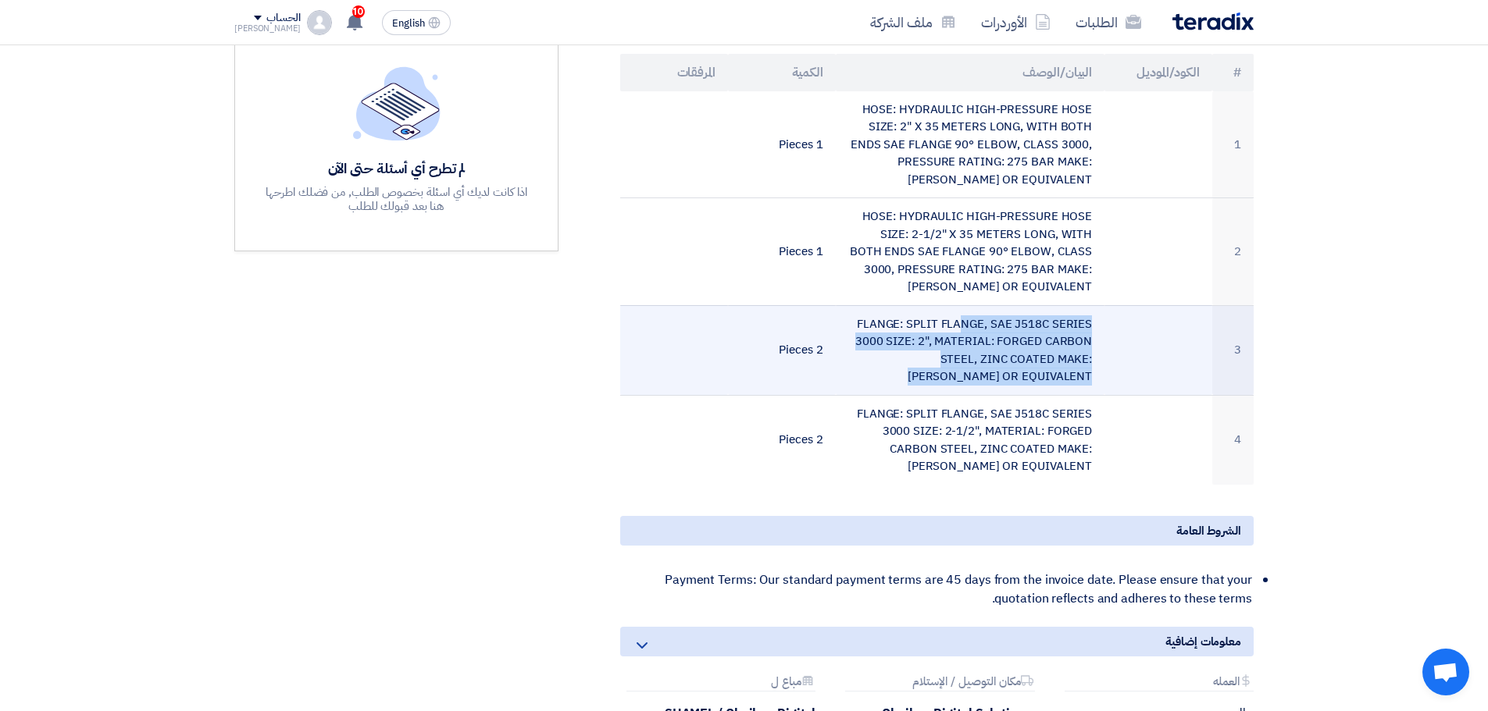
click at [985, 362] on td "FLANGE: SPLIT FLANGE, SAE J518C SERIES 3000 SIZE: 2", MATERIAL: FORGED CARBON S…" at bounding box center [970, 350] width 269 height 90
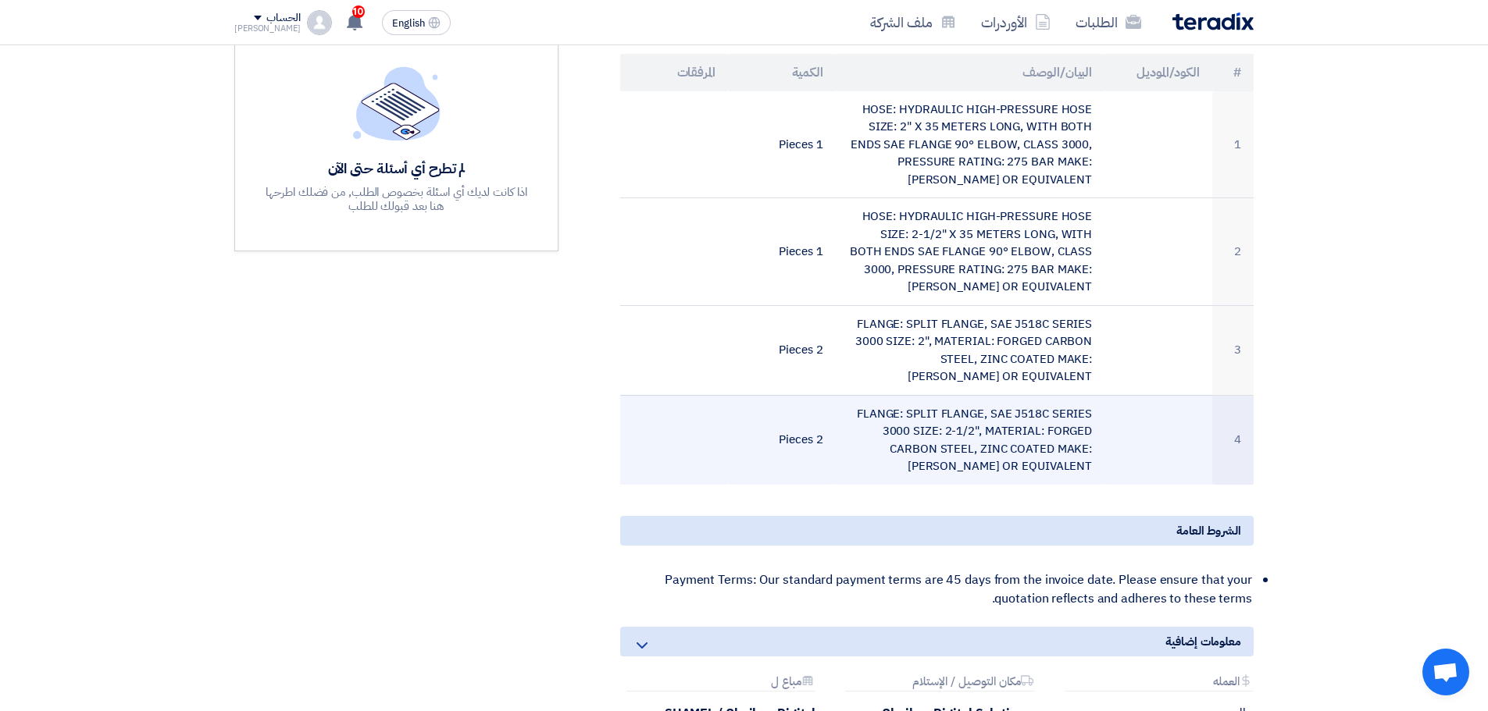
click at [1026, 430] on td "FLANGE: SPLIT FLANGE, SAE J518C SERIES 3000 SIZE: 2-1/2", MATERIAL: FORGED CARB…" at bounding box center [970, 440] width 269 height 90
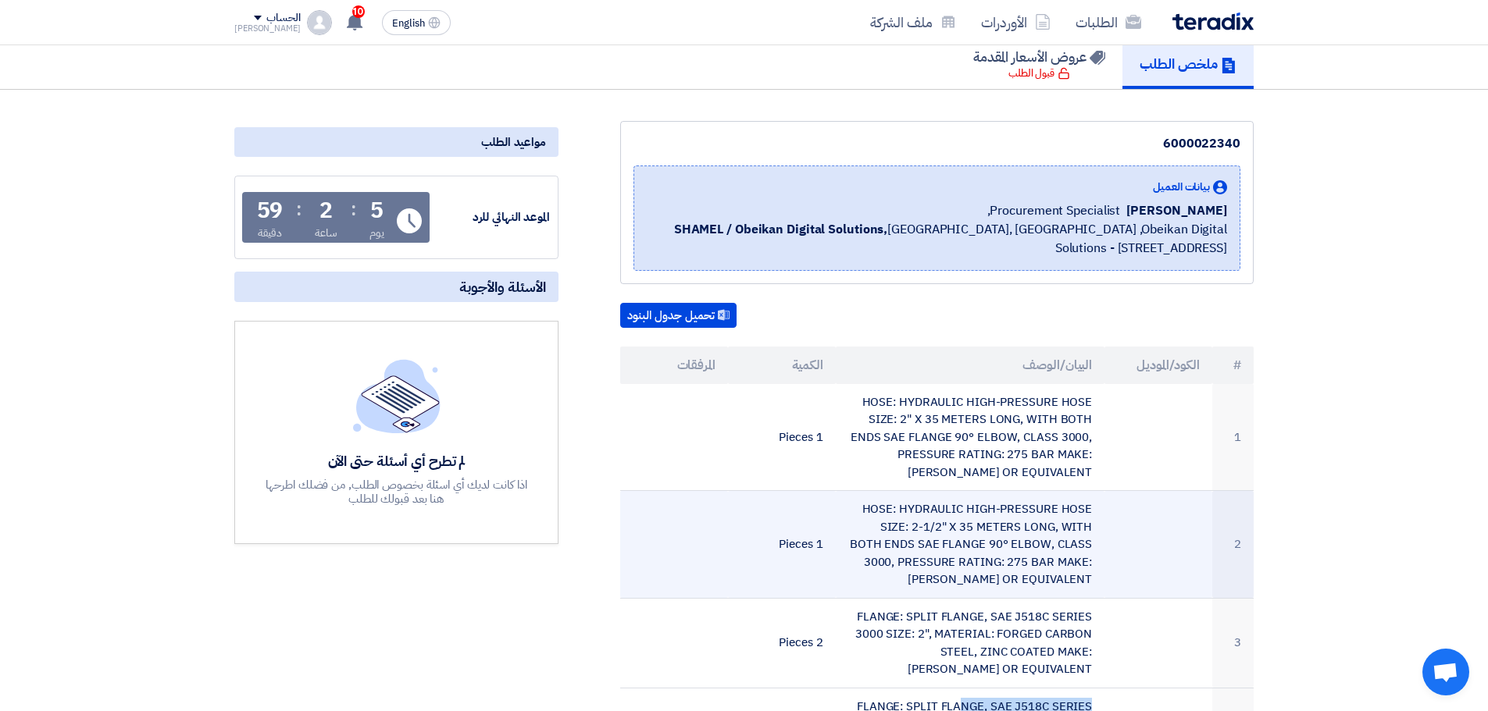
scroll to position [0, 0]
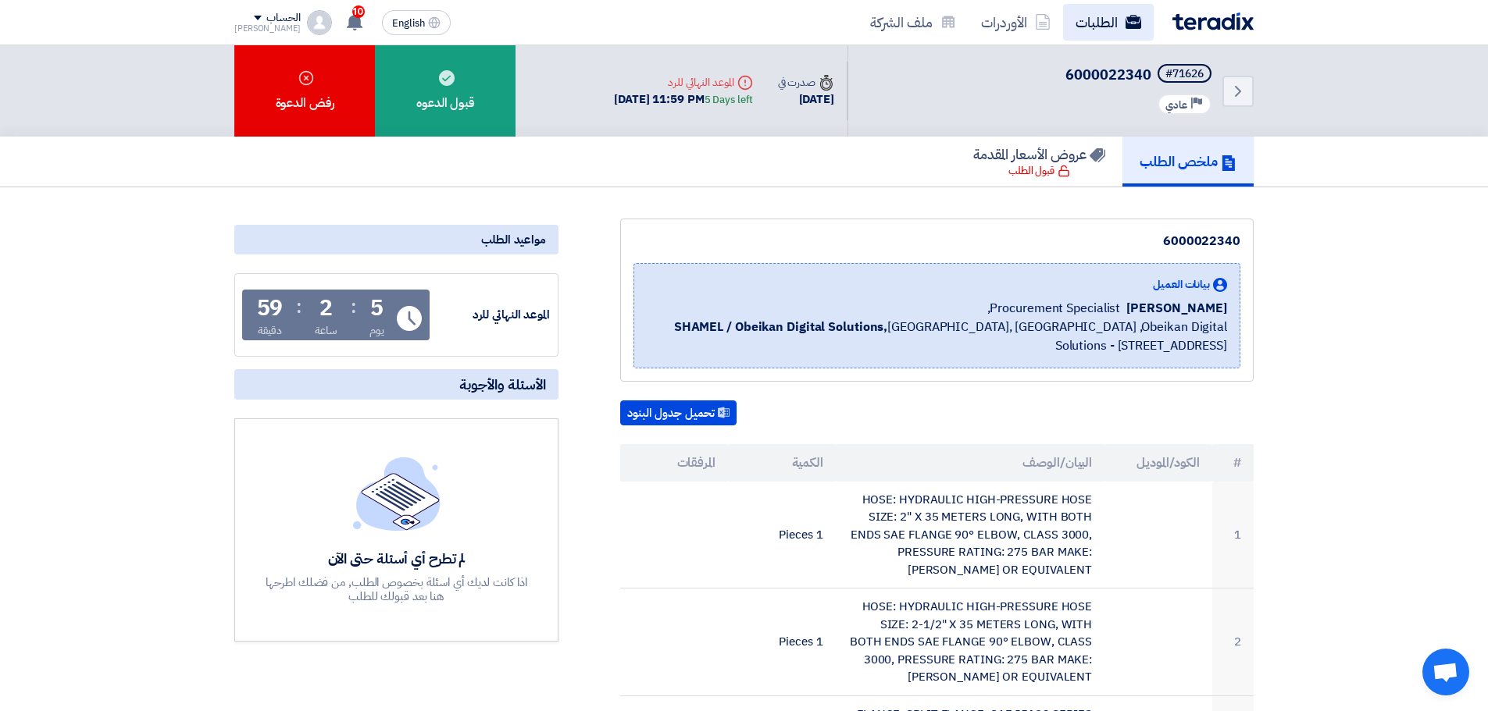
click at [1122, 12] on link "الطلبات" at bounding box center [1108, 22] width 91 height 37
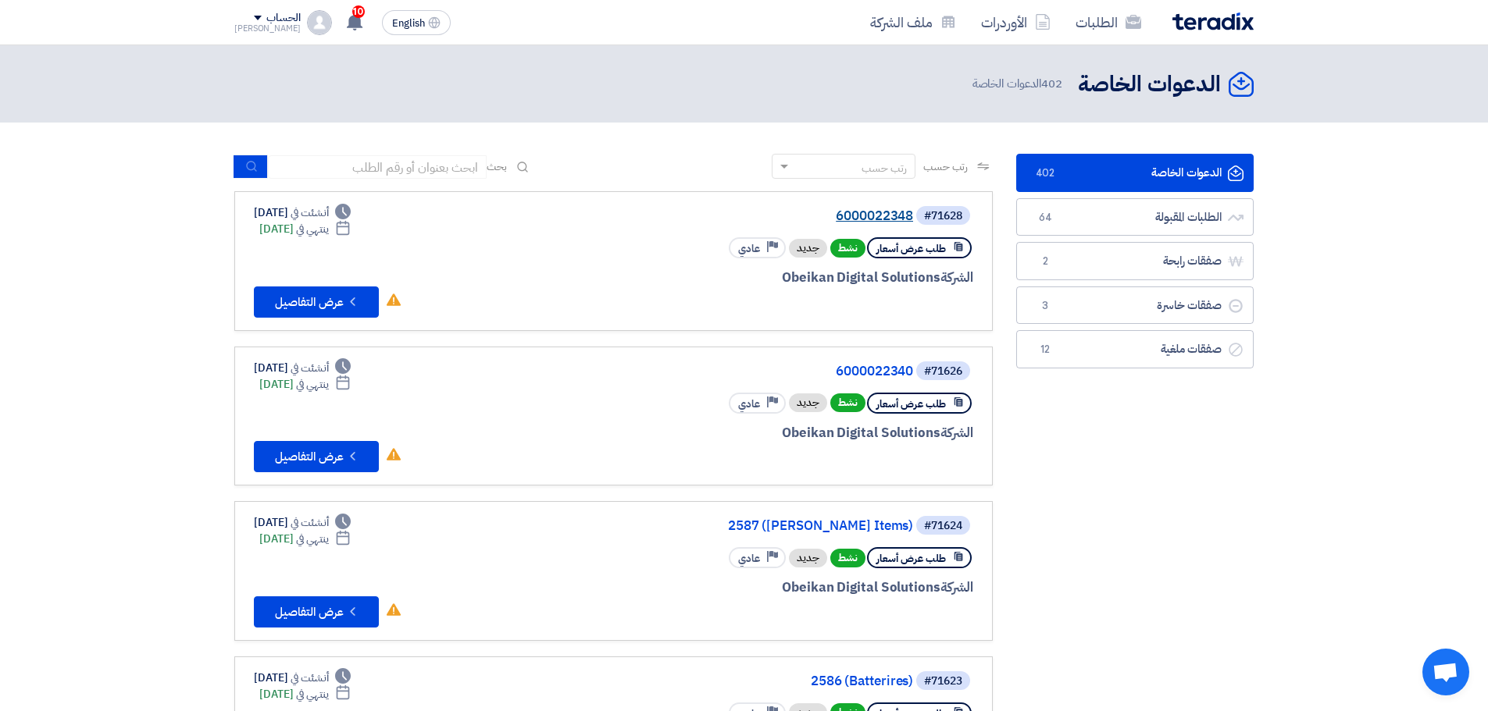
click at [868, 212] on link "6000022348" at bounding box center [756, 216] width 312 height 14
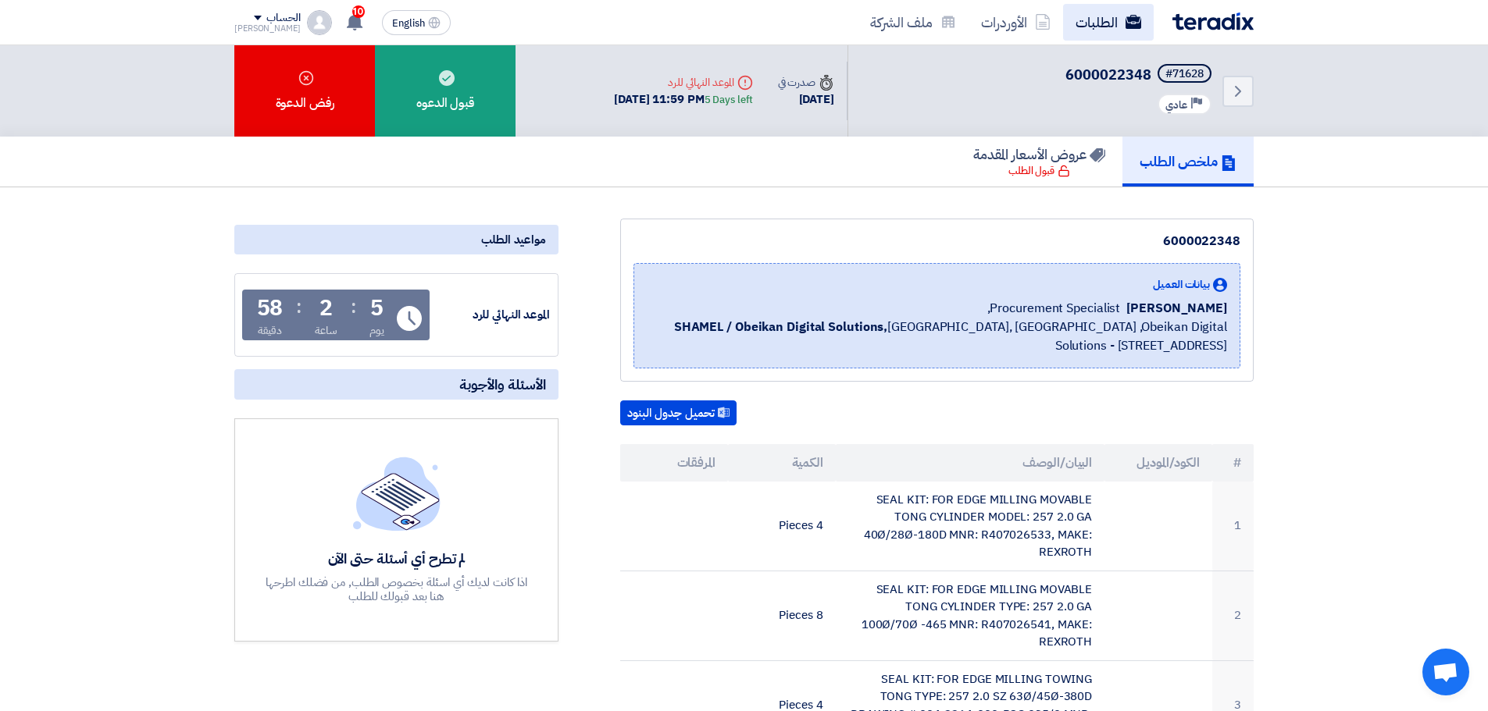
click at [1099, 14] on link "الطلبات" at bounding box center [1108, 22] width 91 height 37
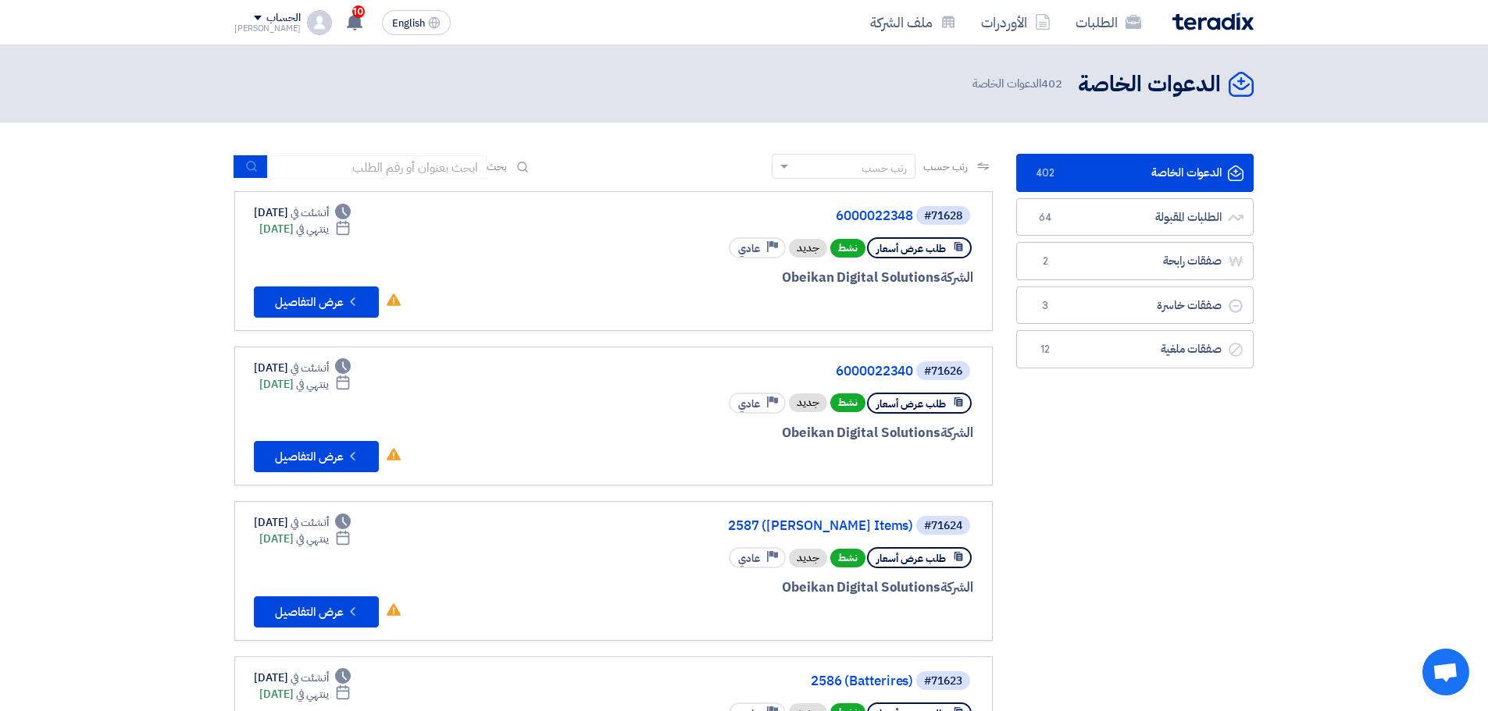
click at [1064, 174] on link "الدعوات الخاصة الدعوات الخاصة 402" at bounding box center [1134, 173] width 237 height 38
click at [1090, 230] on link "الطلبات المقبولة الطلبات المقبولة 64" at bounding box center [1134, 217] width 237 height 38
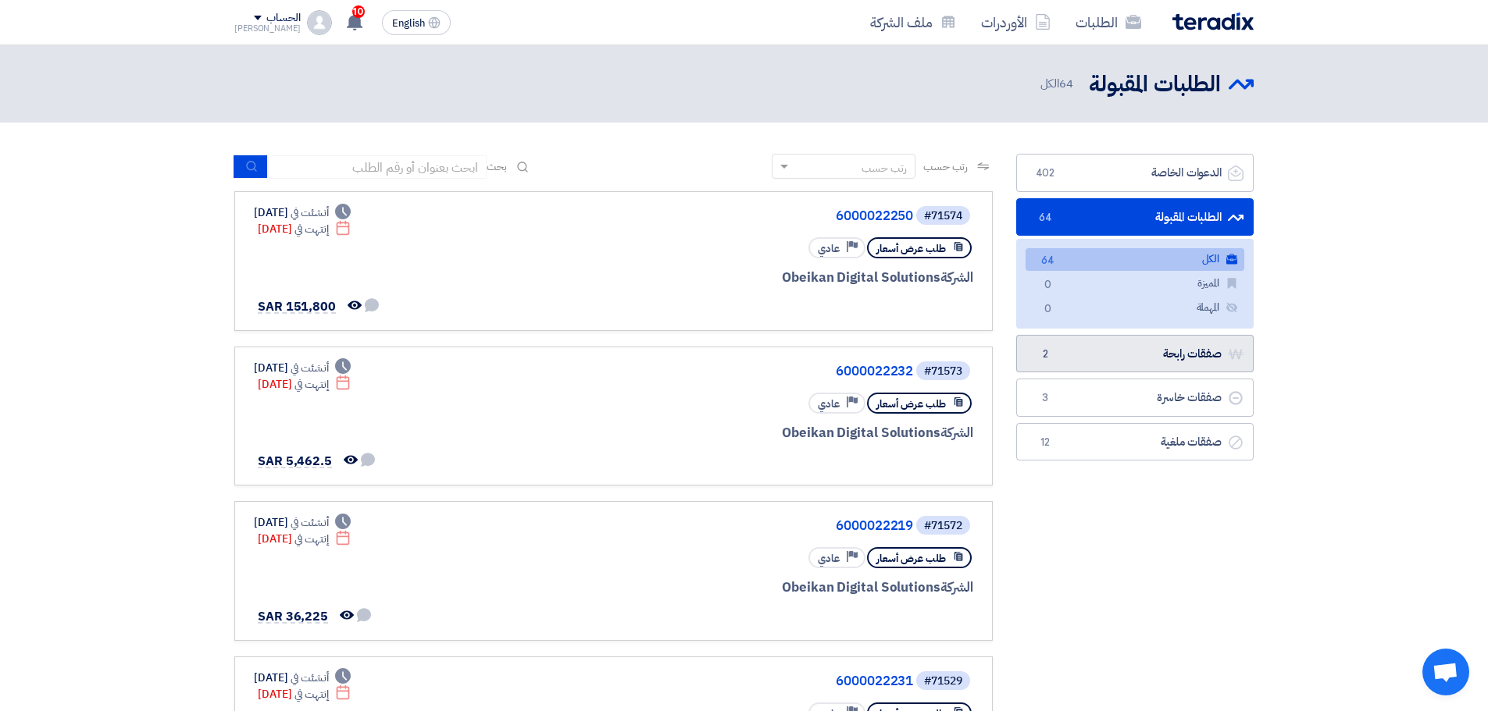
click at [1096, 358] on link "صفقات رابحة صفقات رابحة 2" at bounding box center [1134, 354] width 237 height 38
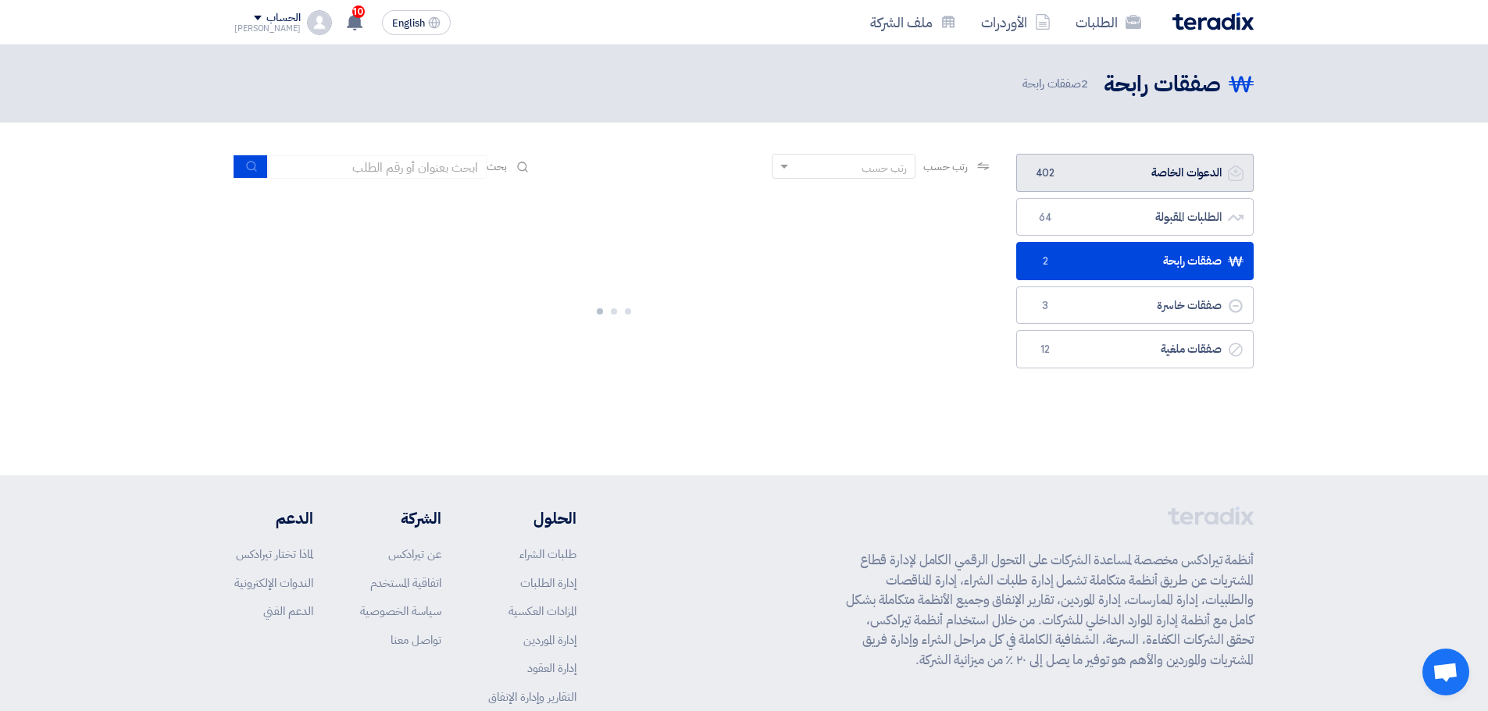
click at [1127, 173] on link "الدعوات الخاصة الدعوات الخاصة 402" at bounding box center [1134, 173] width 237 height 38
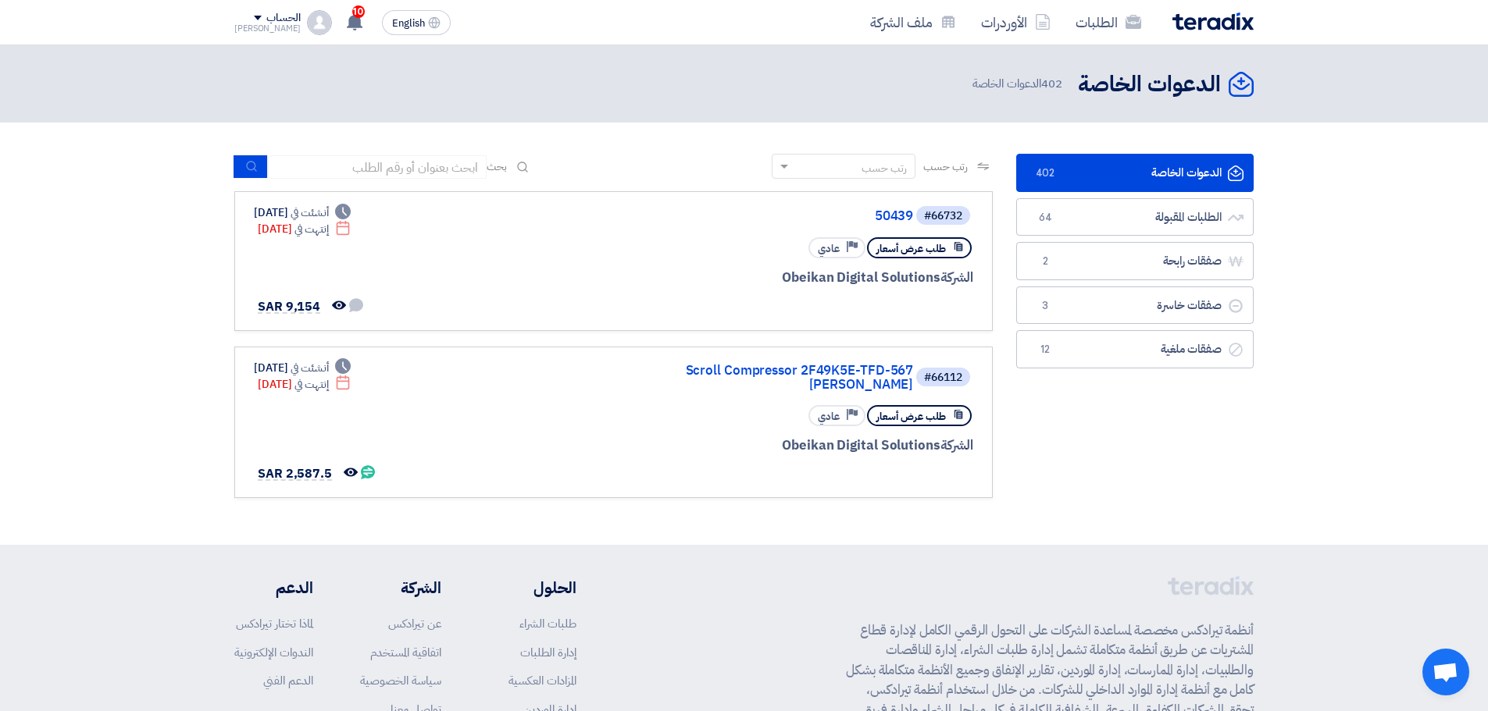
click at [1076, 173] on link "الدعوات الخاصة الدعوات الخاصة 402" at bounding box center [1134, 173] width 237 height 38
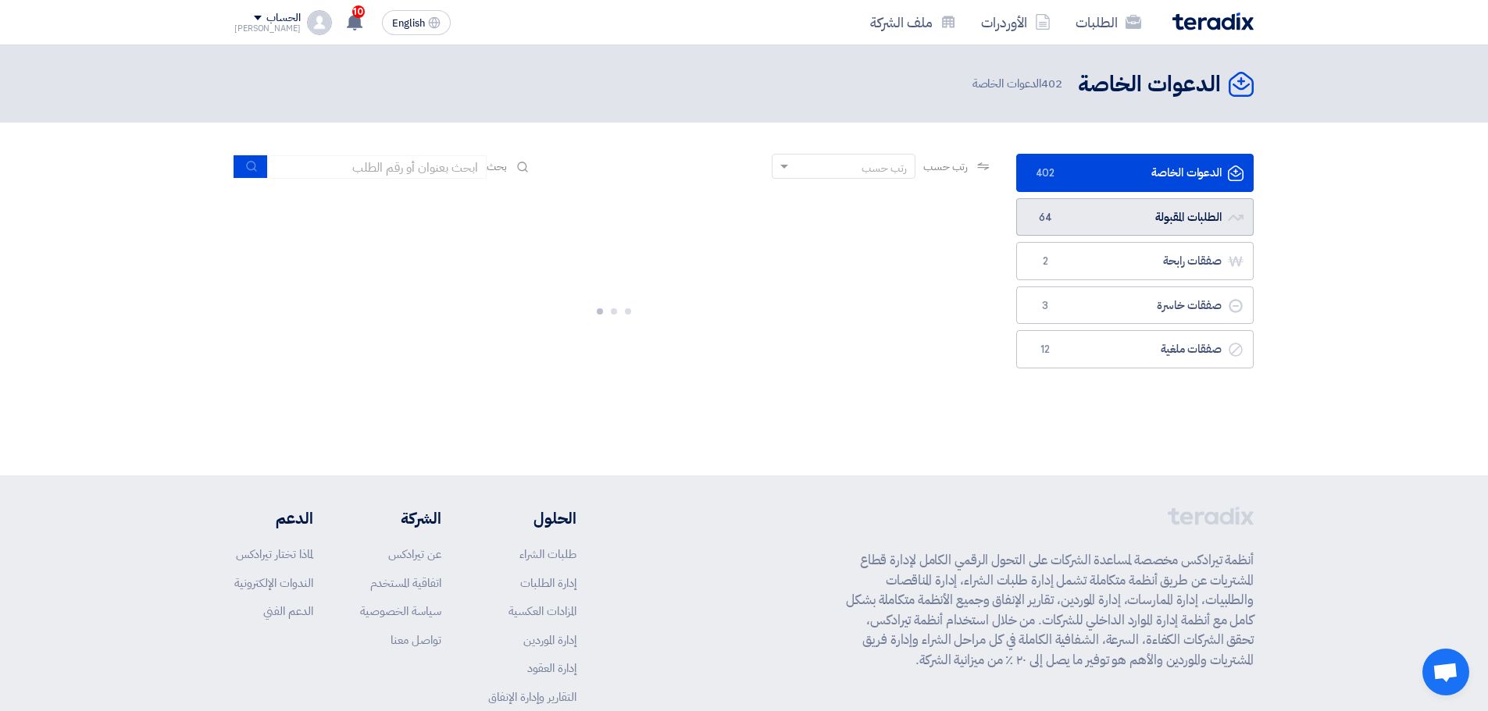
click at [1037, 221] on span "64" at bounding box center [1044, 218] width 19 height 16
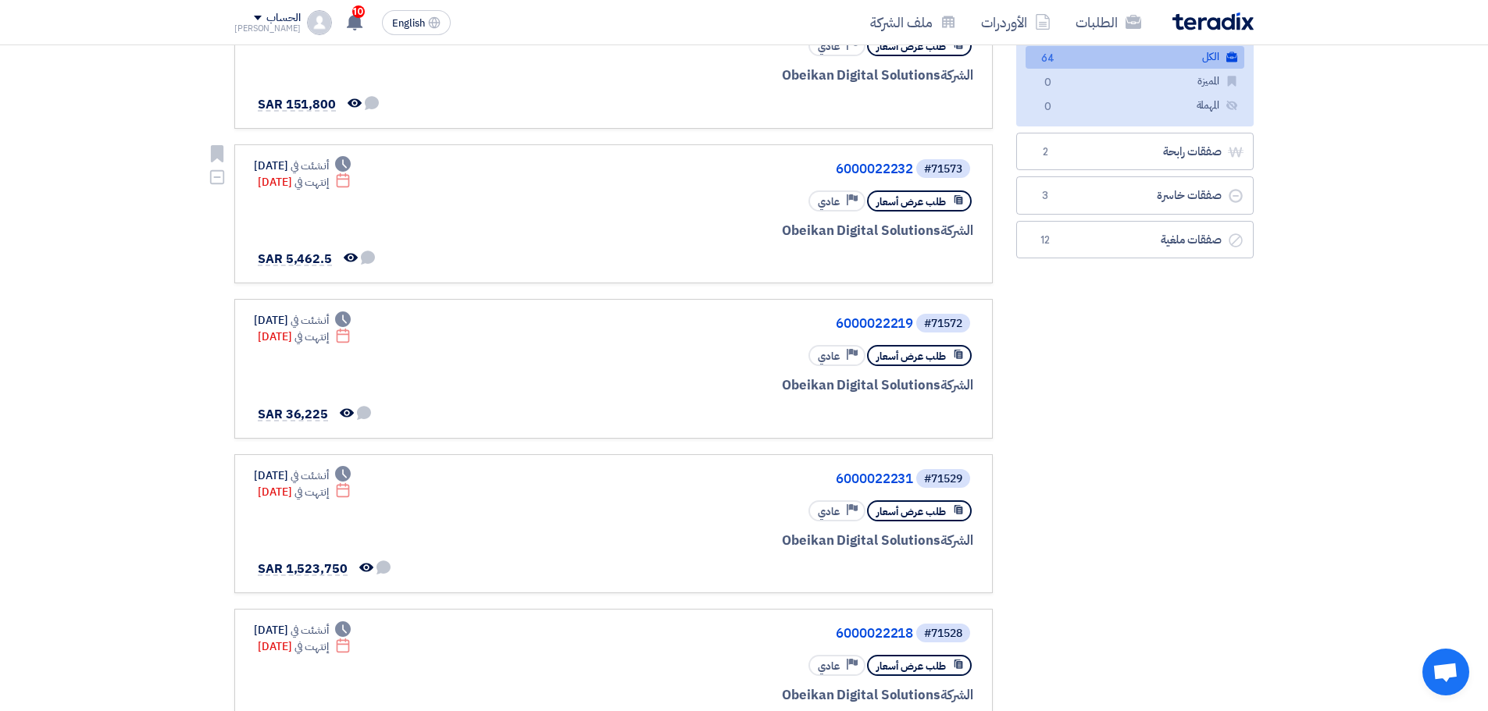
scroll to position [234, 0]
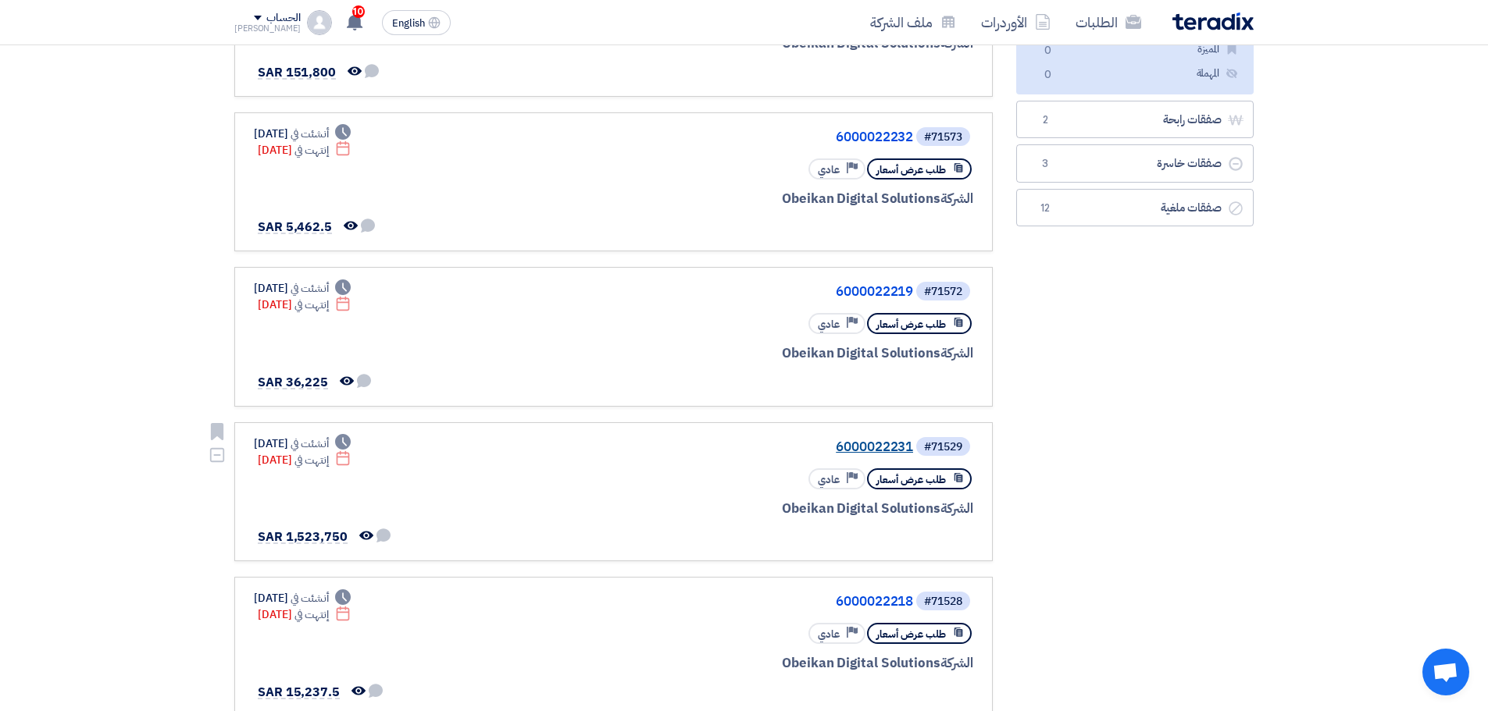
click at [899, 440] on link "6000022231" at bounding box center [756, 447] width 312 height 14
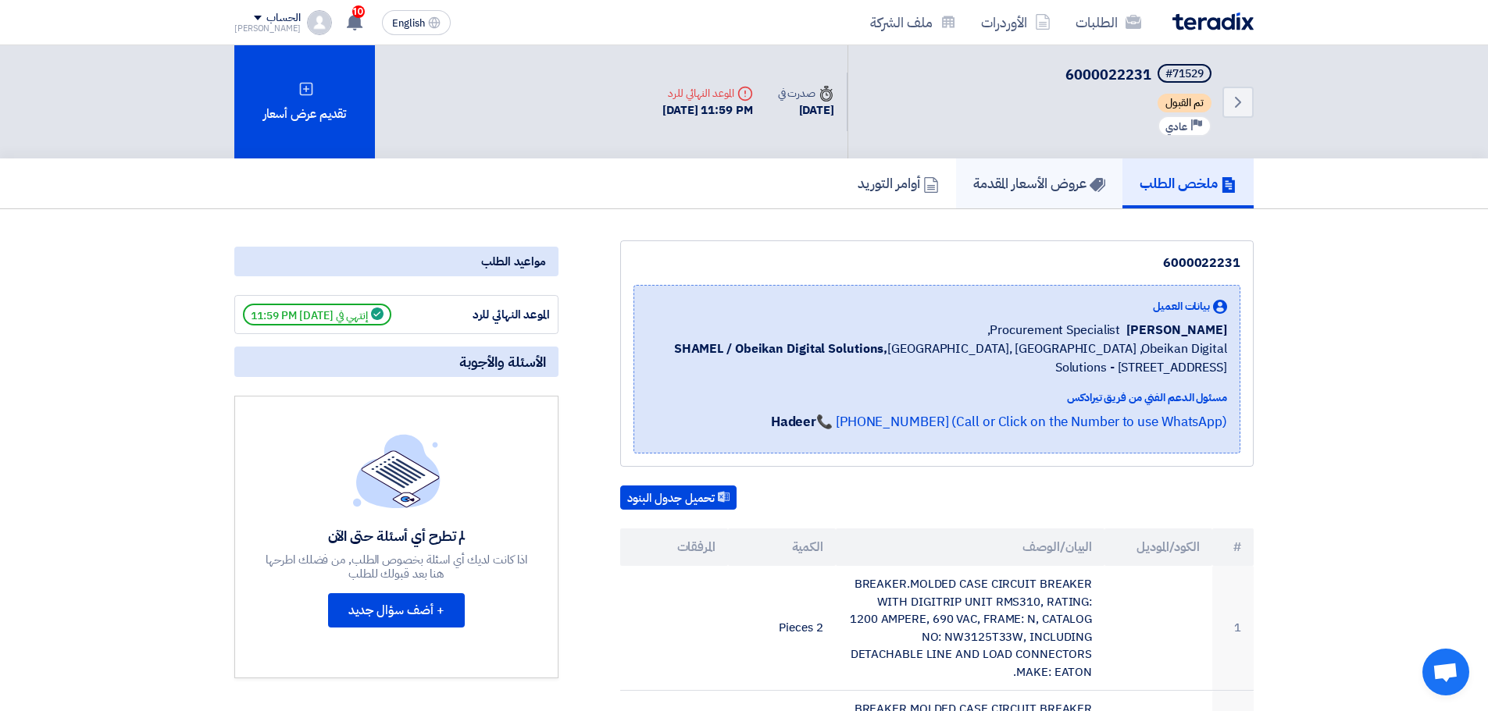
click at [1028, 174] on h5 "عروض الأسعار المقدمة" at bounding box center [1039, 183] width 132 height 18
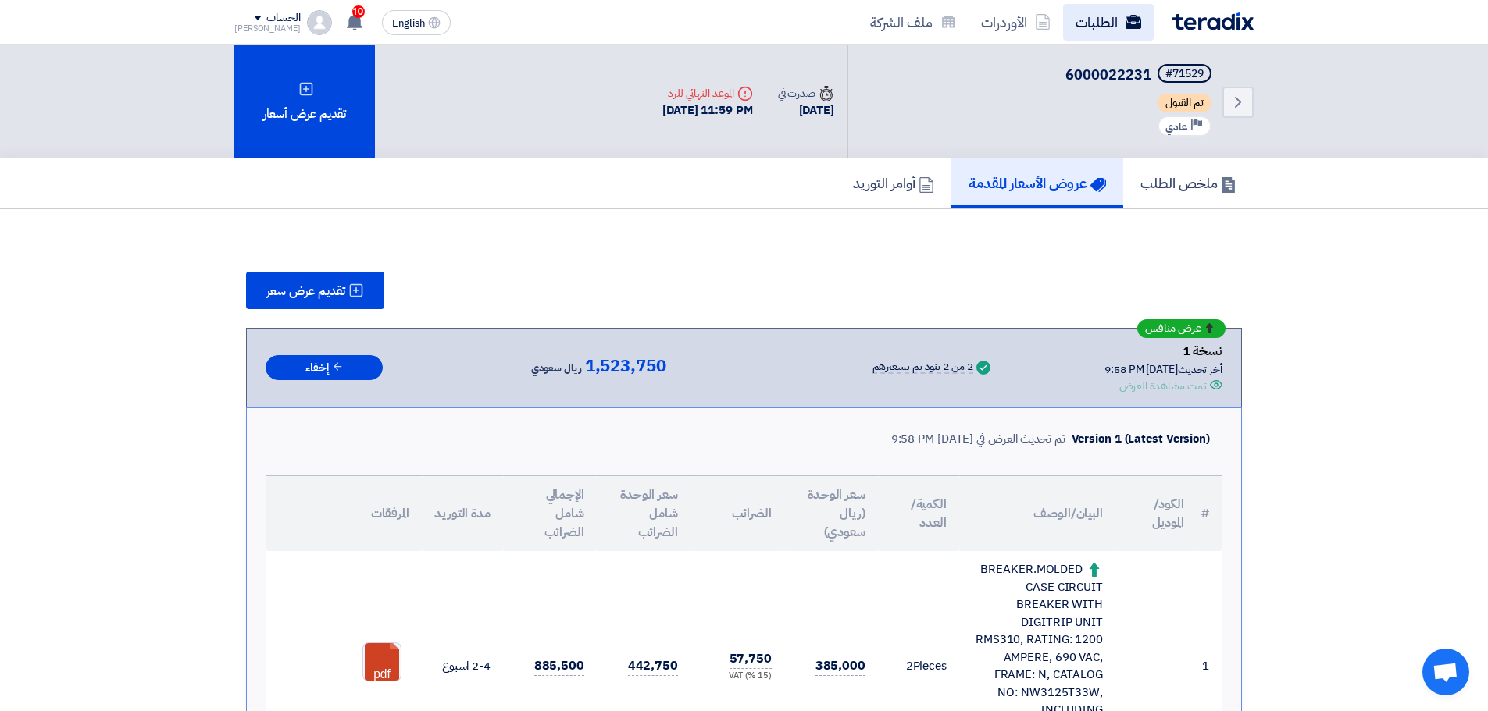
click at [1096, 25] on link "الطلبات" at bounding box center [1108, 22] width 91 height 37
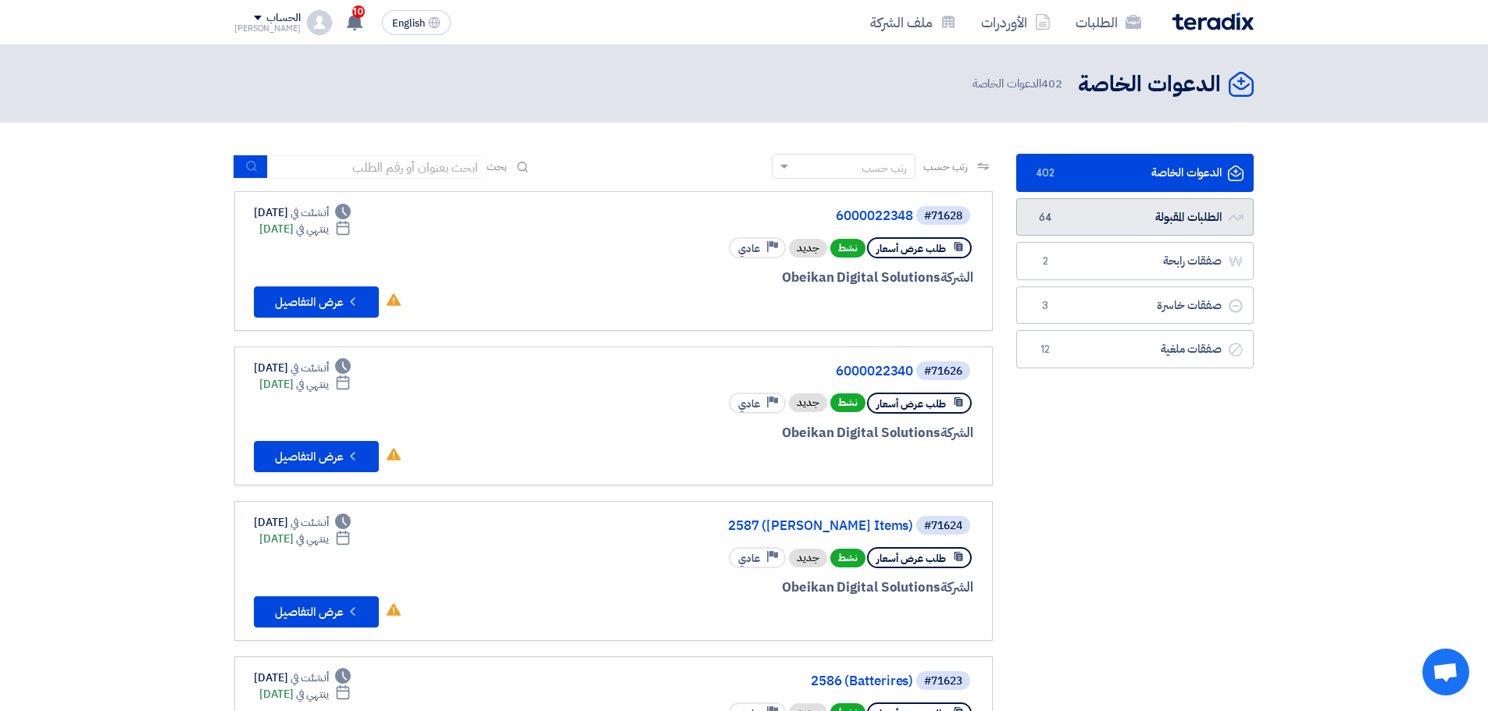
click at [1036, 215] on span "64" at bounding box center [1044, 218] width 19 height 16
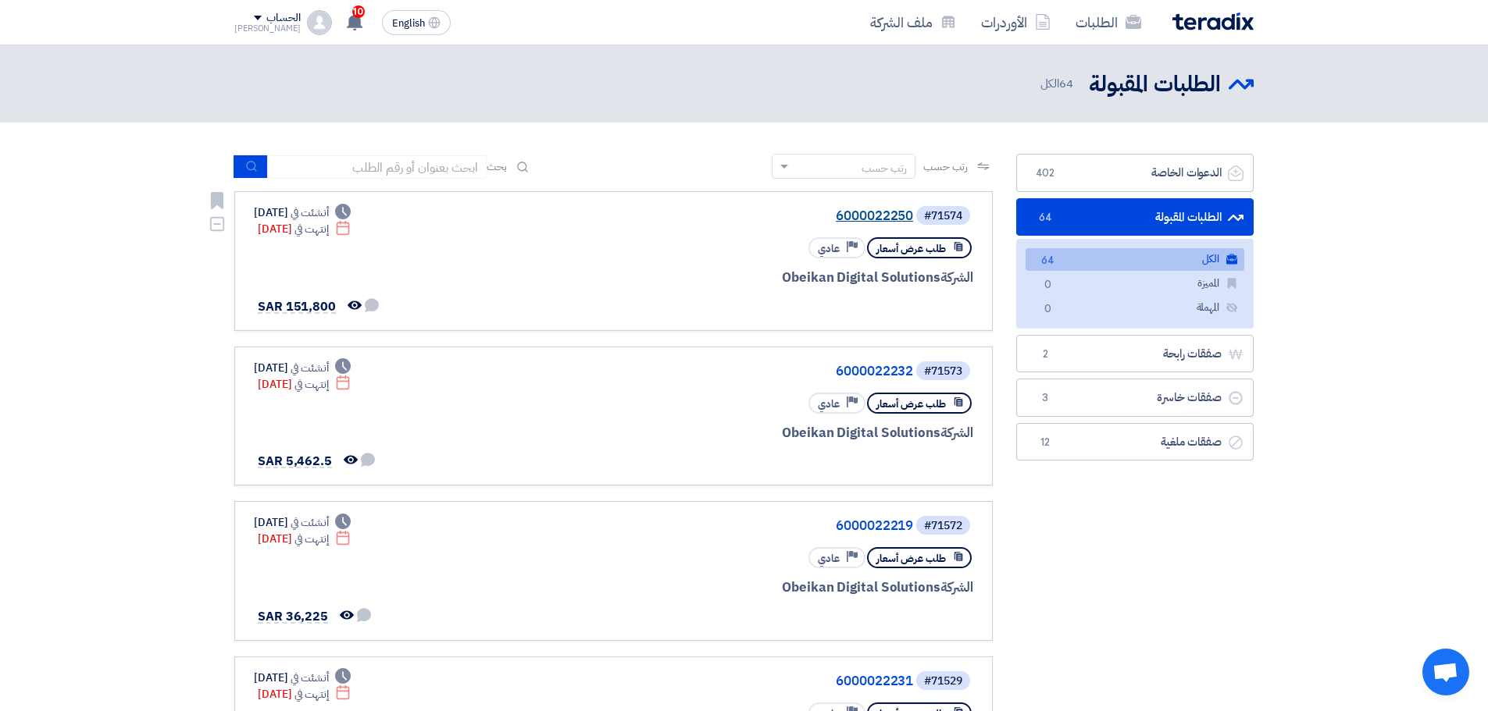
click at [864, 219] on link "6000022250" at bounding box center [756, 216] width 312 height 14
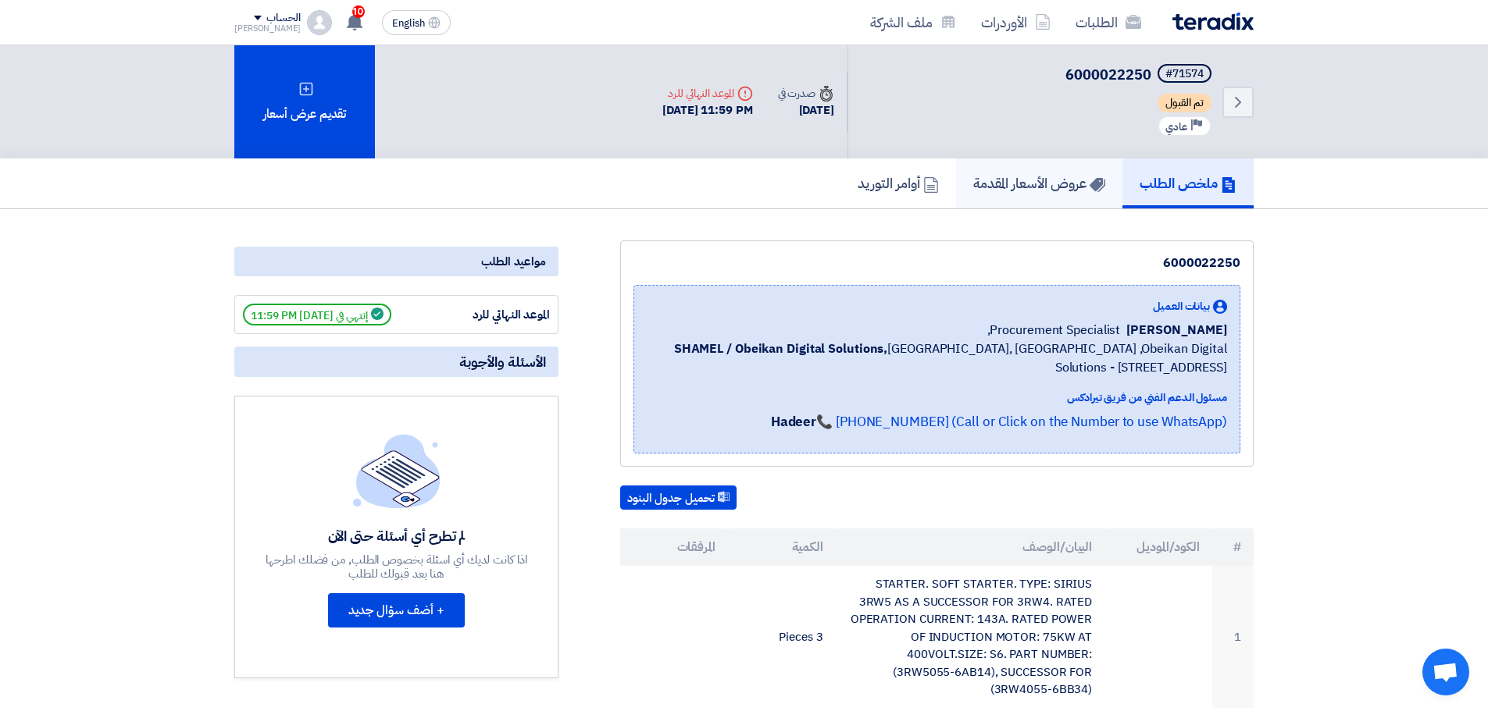
click at [1031, 191] on h5 "عروض الأسعار المقدمة" at bounding box center [1039, 183] width 132 height 18
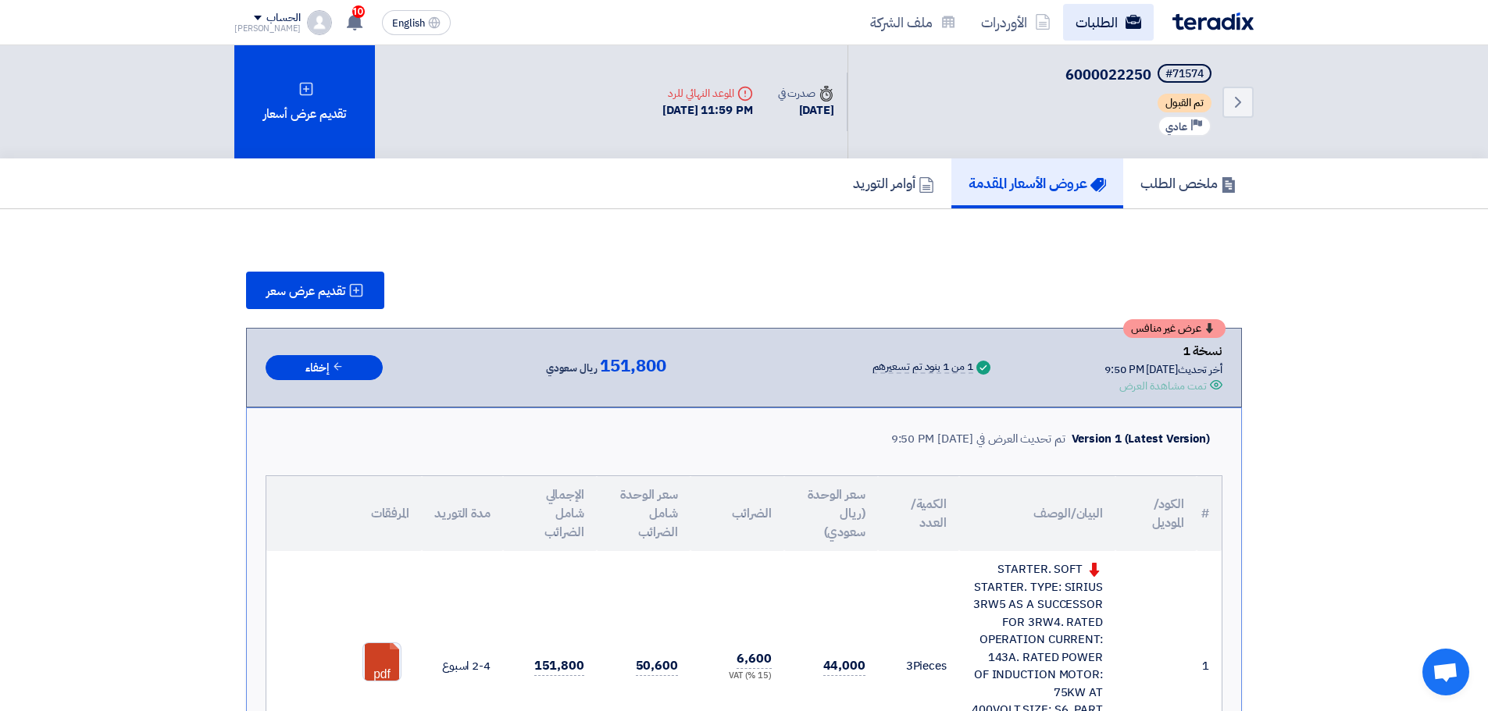
click at [1094, 21] on link "الطلبات" at bounding box center [1108, 22] width 91 height 37
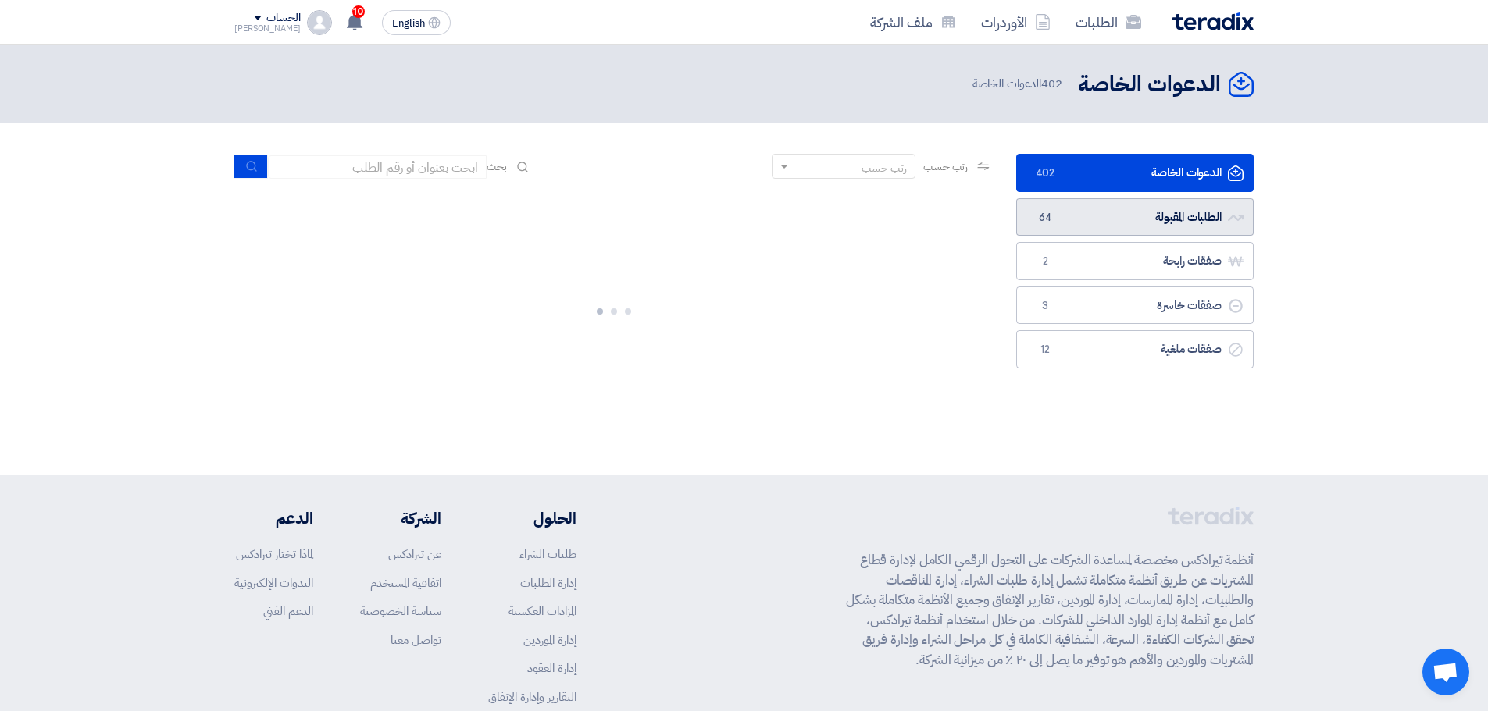
click at [1069, 211] on link "الطلبات المقبولة الطلبات المقبولة 64" at bounding box center [1134, 217] width 237 height 38
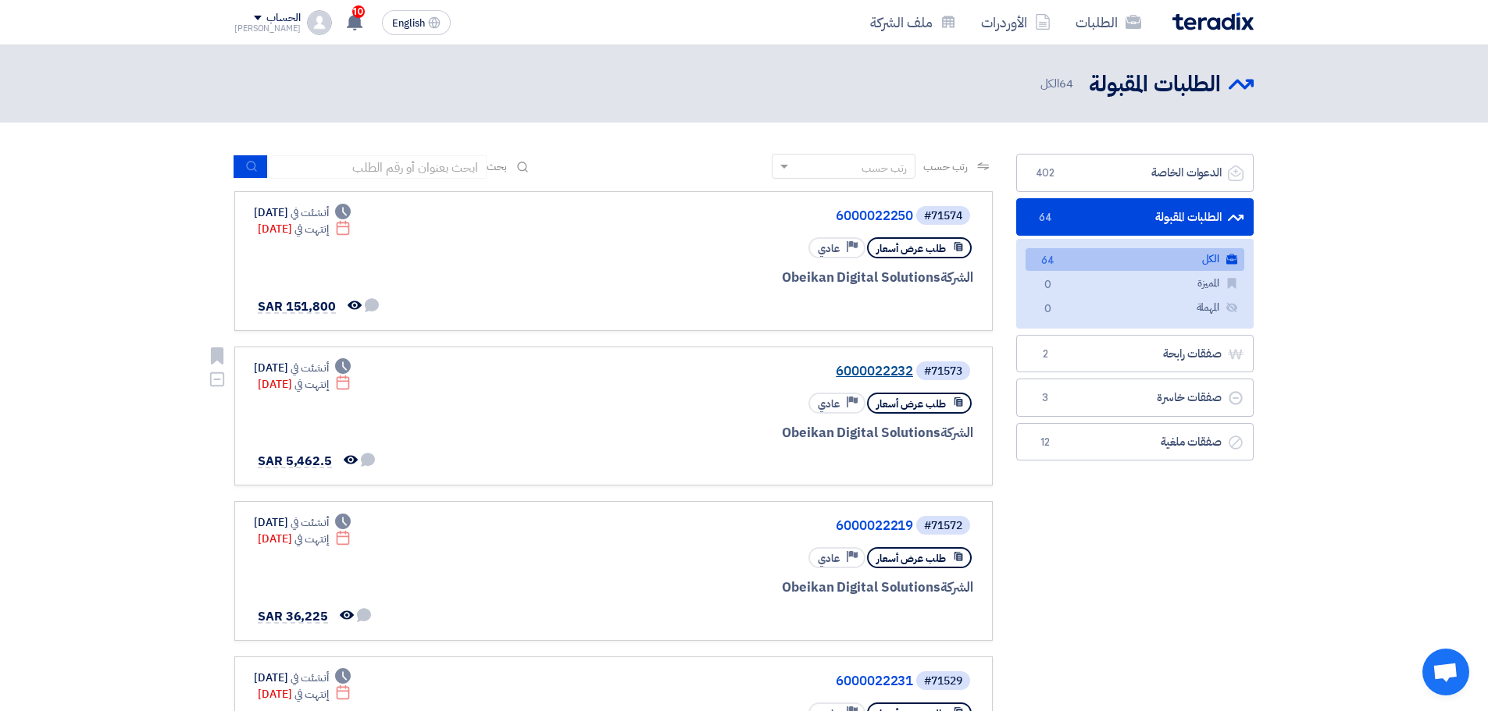
click at [877, 369] on link "6000022232" at bounding box center [756, 372] width 312 height 14
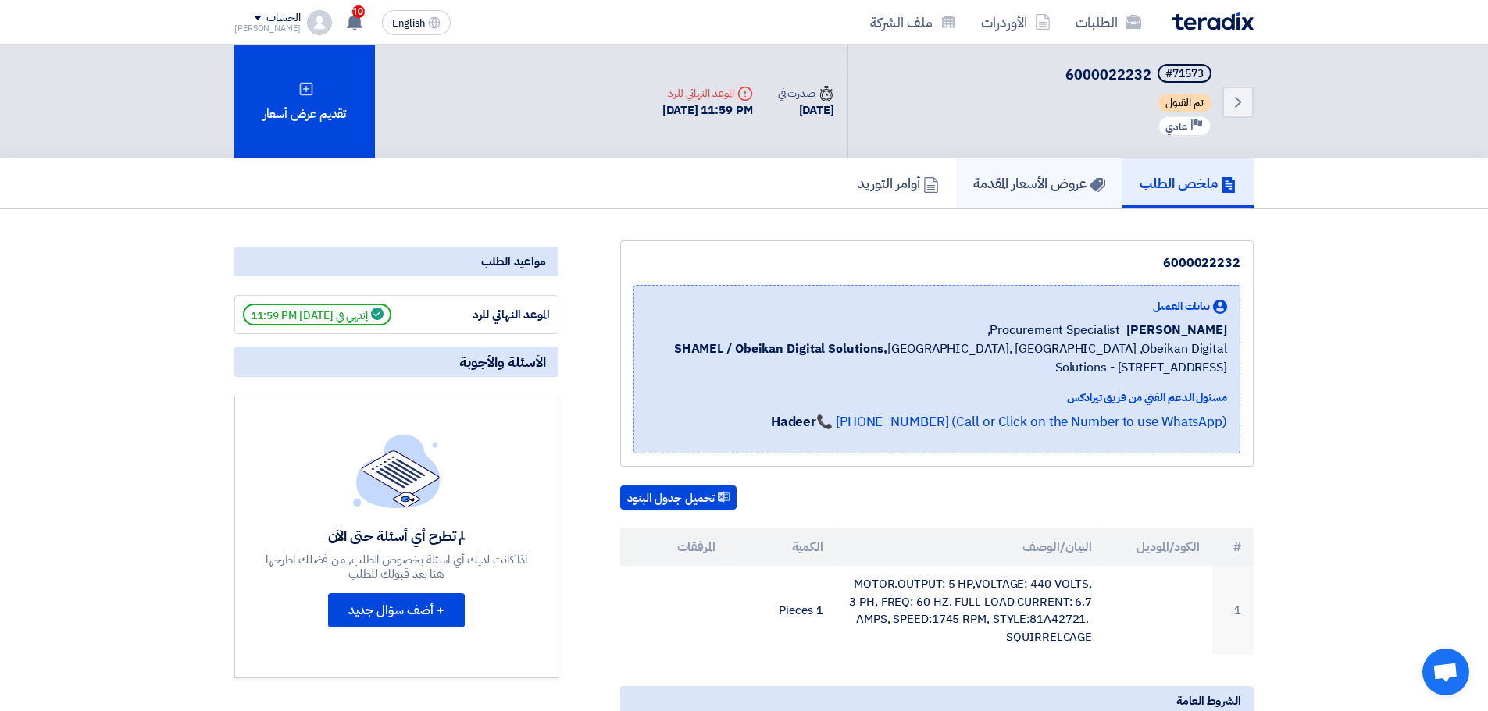
click at [1069, 201] on link "عروض الأسعار المقدمة" at bounding box center [1039, 184] width 166 height 50
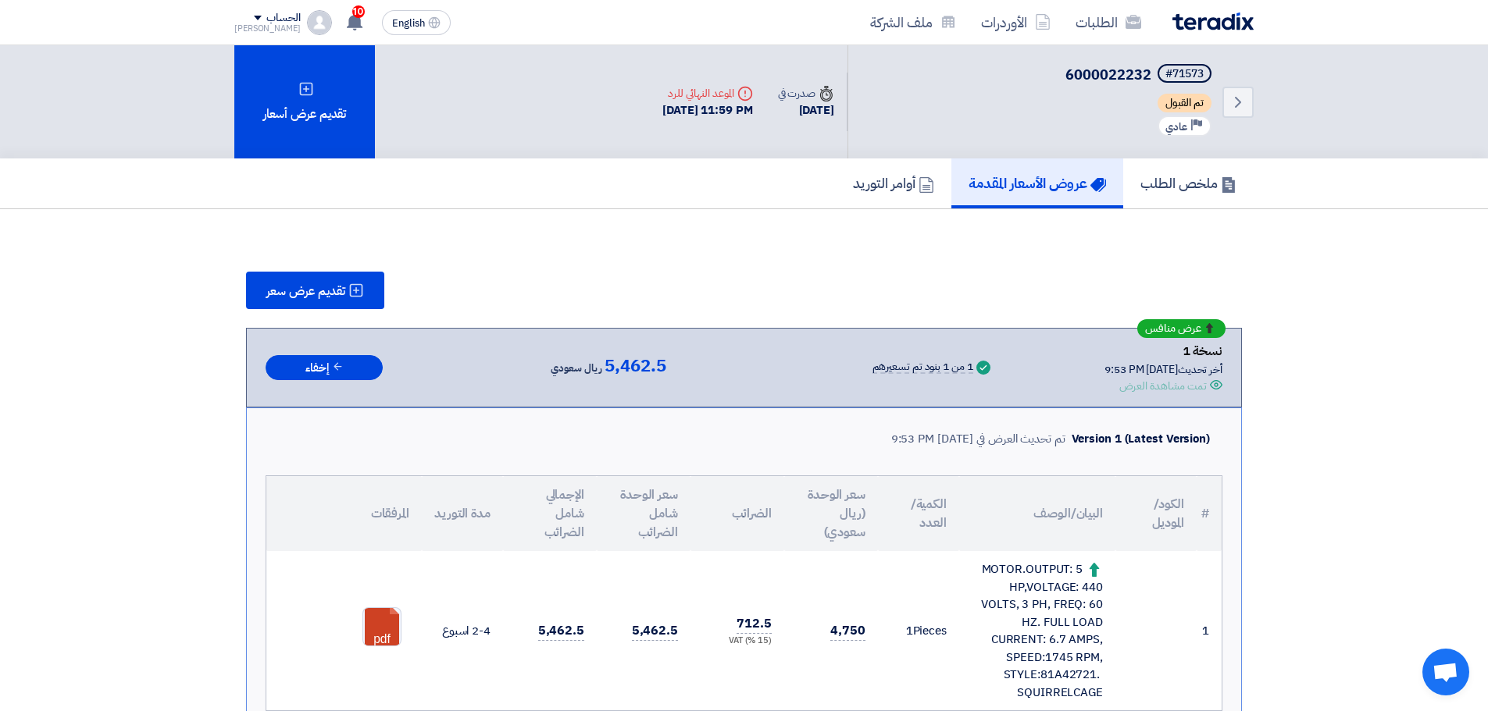
click at [1117, 41] on div "الطلبات الأوردرات ملف الشركة English EN 10 تم نشر طلب عروض أسعار جديد - شاهد ال…" at bounding box center [744, 22] width 1042 height 45
click at [1109, 24] on link "الطلبات" at bounding box center [1108, 22] width 91 height 37
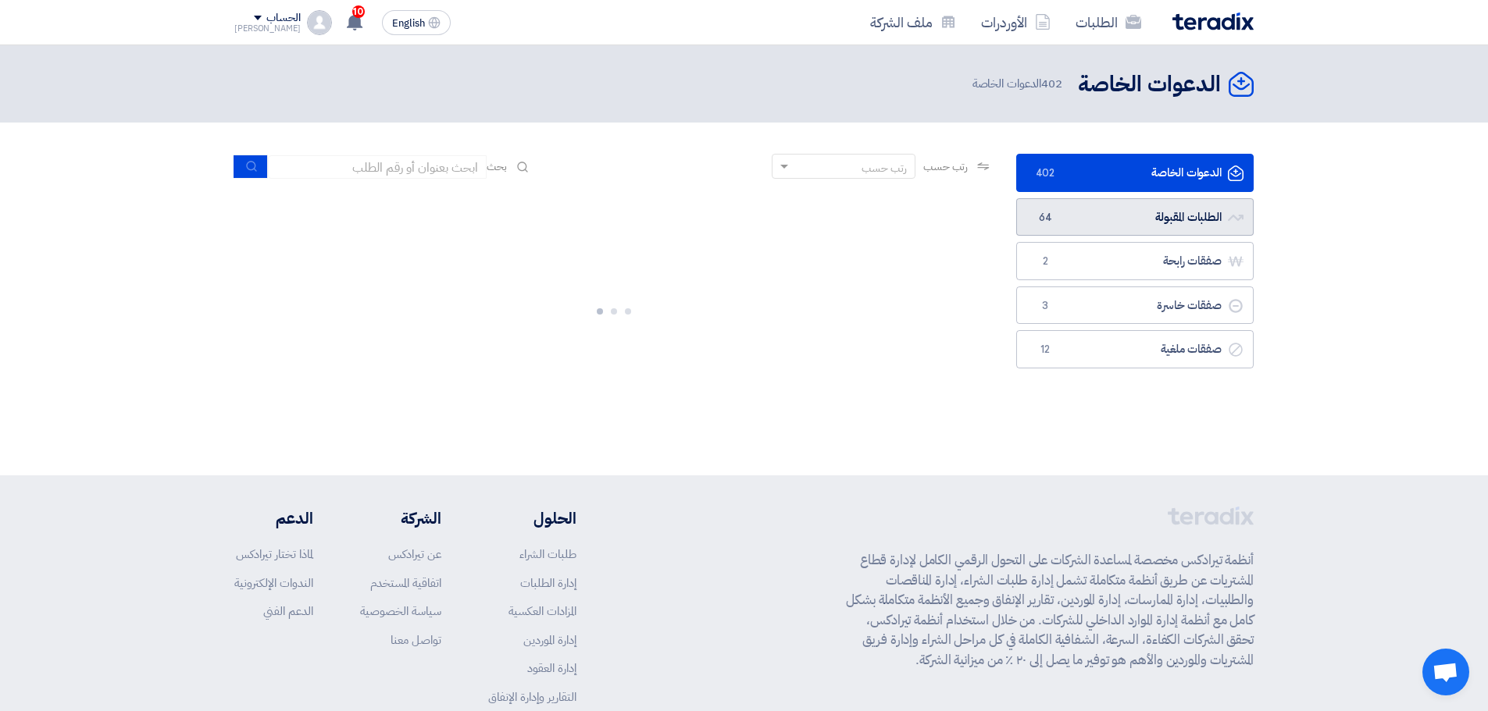
click at [1116, 206] on link "الطلبات المقبولة الطلبات المقبولة 64" at bounding box center [1134, 217] width 237 height 38
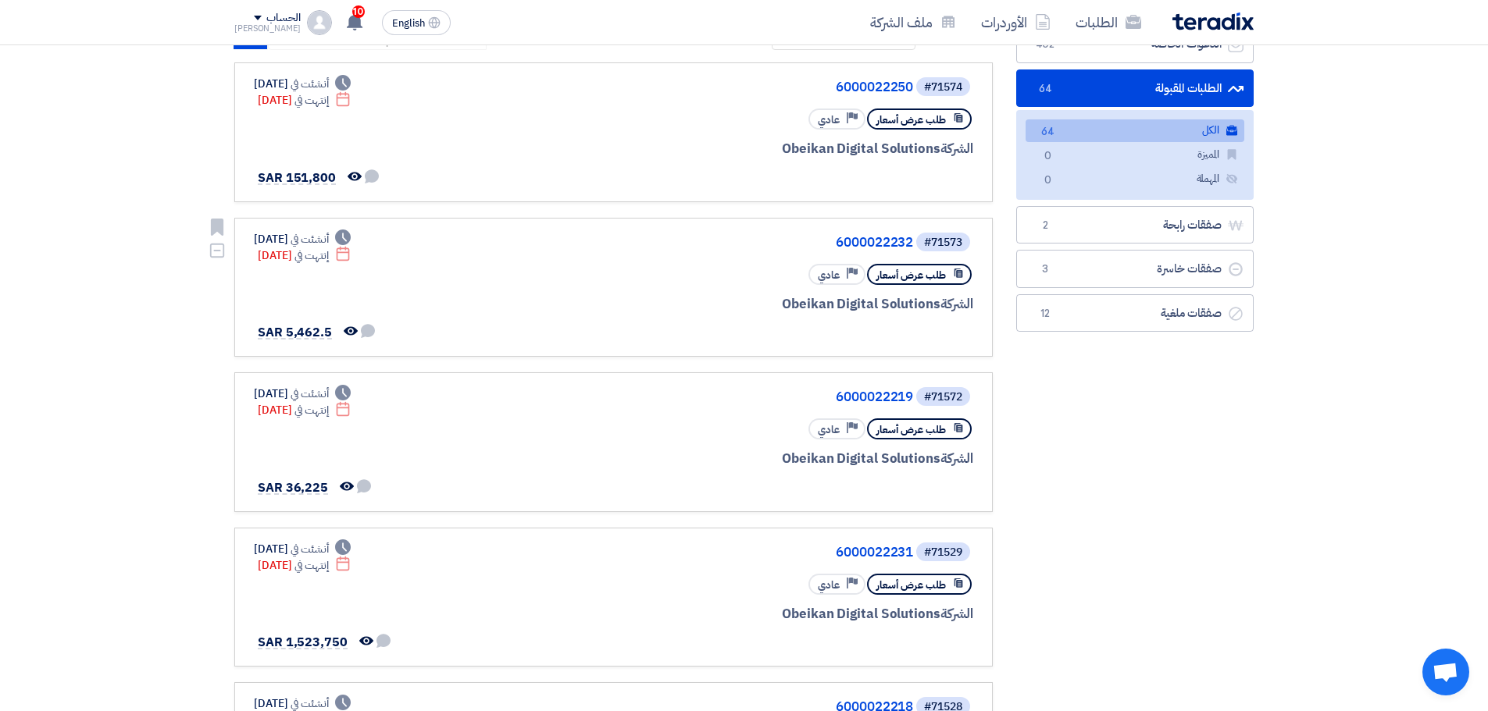
scroll to position [156, 0]
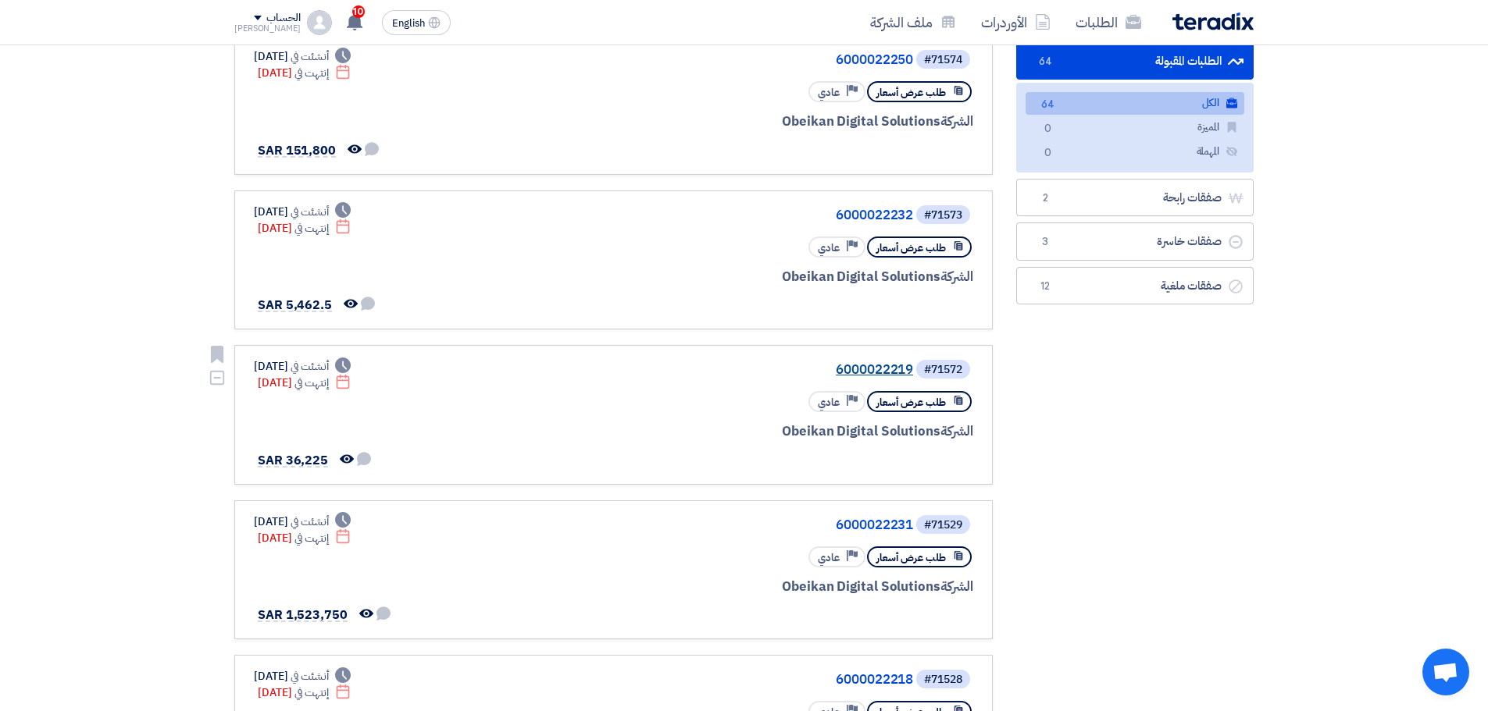
click at [906, 372] on link "6000022219" at bounding box center [756, 370] width 312 height 14
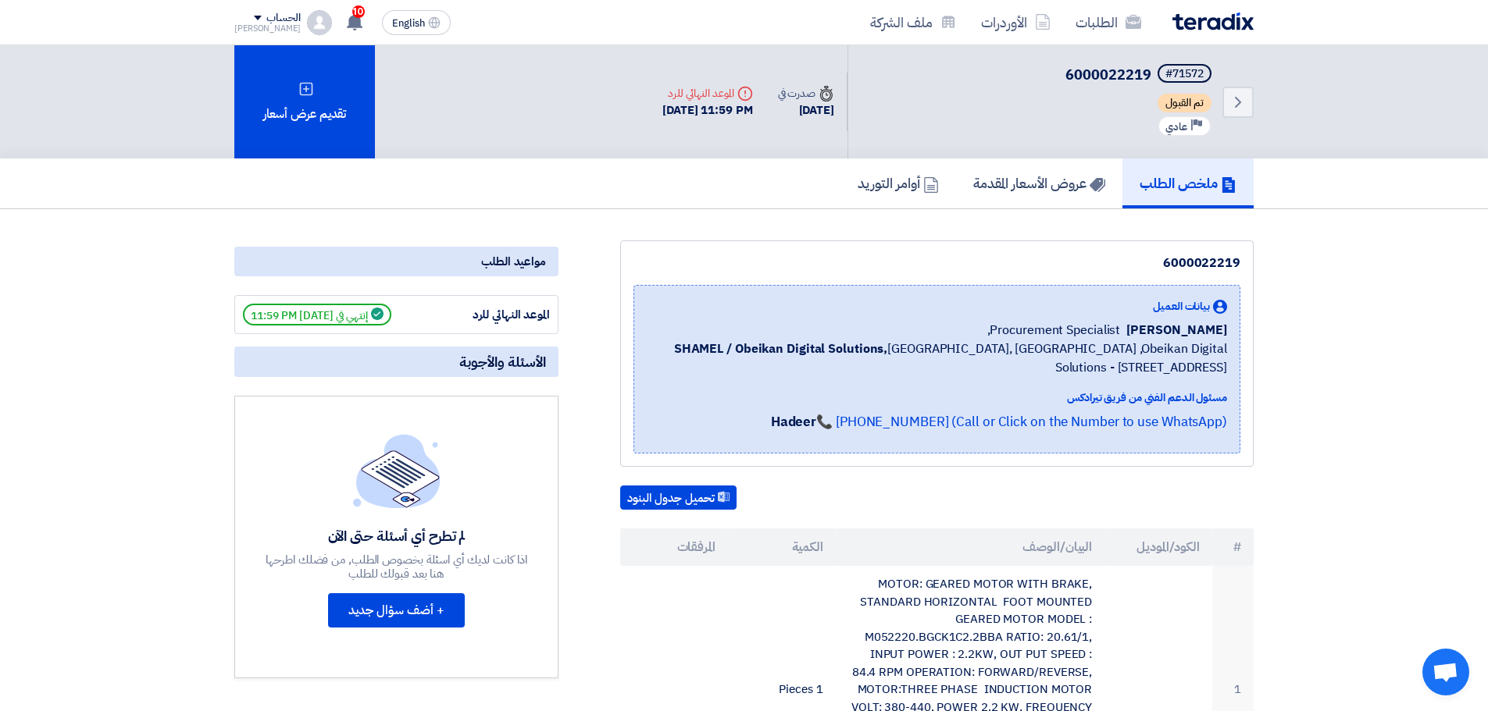
click at [1008, 157] on div "Back #71572 6000022219 تم القبول Priority عادي" at bounding box center [1050, 101] width 406 height 113
click at [1014, 176] on h5 "عروض الأسعار المقدمة" at bounding box center [1039, 183] width 132 height 18
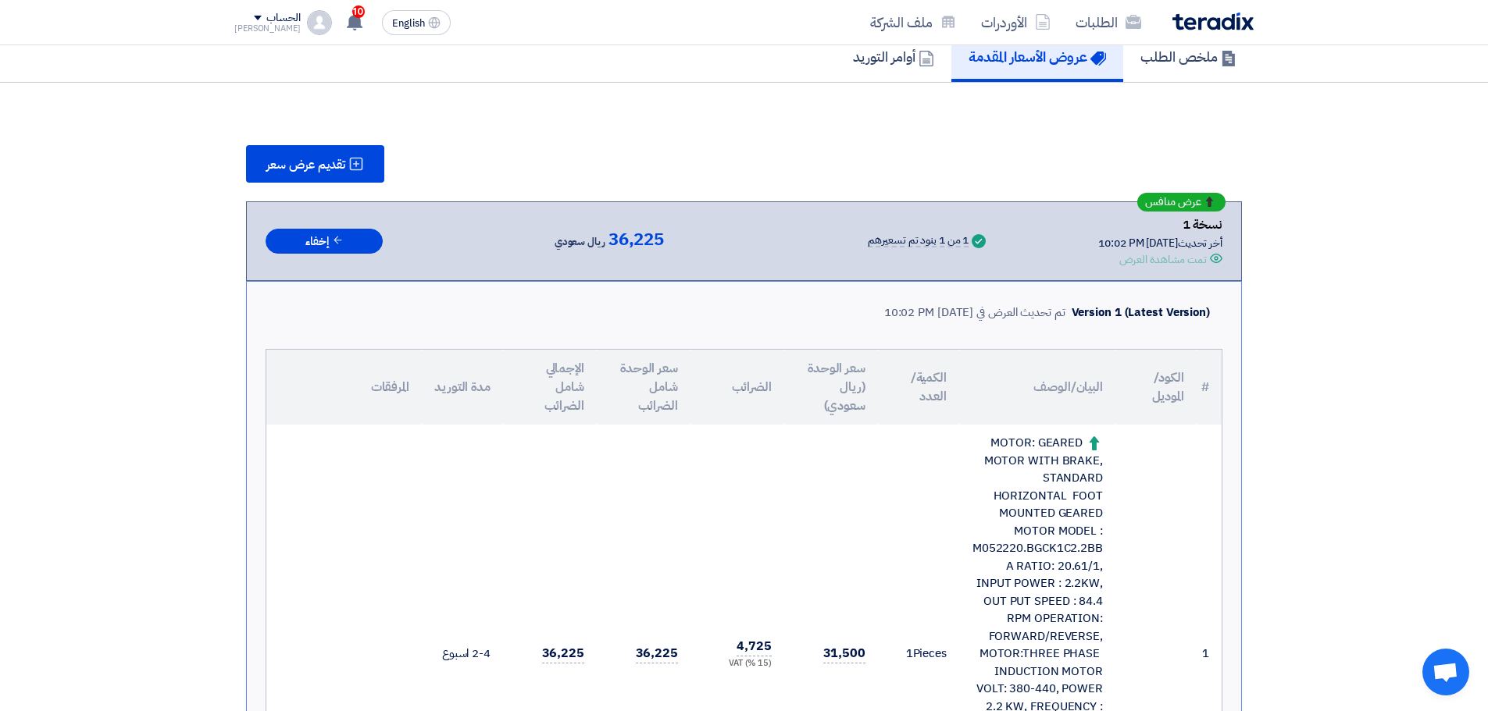
scroll to position [78, 0]
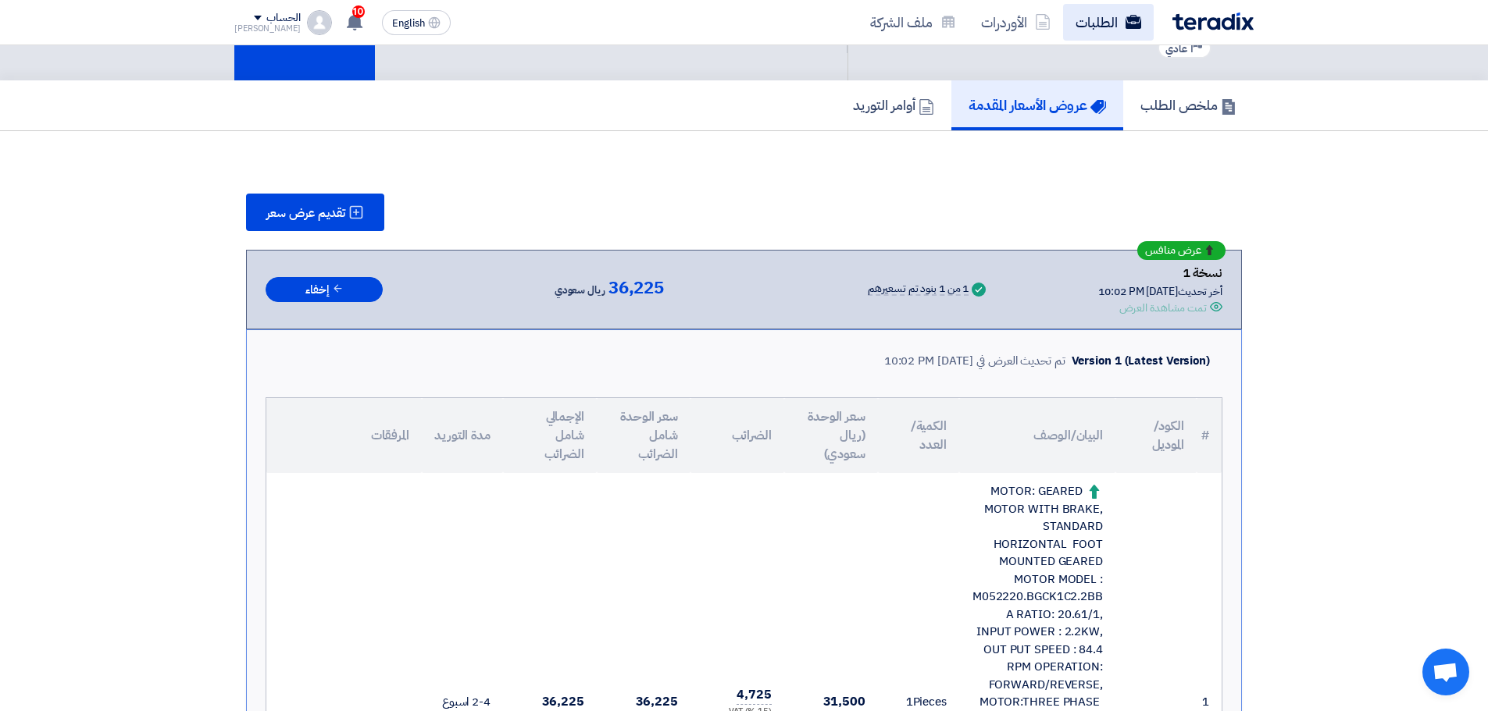
click at [1130, 34] on link "الطلبات" at bounding box center [1108, 22] width 91 height 37
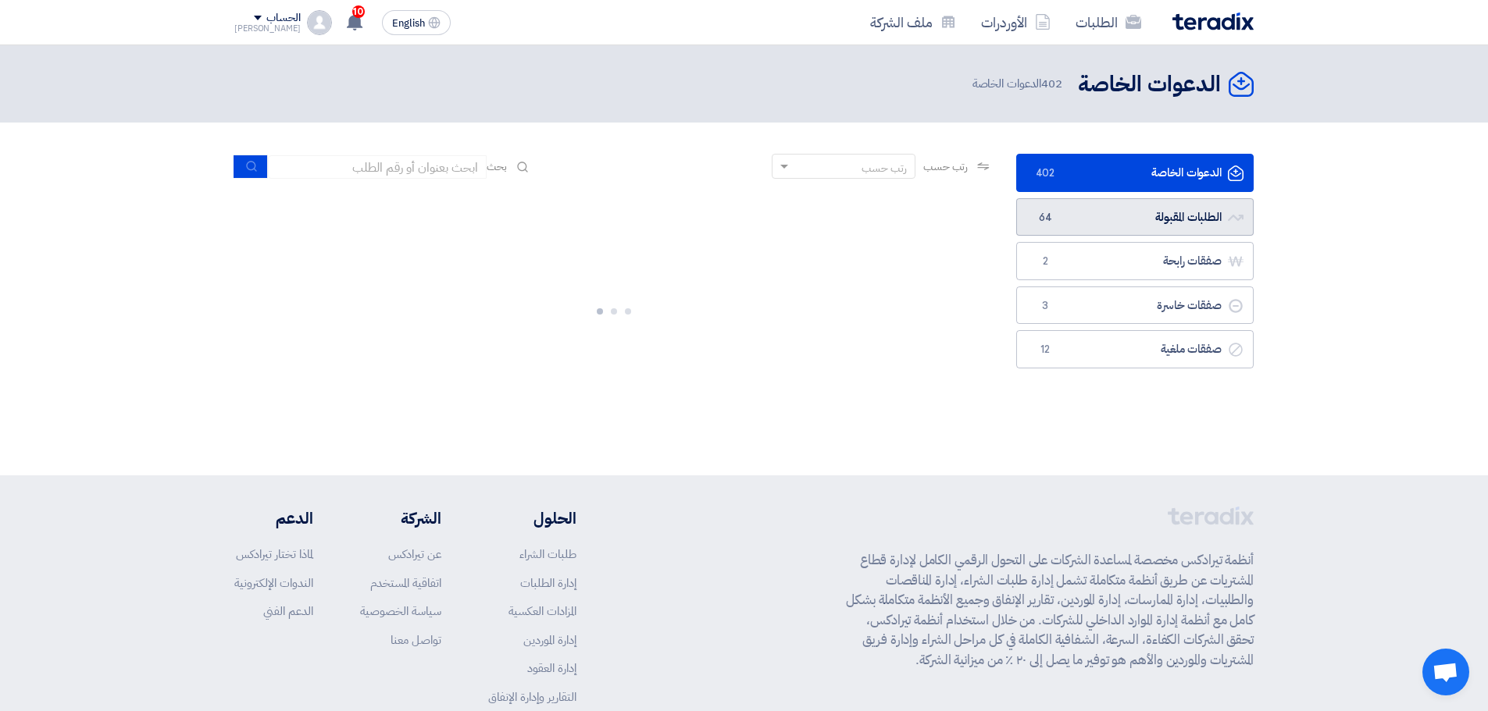
click at [1137, 222] on link "الطلبات المقبولة الطلبات المقبولة 64" at bounding box center [1134, 217] width 237 height 38
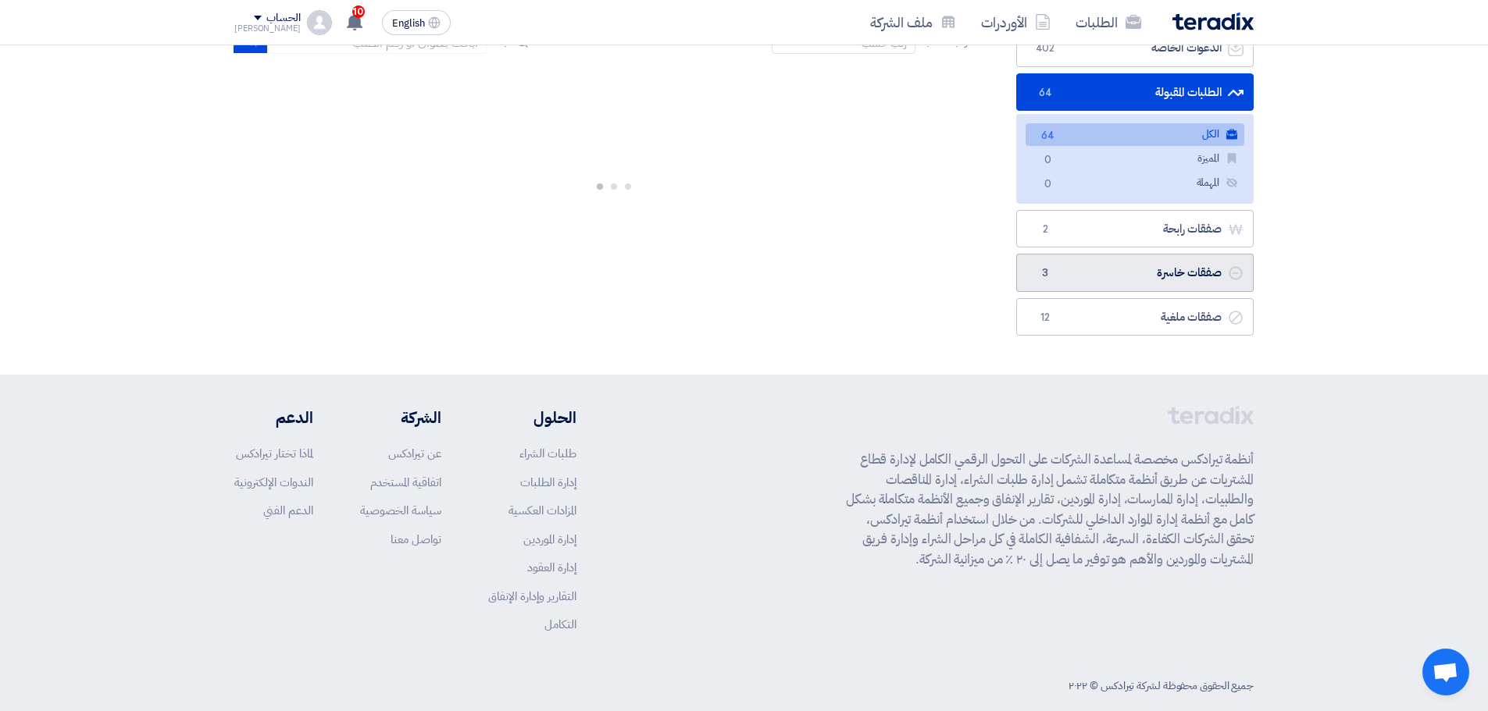
scroll to position [147, 0]
